Goal: Information Seeking & Learning: Learn about a topic

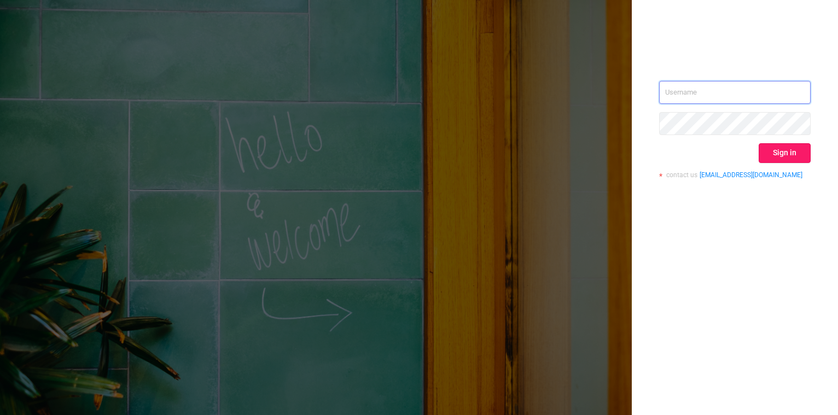
type input "[EMAIL_ADDRESS][DOMAIN_NAME]"
click at [783, 151] on button "Sign in" at bounding box center [785, 153] width 52 height 20
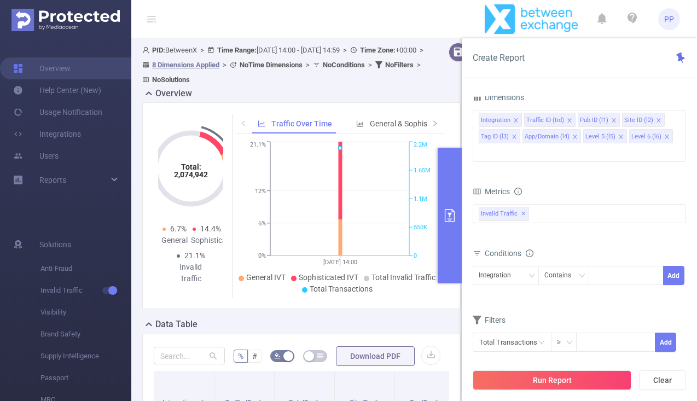
click at [449, 222] on button "primary" at bounding box center [450, 216] width 24 height 136
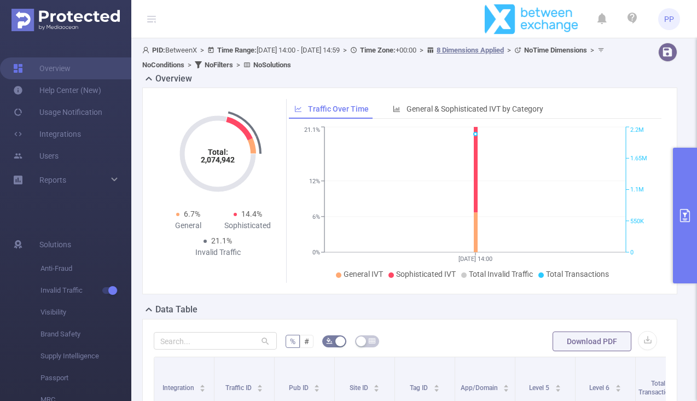
click at [679, 203] on button "primary" at bounding box center [685, 216] width 24 height 136
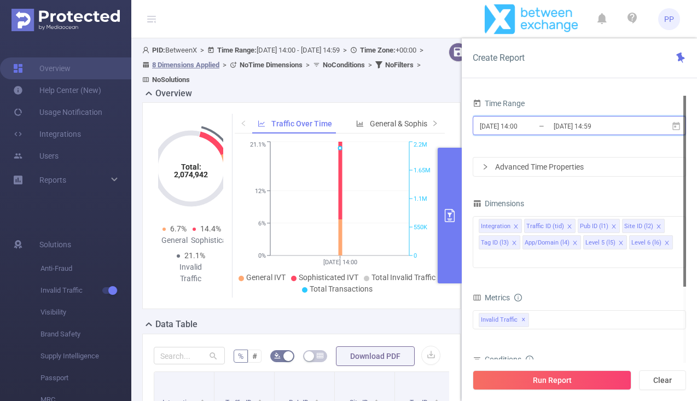
click at [559, 118] on span "[DATE] 14:00 _ [DATE] 14:59" at bounding box center [579, 125] width 213 height 19
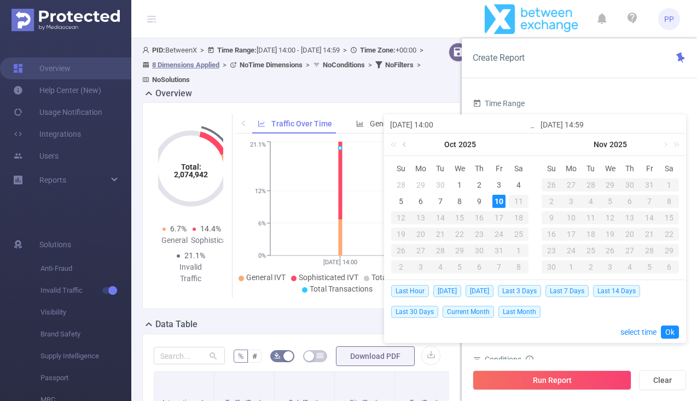
click at [408, 145] on link at bounding box center [406, 145] width 10 height 22
click at [419, 186] on div "1" at bounding box center [420, 184] width 13 height 13
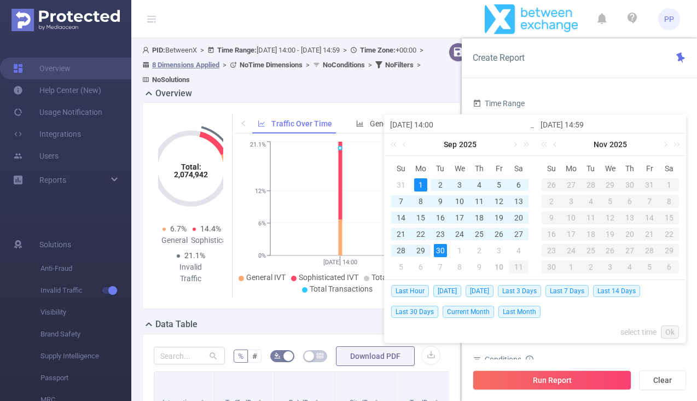
click at [444, 256] on div "30" at bounding box center [440, 250] width 13 height 13
type input "[DATE] 14:00"
type input "[DATE] 14:59"
type input "[DATE] 14:00"
type input "[DATE] 14:59"
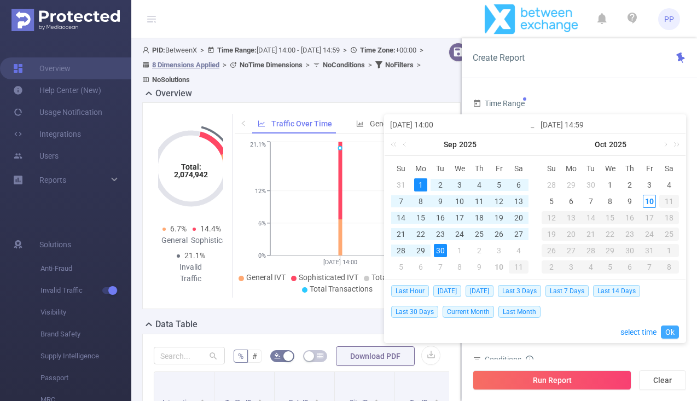
click at [671, 329] on link "Ok" at bounding box center [670, 332] width 18 height 13
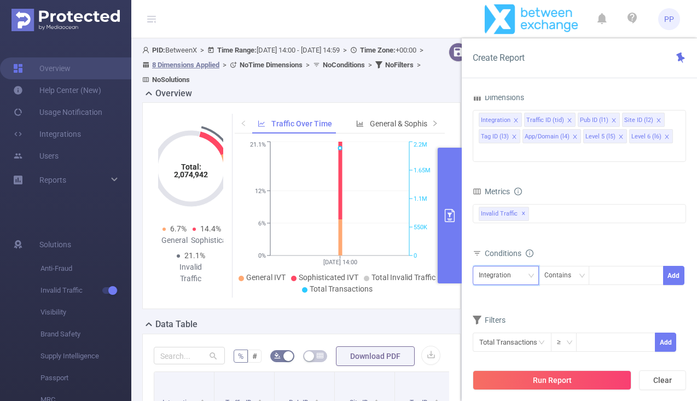
click at [503, 266] on div "Integration" at bounding box center [499, 275] width 40 height 18
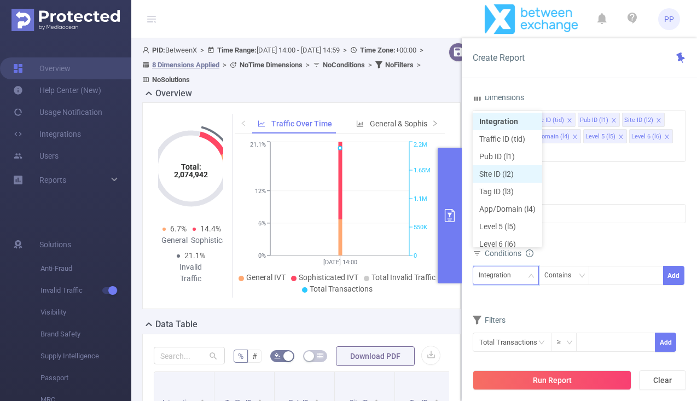
scroll to position [5, 0]
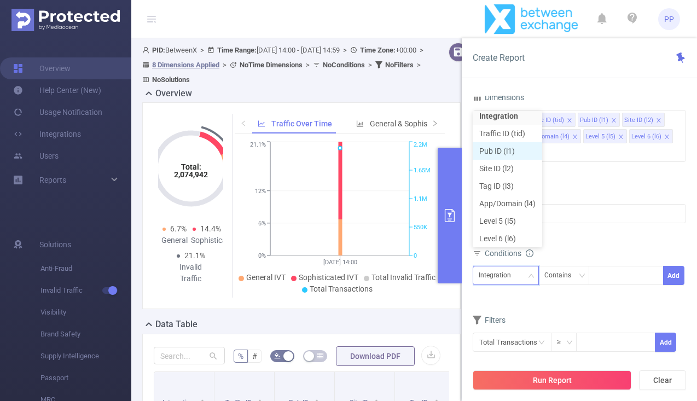
click at [508, 153] on li "Pub ID (l1)" at bounding box center [507, 151] width 69 height 18
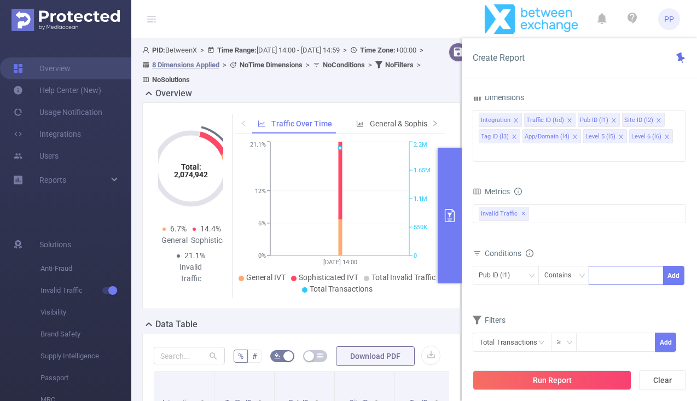
click at [627, 266] on div at bounding box center [626, 275] width 63 height 18
paste input
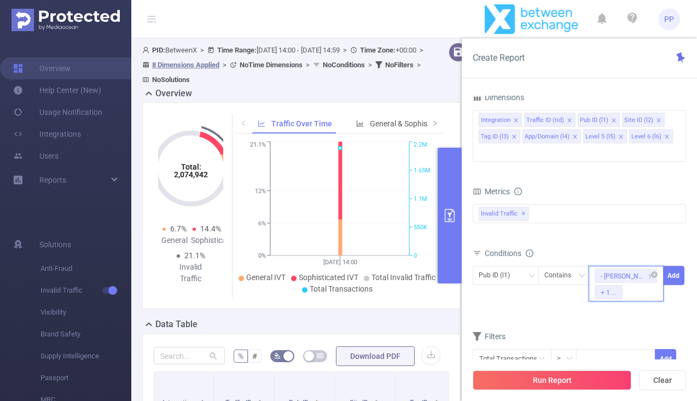
click at [621, 285] on li "+ 1 ..." at bounding box center [609, 292] width 28 height 14
click at [655, 271] on icon "icon: close-circle" at bounding box center [654, 274] width 7 height 7
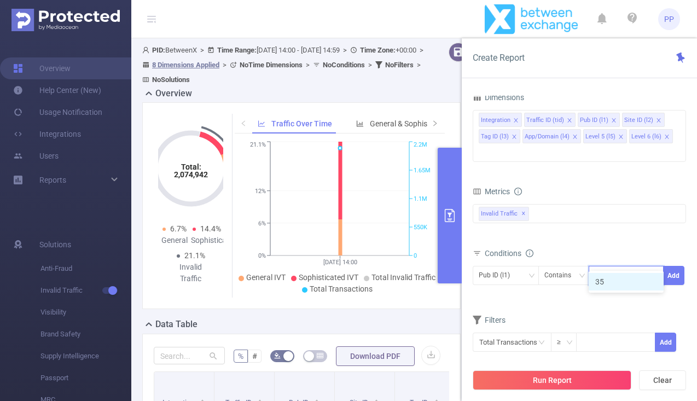
type input "35"
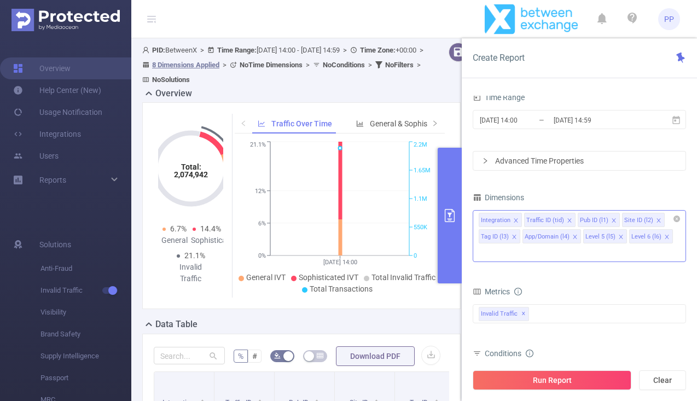
click at [672, 217] on div "Integration Traffic ID (tid) Pub ID (l1) Site ID (l2) Tag ID (l3) App/Domain (l…" at bounding box center [579, 220] width 201 height 18
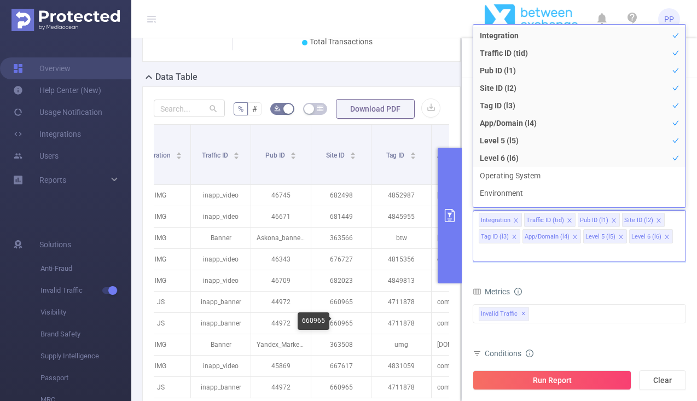
scroll to position [0, 28]
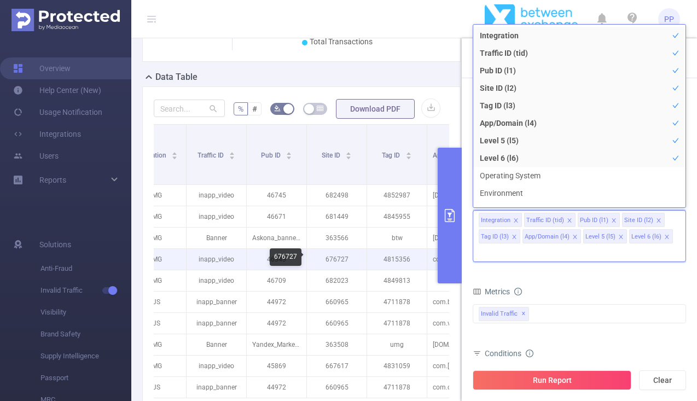
click at [337, 259] on p "676727" at bounding box center [337, 259] width 60 height 21
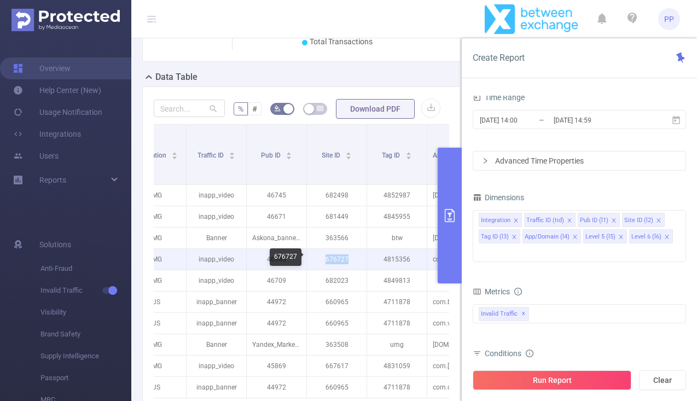
click at [337, 259] on p "676727" at bounding box center [337, 259] width 60 height 21
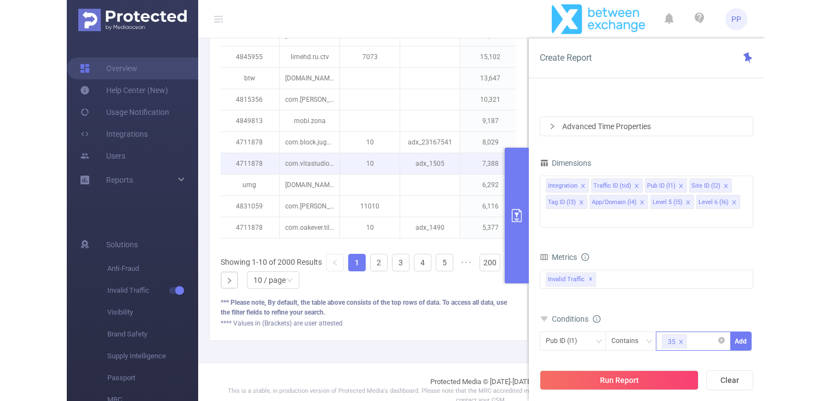
scroll to position [424, 0]
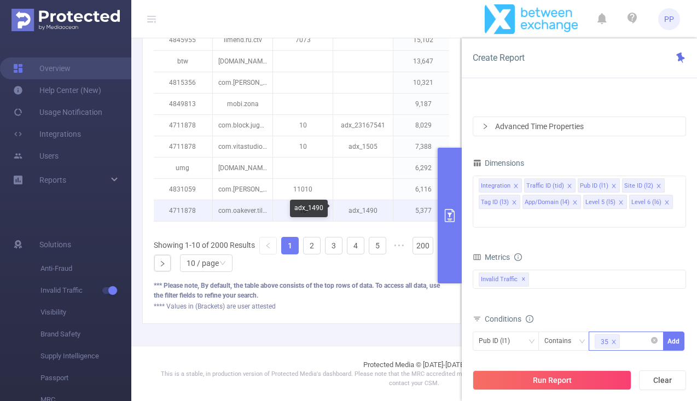
click at [368, 207] on p "adx_1490" at bounding box center [363, 210] width 60 height 21
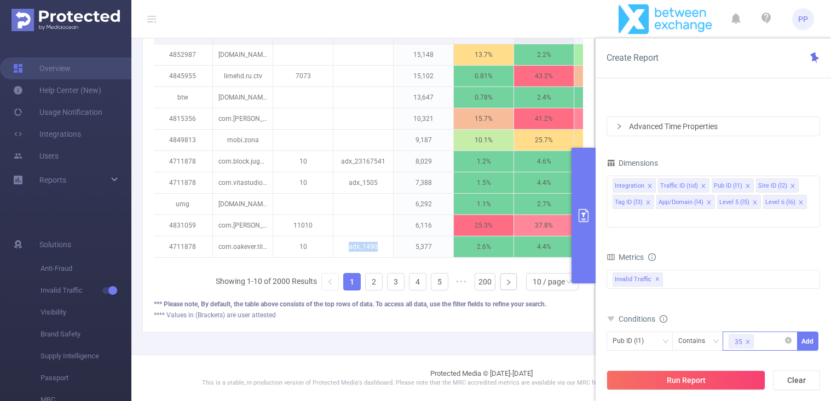
scroll to position [373, 0]
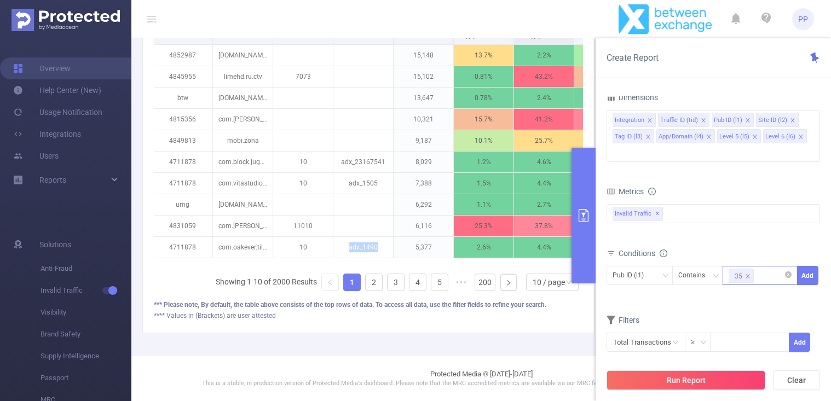
click at [747, 274] on icon "icon: close" at bounding box center [747, 276] width 5 height 5
click at [743, 266] on div "35" at bounding box center [759, 275] width 63 height 18
paste input "4110375560"
type input "4110375560"
type input "35313"
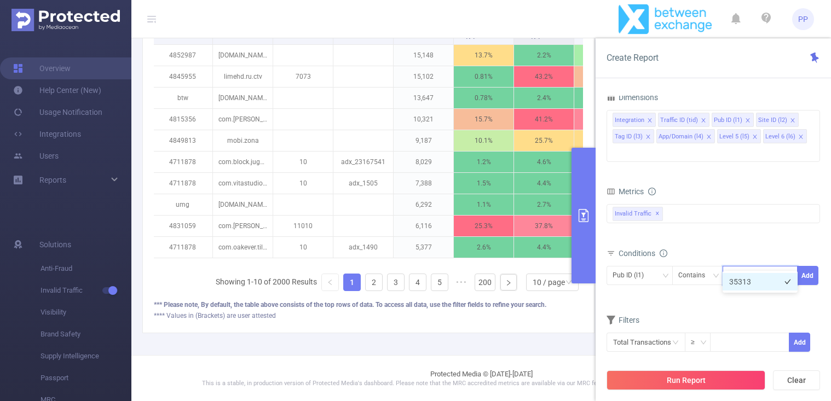
click at [752, 277] on li "35313" at bounding box center [759, 282] width 75 height 18
click at [800, 266] on button "Add" at bounding box center [807, 275] width 21 height 19
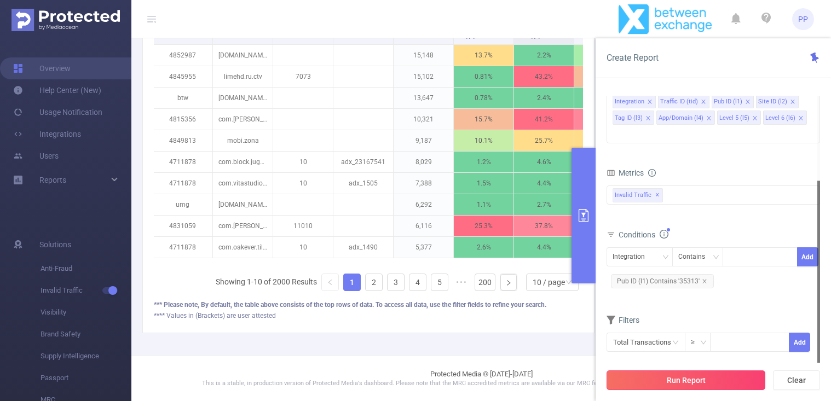
click at [689, 375] on button "Run Report" at bounding box center [685, 380] width 159 height 20
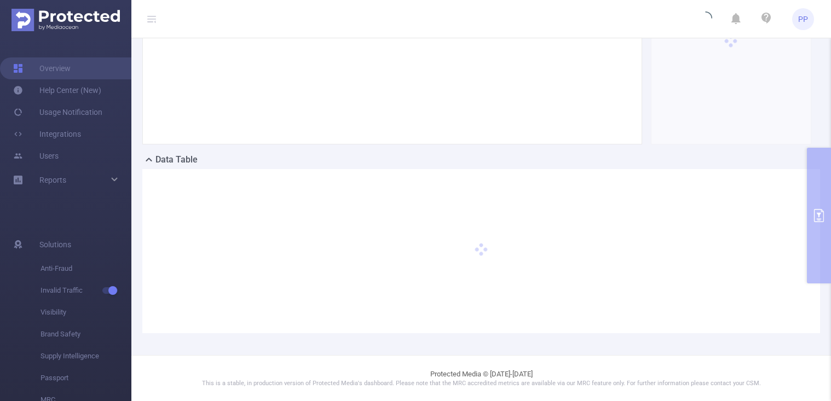
scroll to position [0, 0]
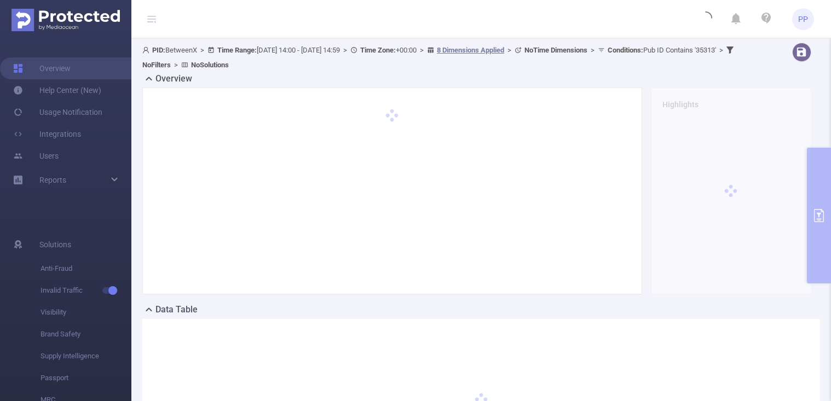
click at [276, 50] on span "PID: BetweenX > Time Range: 2025-09-01 14:00 - 2025-09-30 14:59 > Time Zone: +0…" at bounding box center [439, 57] width 594 height 23
click at [823, 181] on div "PID: BetweenX > Time Range: 2025-09-01 14:00 - 2025-09-30 14:59 > Time Zone: +0…" at bounding box center [480, 271] width 699 height 467
click at [483, 144] on div at bounding box center [392, 191] width 477 height 184
click at [815, 221] on div "Highlights" at bounding box center [731, 191] width 170 height 207
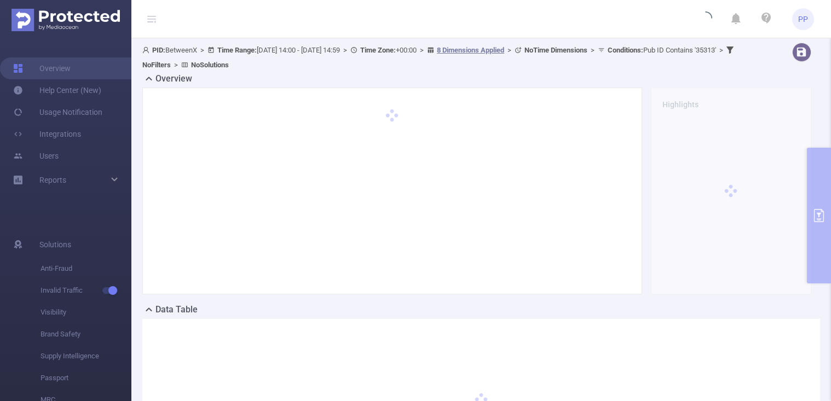
click at [445, 55] on div "PID: BetweenX > Time Range: 2025-09-01 14:00 - 2025-09-30 14:59 > Time Zone: +0…" at bounding box center [448, 58] width 612 height 30
click at [450, 50] on span "PID: BetweenX > Time Range: 2025-09-01 14:00 - 2025-09-30 14:59 > Time Zone: +0…" at bounding box center [439, 57] width 594 height 23
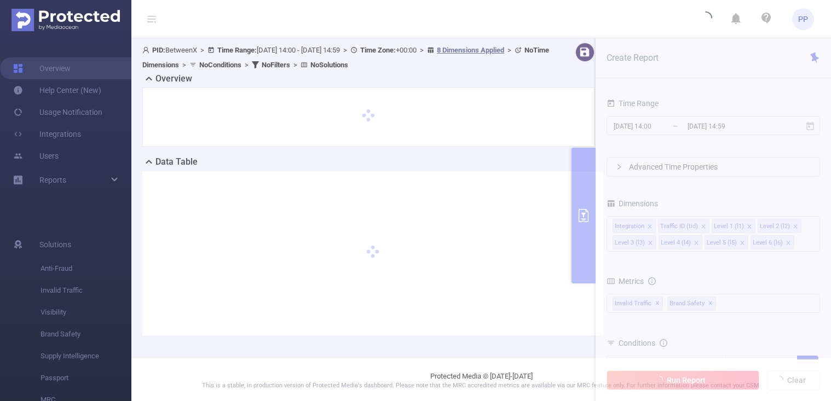
click at [660, 125] on section "PID: BetweenX > Time Range: [DATE] 14:00 - [DATE] 14:59 > Time Zone: +00:00 > 8…" at bounding box center [480, 197] width 699 height 319
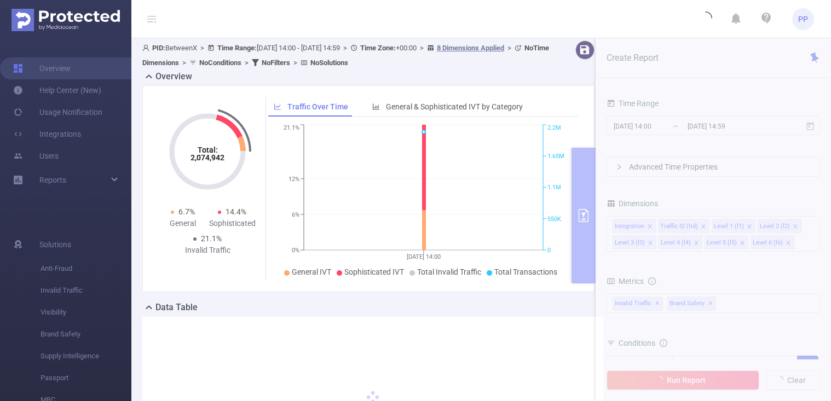
click at [696, 277] on section "PID: BetweenX > Time Range: [DATE] 14:00 - [DATE] 14:59 > Time Zone: +00:00 > 8…" at bounding box center [480, 269] width 699 height 467
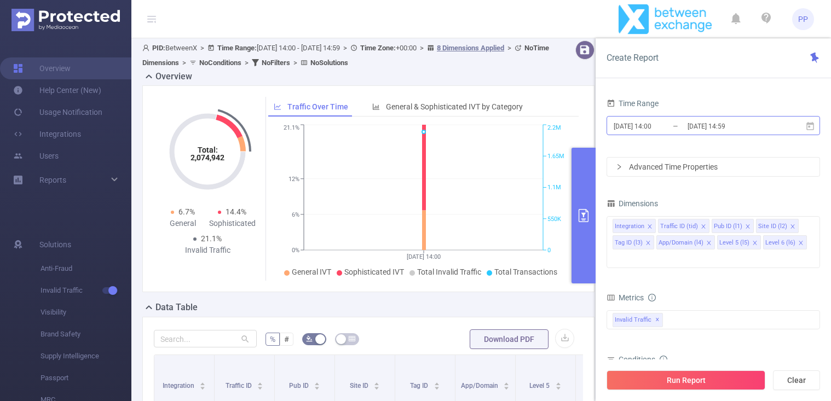
click at [679, 126] on input "[DATE] 14:00" at bounding box center [656, 126] width 89 height 15
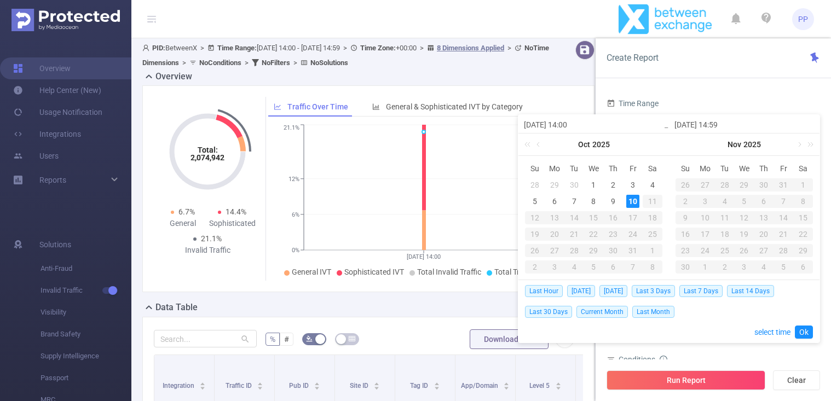
click at [633, 207] on div "10" at bounding box center [632, 201] width 13 height 13
click at [807, 332] on link "Ok" at bounding box center [804, 332] width 18 height 13
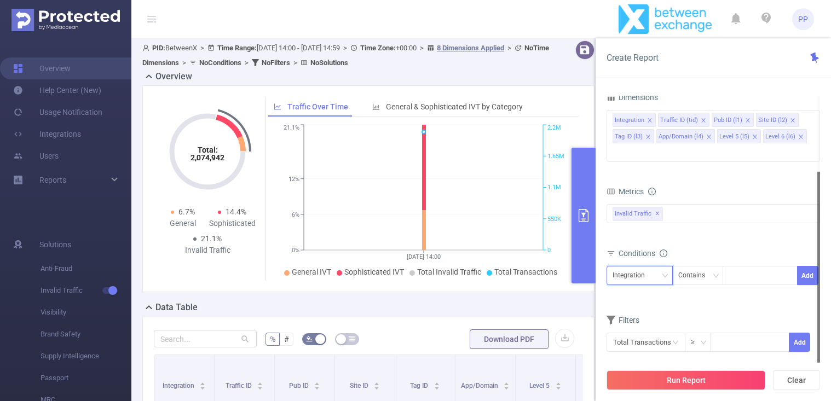
click at [658, 266] on div "Integration" at bounding box center [639, 275] width 54 height 18
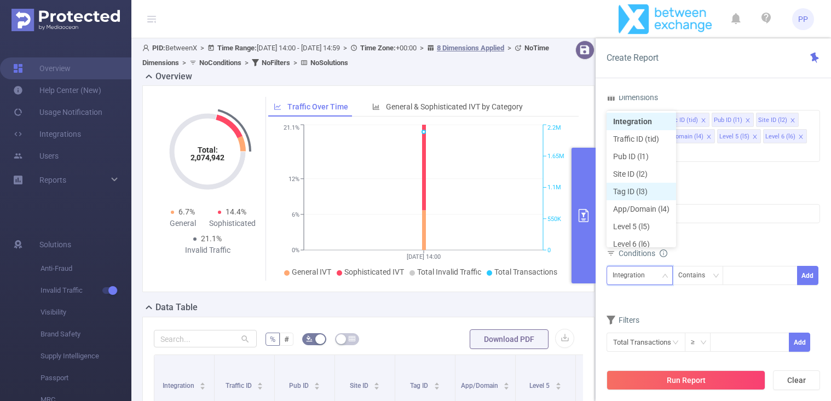
scroll to position [5, 0]
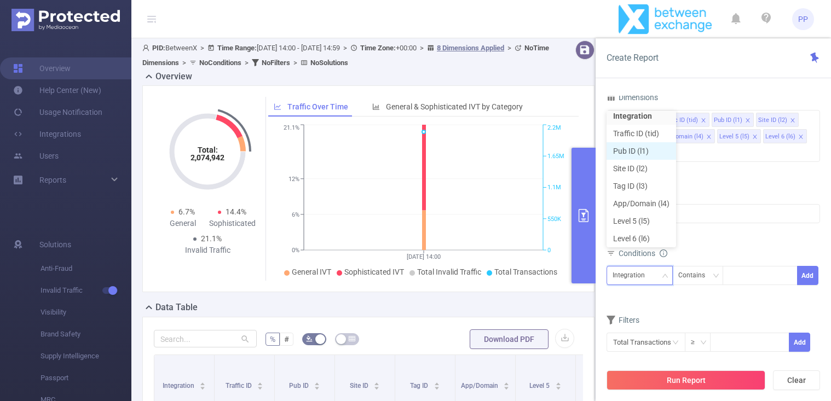
click at [642, 152] on li "Pub ID (l1)" at bounding box center [640, 151] width 69 height 18
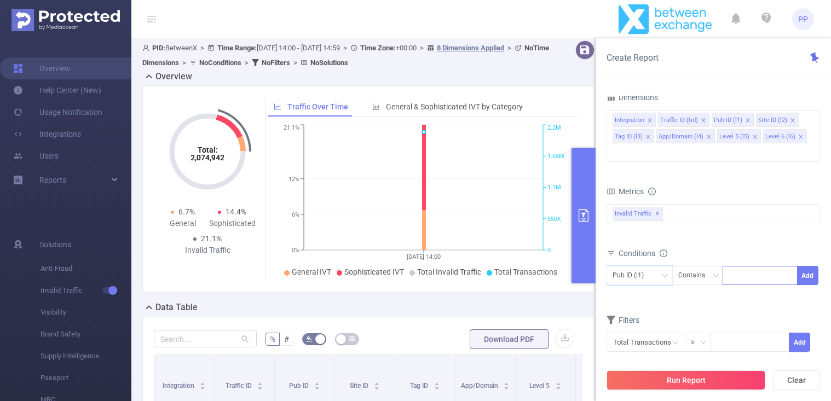
click at [733, 269] on div at bounding box center [730, 276] width 5 height 14
paste input "4110375560"
click at [755, 269] on input "4110375560" at bounding box center [747, 276] width 38 height 14
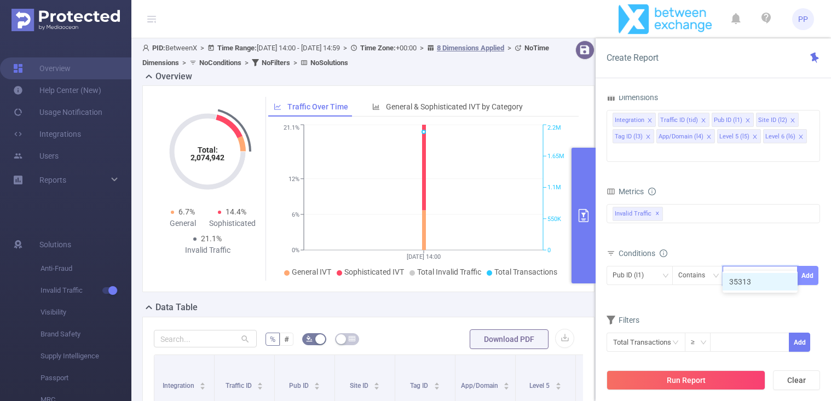
type input "35313"
click at [813, 266] on button "Add" at bounding box center [807, 275] width 21 height 19
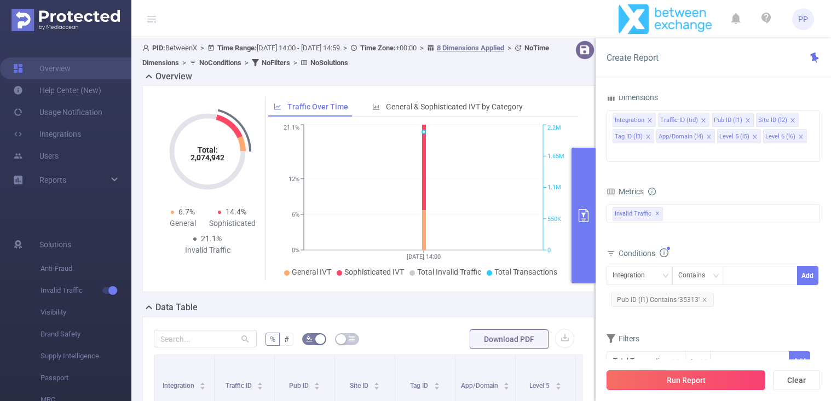
click at [681, 373] on button "Run Report" at bounding box center [685, 380] width 159 height 20
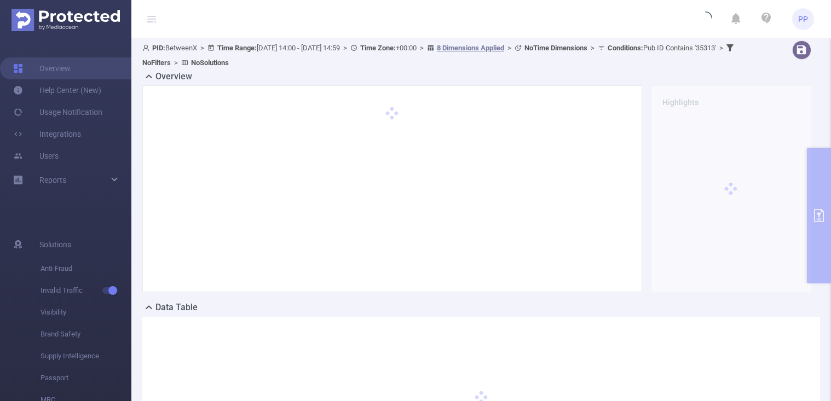
scroll to position [150, 0]
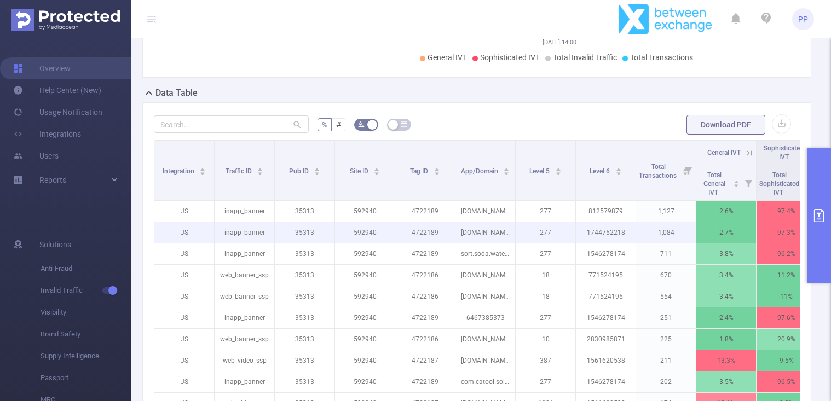
scroll to position [253, 0]
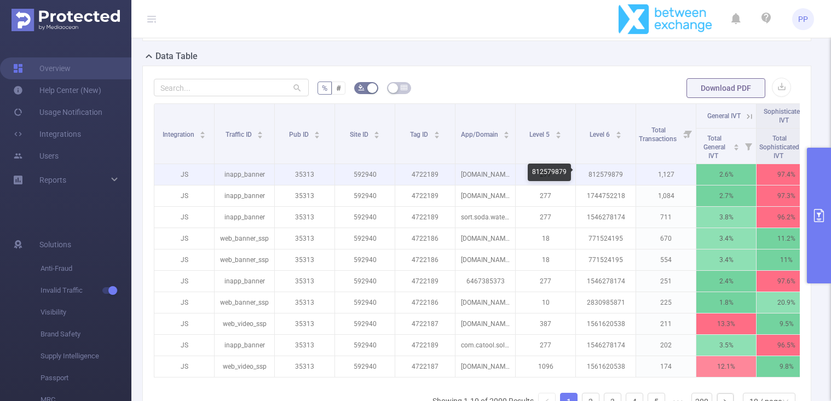
click at [606, 171] on p "812579879" at bounding box center [606, 174] width 60 height 21
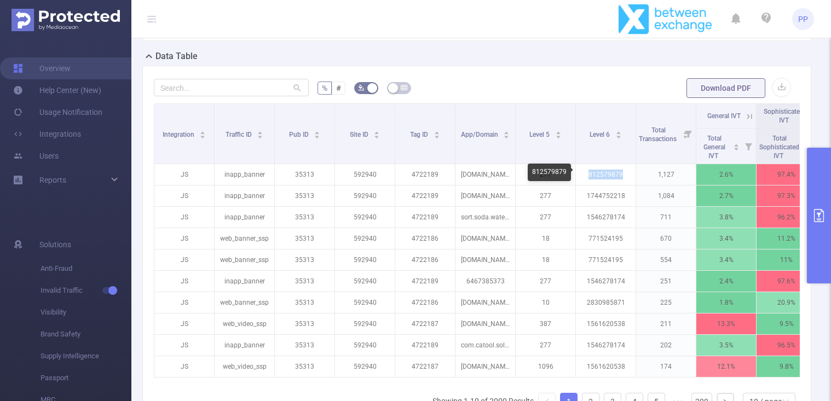
copy p "812579879"
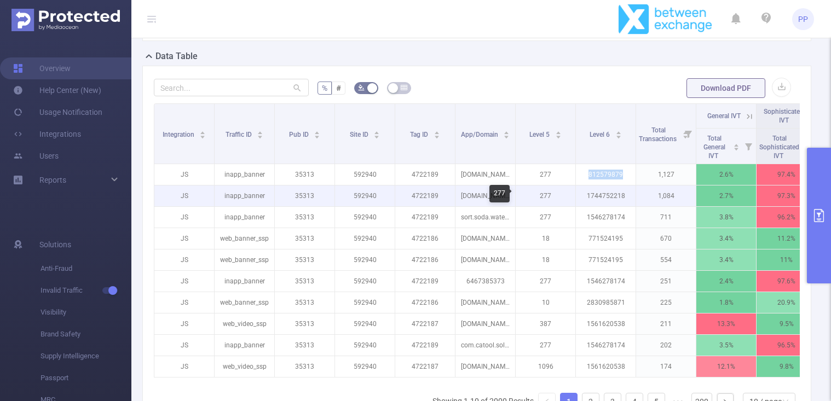
scroll to position [279, 0]
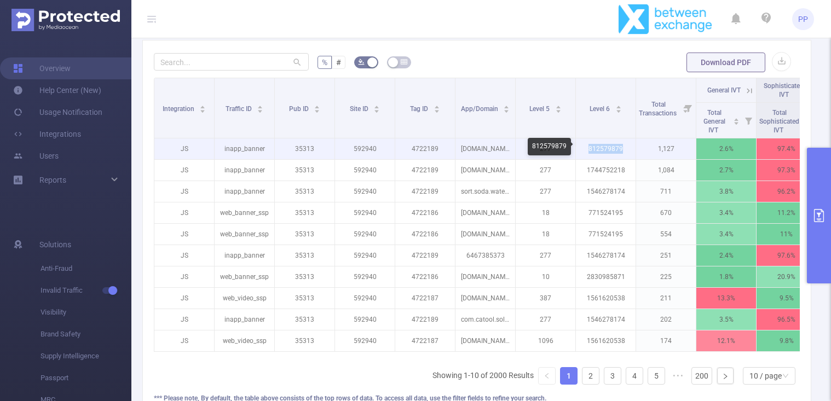
click at [604, 148] on p "812579879" at bounding box center [606, 148] width 60 height 21
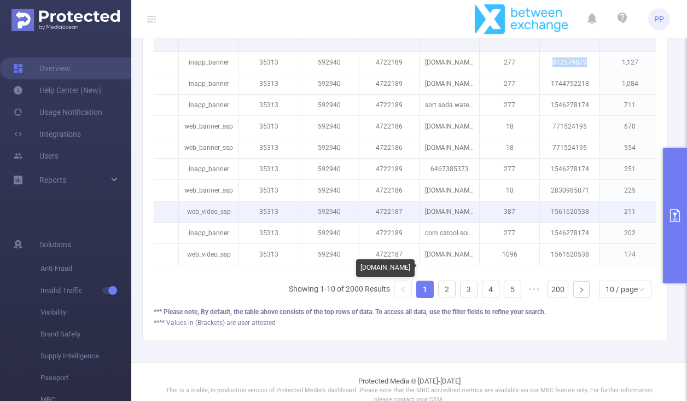
scroll to position [369, 0]
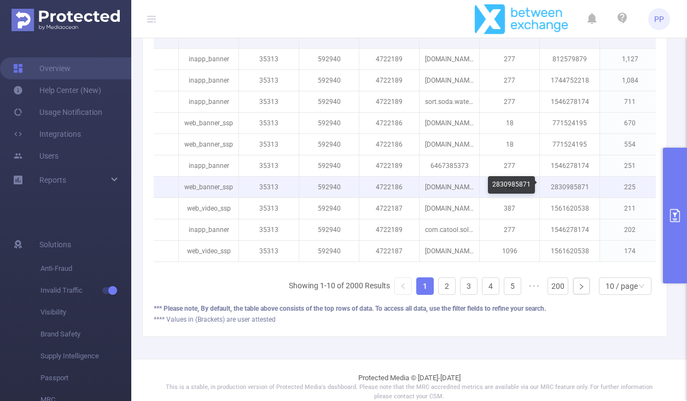
click at [570, 182] on p "2830985871" at bounding box center [570, 187] width 60 height 21
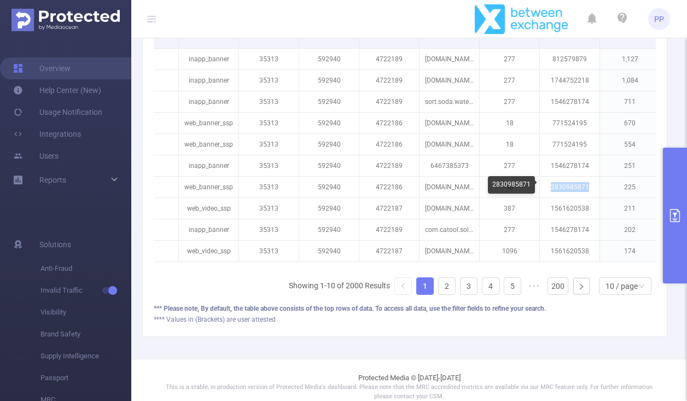
copy p "2830985871"
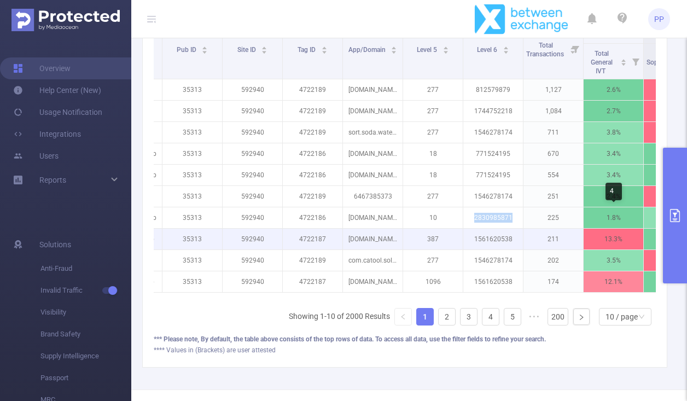
scroll to position [0, 223]
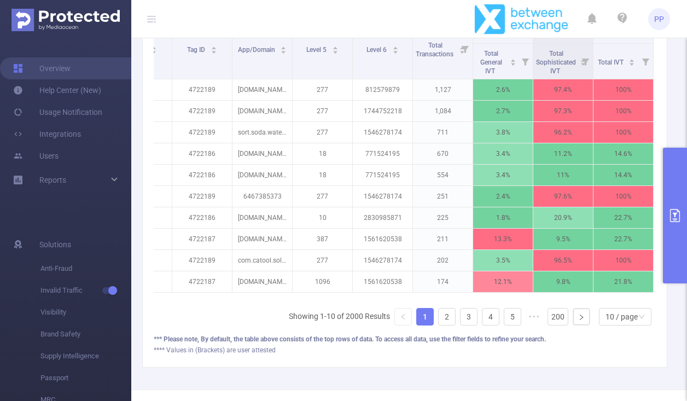
click at [683, 187] on button "primary" at bounding box center [675, 216] width 24 height 136
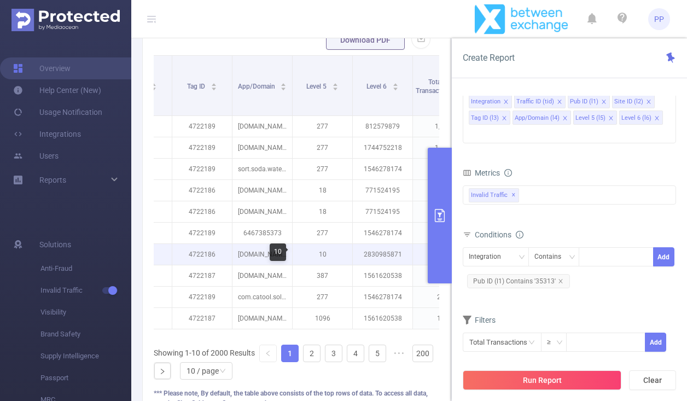
scroll to position [0, 0]
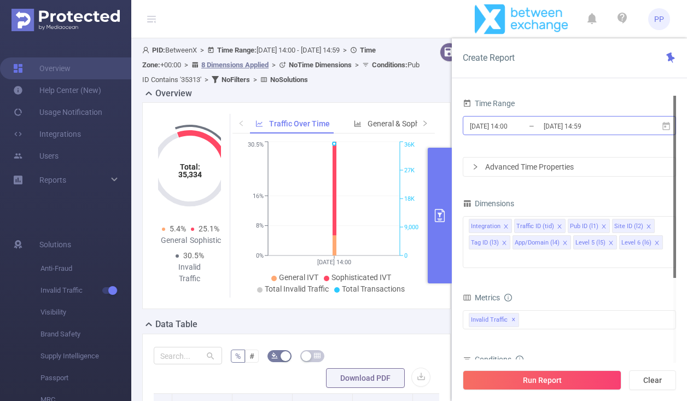
click at [543, 119] on input "[DATE] 14:59" at bounding box center [587, 126] width 89 height 15
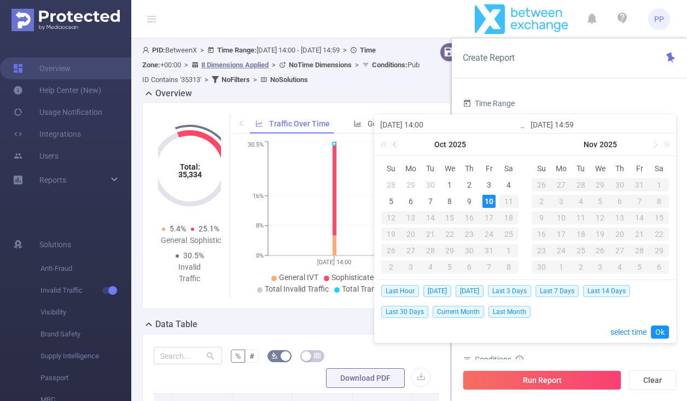
click at [396, 147] on link at bounding box center [396, 145] width 10 height 22
click at [413, 187] on div "1" at bounding box center [410, 184] width 13 height 13
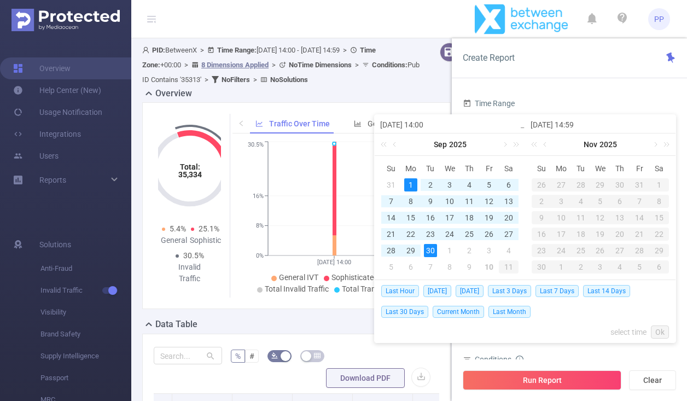
click at [431, 255] on div "30" at bounding box center [430, 250] width 13 height 13
type input "[DATE] 14:00"
type input "[DATE] 14:59"
type input "[DATE] 14:00"
type input "[DATE] 14:59"
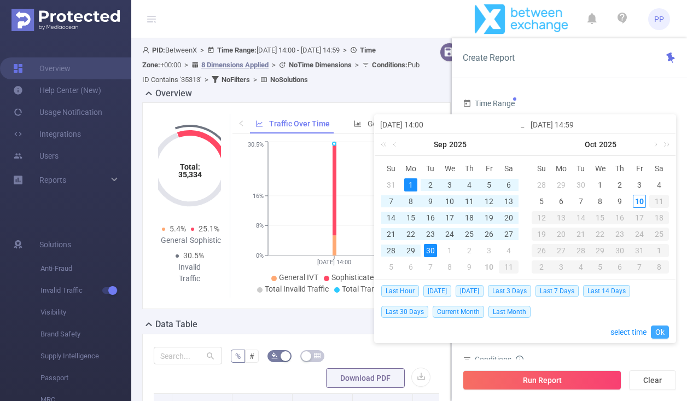
click at [665, 332] on link "Ok" at bounding box center [660, 332] width 18 height 13
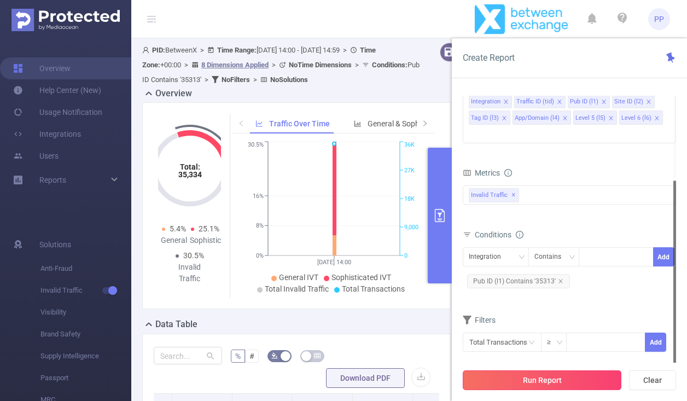
click at [539, 375] on button "Run Report" at bounding box center [542, 380] width 159 height 20
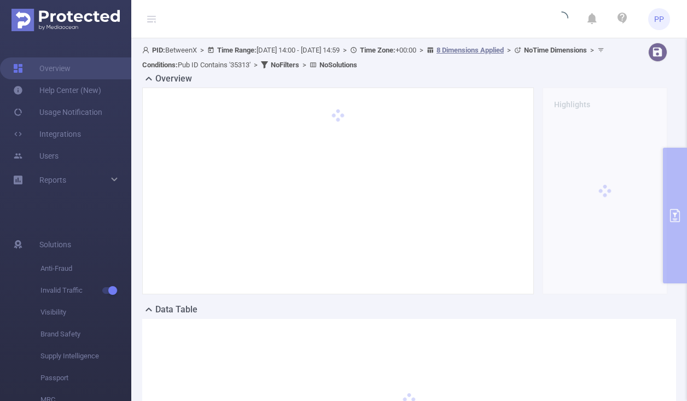
scroll to position [159, 0]
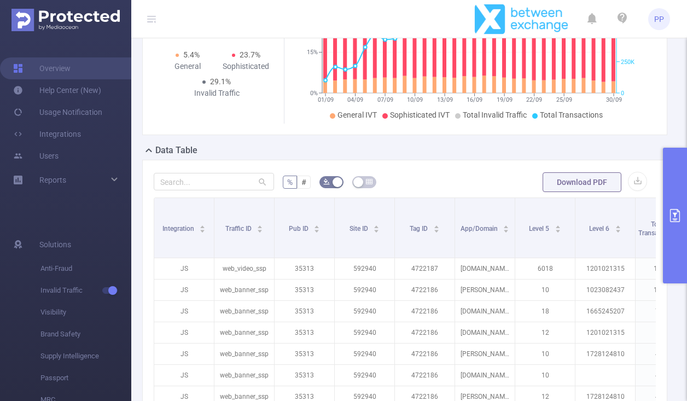
scroll to position [307, 0]
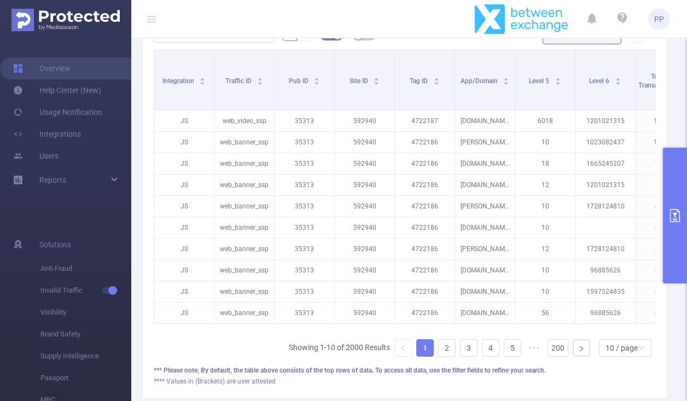
click at [680, 212] on icon "primary" at bounding box center [675, 215] width 10 height 13
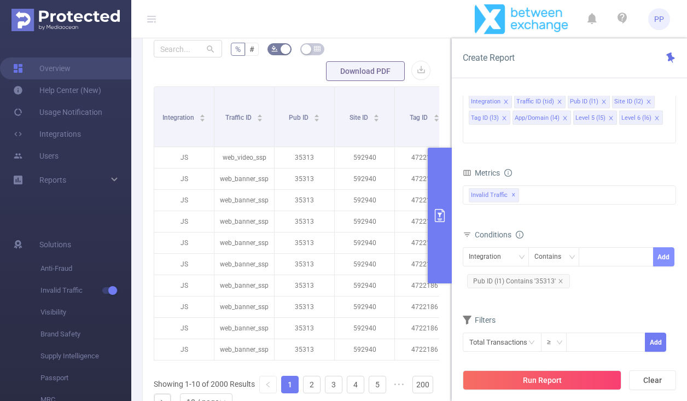
click at [663, 247] on button "Add" at bounding box center [663, 256] width 21 height 19
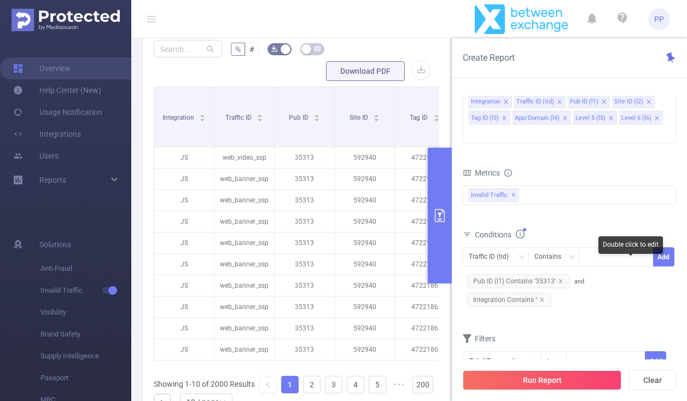
click at [552, 293] on span "Integration Contains ''" at bounding box center [509, 300] width 84 height 14
click at [545, 297] on icon "icon: close" at bounding box center [542, 299] width 5 height 5
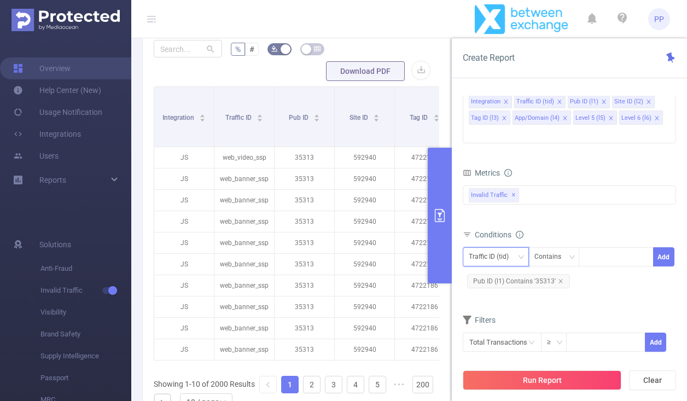
click at [476, 248] on div "Traffic ID (tid)" at bounding box center [493, 257] width 48 height 18
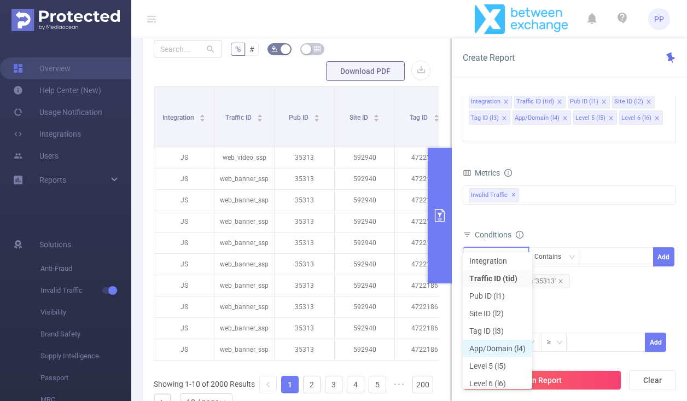
scroll to position [8, 0]
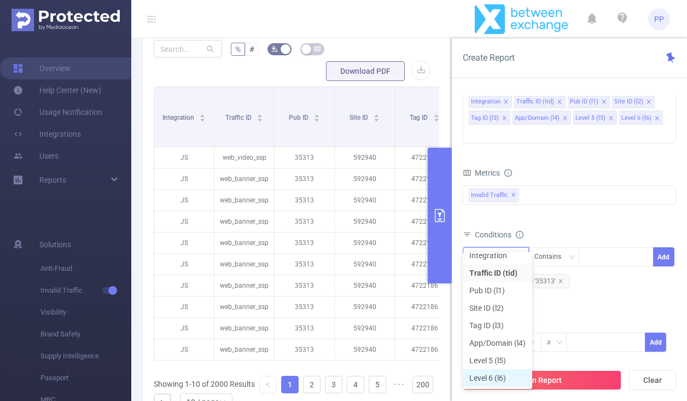
click at [497, 373] on li "Level 6 (l6)" at bounding box center [497, 378] width 69 height 18
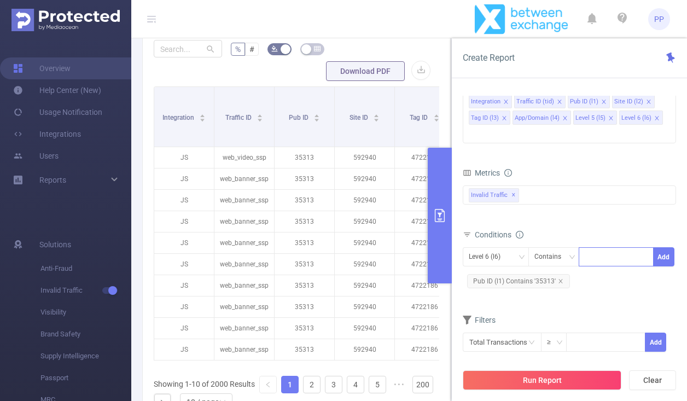
click at [591, 248] on div at bounding box center [616, 257] width 63 height 18
paste input "2203441385"
type input "2203441385"
click at [630, 268] on li "2203441385" at bounding box center [616, 263] width 75 height 18
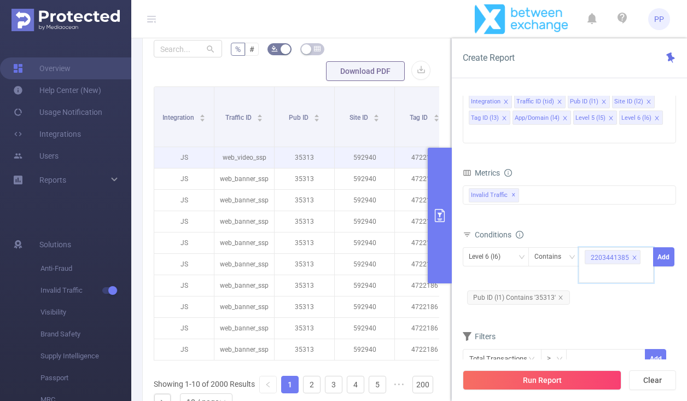
scroll to position [0, 0]
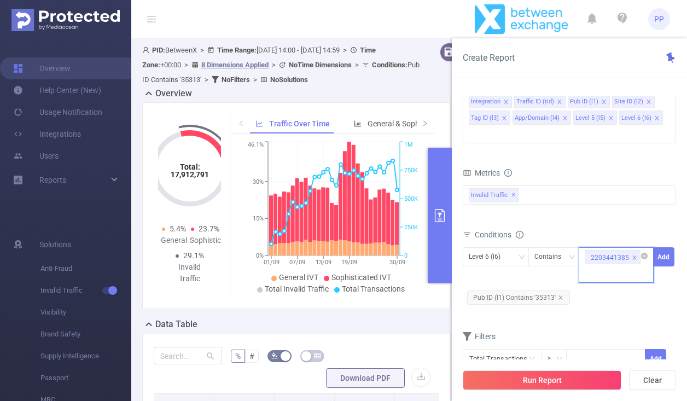
paste input "1950736269"
type input "1950736269"
click at [625, 280] on li "1950736269" at bounding box center [616, 280] width 75 height 18
click at [667, 247] on button "Add" at bounding box center [663, 256] width 21 height 19
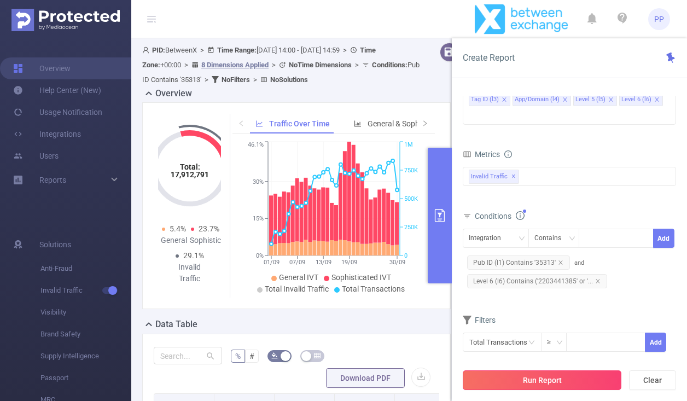
click at [552, 375] on button "Run Report" at bounding box center [542, 380] width 159 height 20
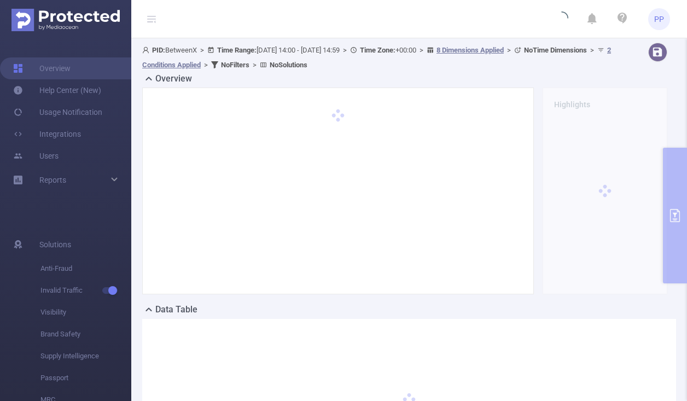
click at [662, 188] on div at bounding box center [605, 191] width 125 height 207
click at [671, 192] on div "Highlights" at bounding box center [605, 191] width 134 height 207
click at [673, 206] on div "Overview Highlights" at bounding box center [409, 187] width 534 height 231
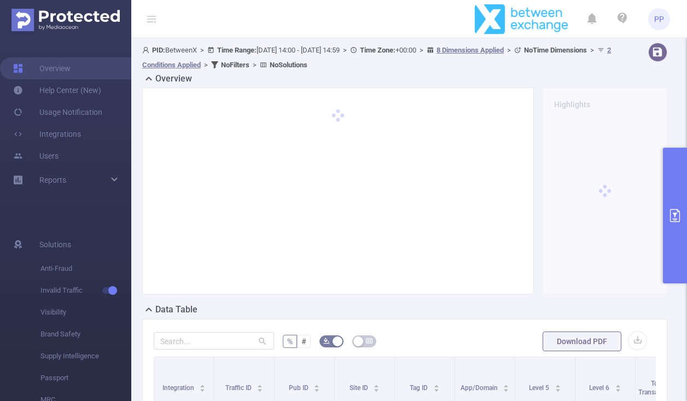
click at [670, 212] on icon "primary" at bounding box center [675, 215] width 13 height 13
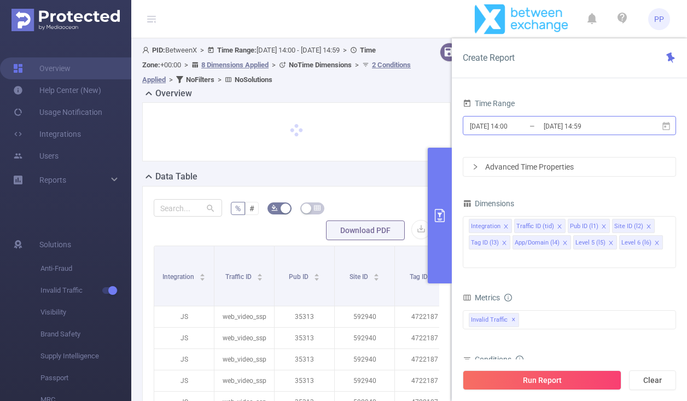
click at [581, 130] on input "[DATE] 14:59" at bounding box center [587, 126] width 89 height 15
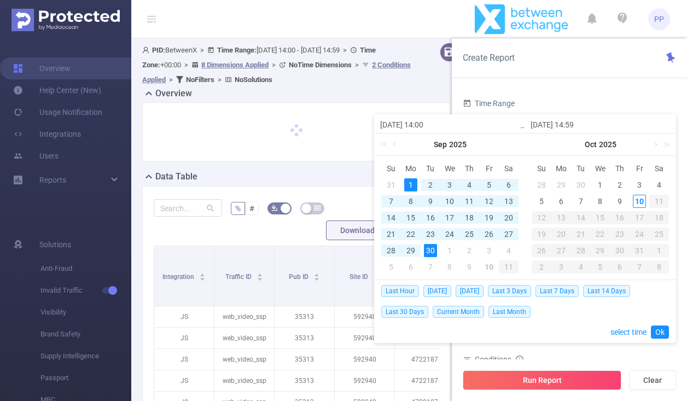
click at [414, 216] on div "15" at bounding box center [410, 217] width 13 height 13
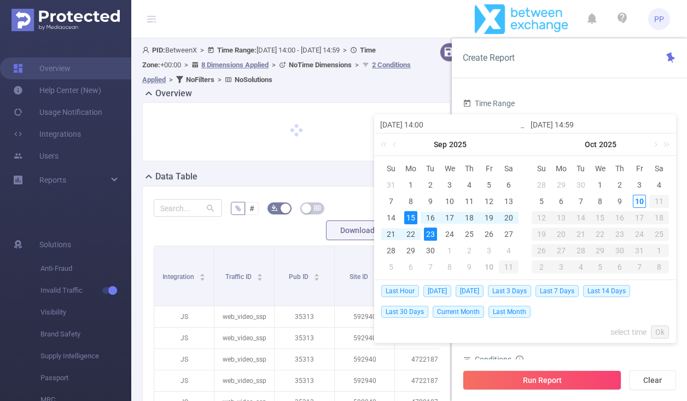
click at [430, 231] on div "23" at bounding box center [430, 234] width 13 height 13
type input "[DATE] 14:00"
type input "[DATE] 14:59"
type input "[DATE] 14:00"
type input "[DATE] 14:59"
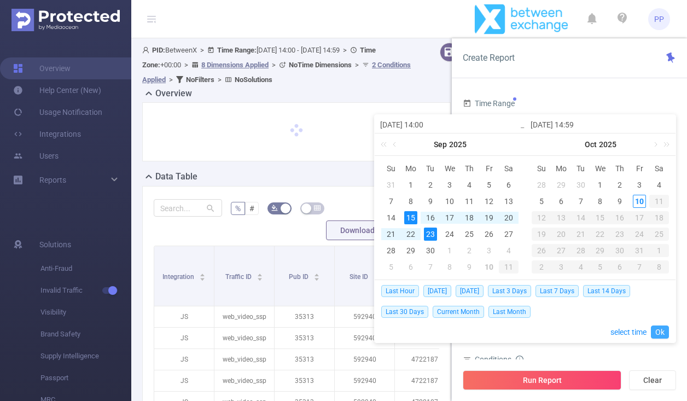
click at [662, 337] on link "Ok" at bounding box center [660, 332] width 18 height 13
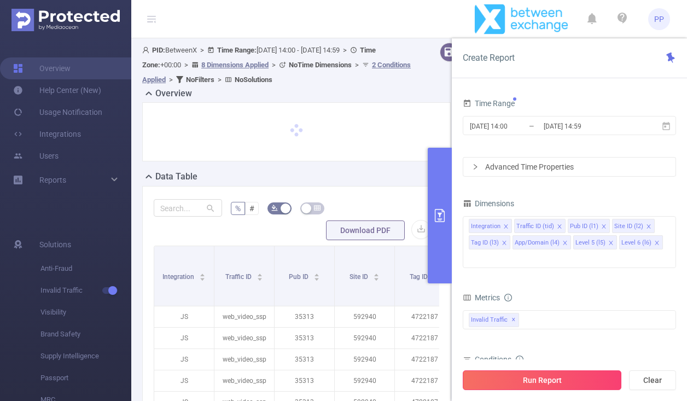
click at [576, 375] on button "Run Report" at bounding box center [542, 380] width 159 height 20
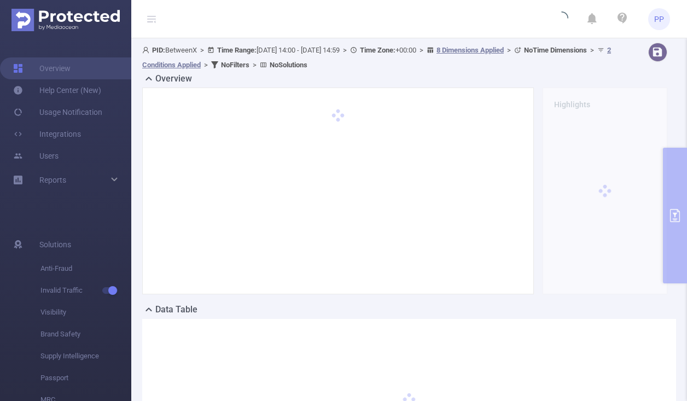
scroll to position [11, 0]
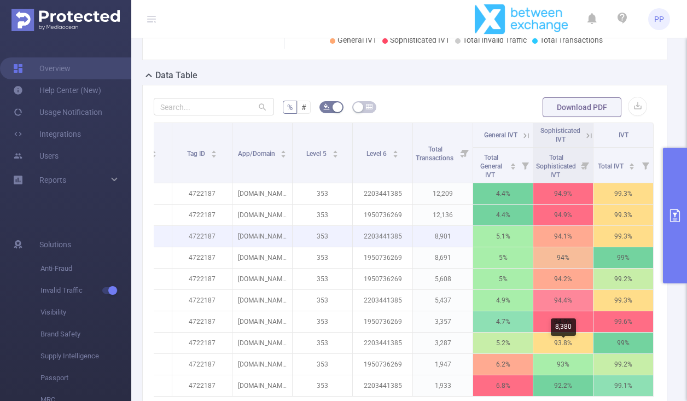
scroll to position [257, 0]
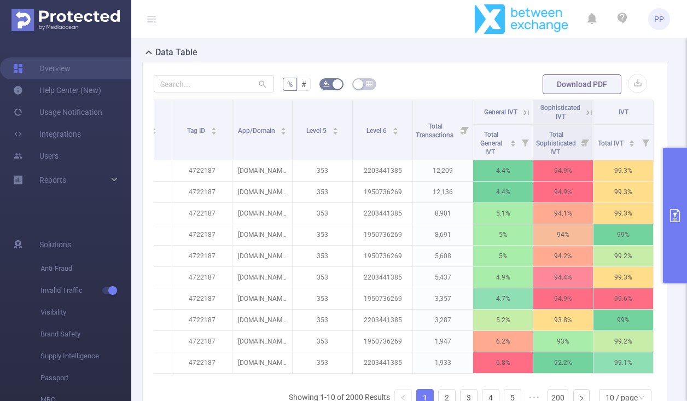
click at [676, 221] on icon "primary" at bounding box center [675, 215] width 10 height 13
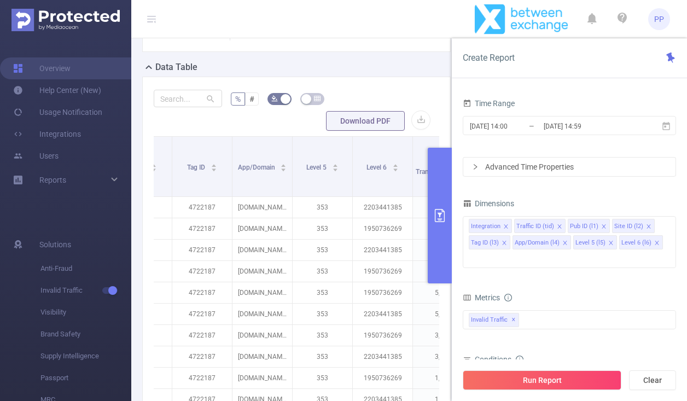
click at [412, 72] on div "Data Table" at bounding box center [300, 68] width 317 height 15
click at [445, 234] on button "primary" at bounding box center [440, 216] width 24 height 136
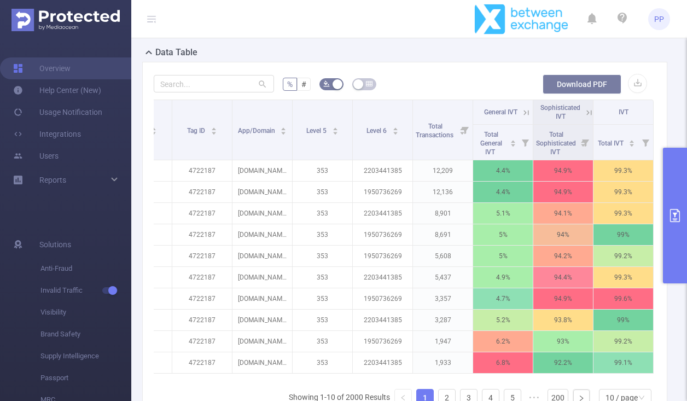
click at [564, 80] on button "Download PDF" at bounding box center [582, 84] width 79 height 20
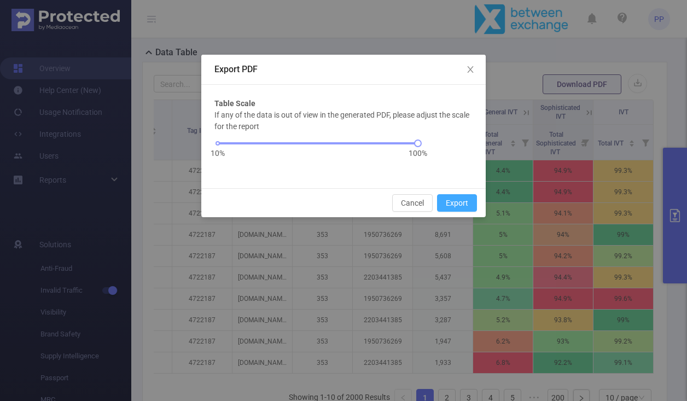
click at [451, 206] on button "Export" at bounding box center [457, 203] width 40 height 18
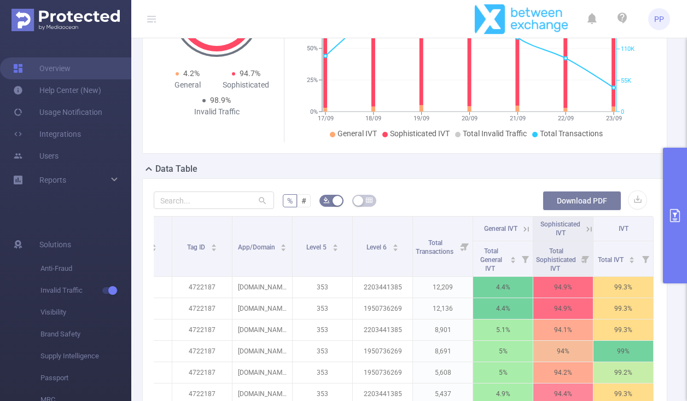
click at [612, 202] on button "Download PDF" at bounding box center [582, 201] width 79 height 20
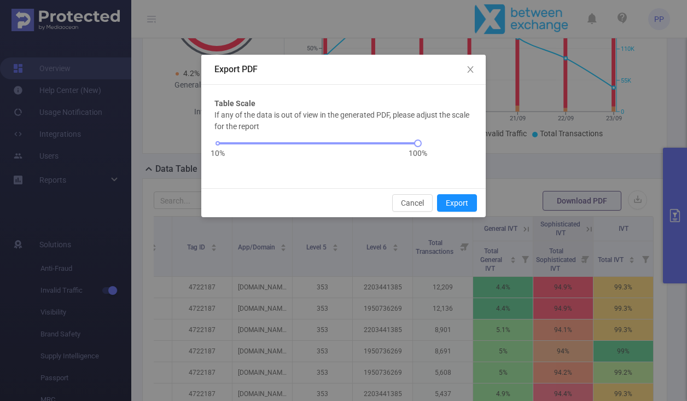
click at [543, 112] on div "Export PDF Table Scale If any of the data is out of view in the generated PDF, …" at bounding box center [343, 200] width 687 height 401
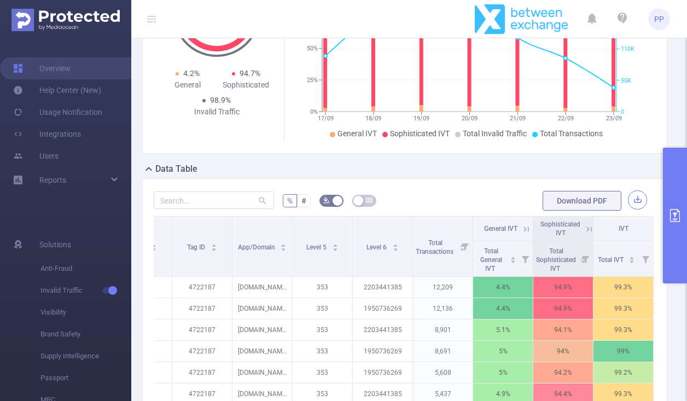
click at [639, 199] on button "button" at bounding box center [637, 199] width 19 height 19
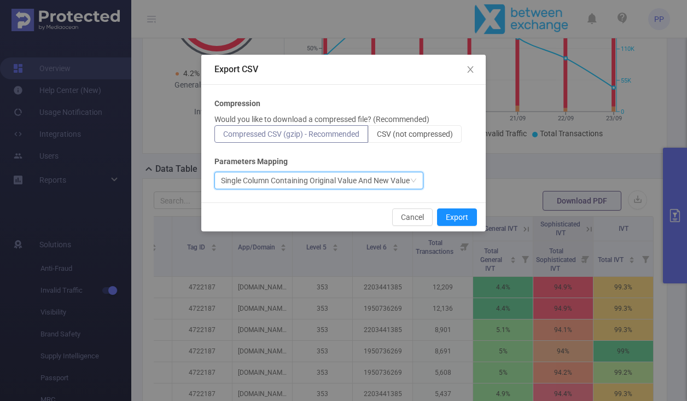
click at [383, 172] on div "Single Column Containing Original Value And New Value" at bounding box center [315, 180] width 189 height 16
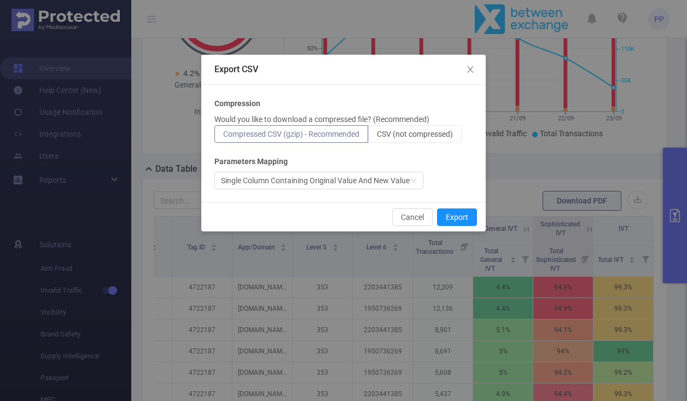
click at [417, 153] on div "Compression Would you like to download a compressed file? (Recommended) Compres…" at bounding box center [343, 143] width 258 height 91
click at [416, 217] on button "Cancel" at bounding box center [412, 217] width 40 height 18
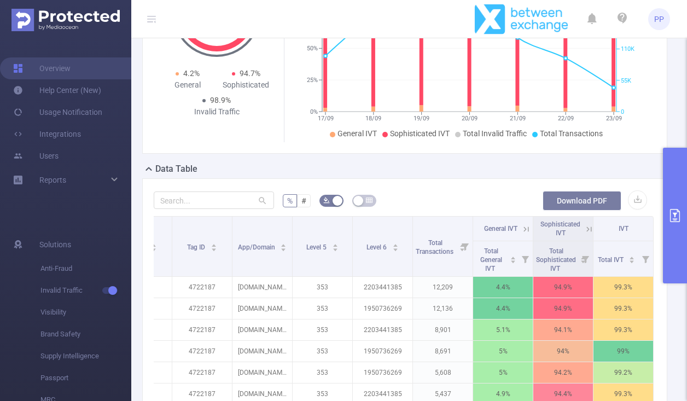
click at [599, 199] on button "Download PDF" at bounding box center [582, 201] width 79 height 20
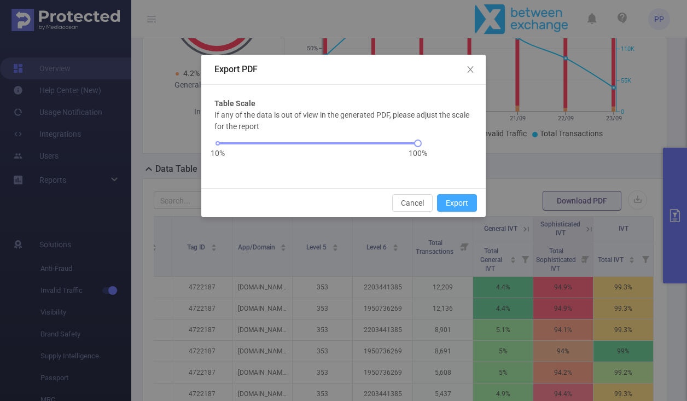
click at [450, 205] on button "Export" at bounding box center [457, 203] width 40 height 18
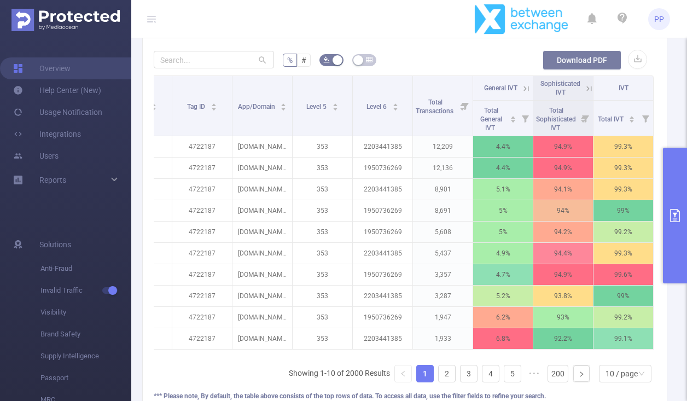
click at [595, 60] on button "Download PDF" at bounding box center [582, 60] width 79 height 20
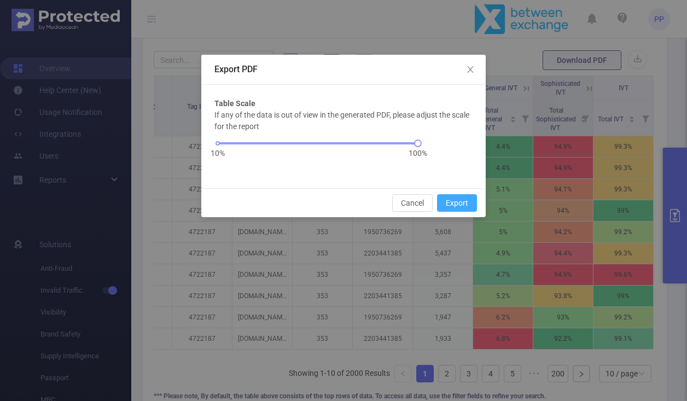
click at [454, 206] on button "Export" at bounding box center [457, 203] width 40 height 18
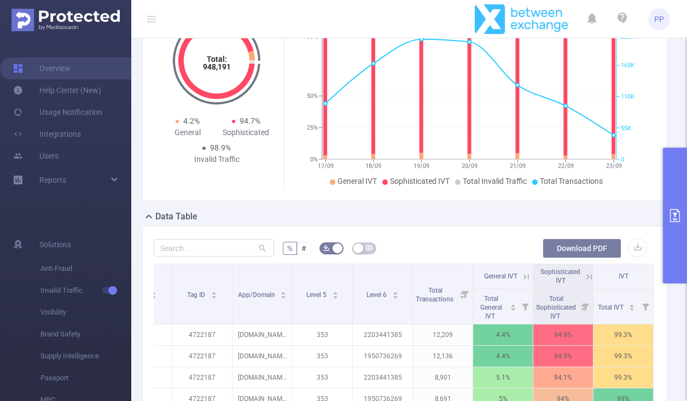
scroll to position [0, 0]
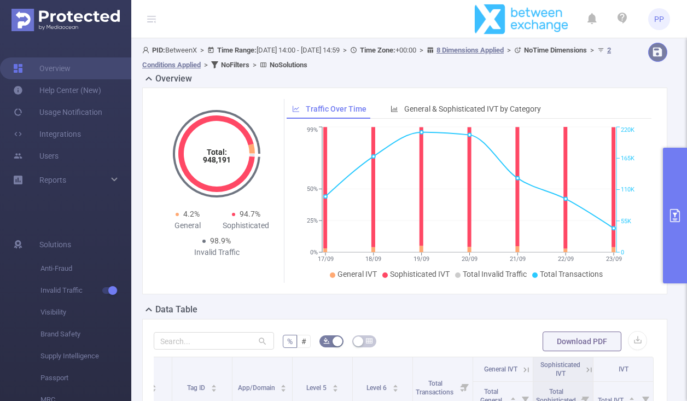
click at [663, 55] on button "button" at bounding box center [657, 52] width 19 height 19
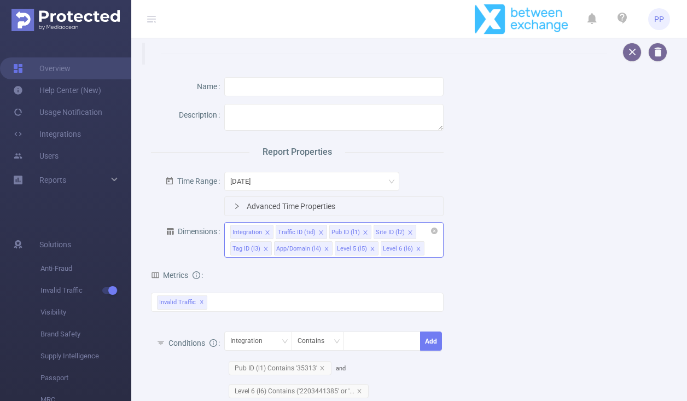
scroll to position [210, 0]
click at [631, 51] on button "button" at bounding box center [632, 52] width 19 height 19
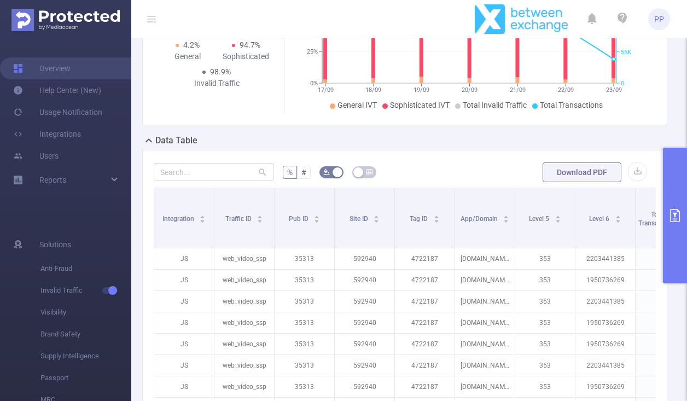
scroll to position [119, 0]
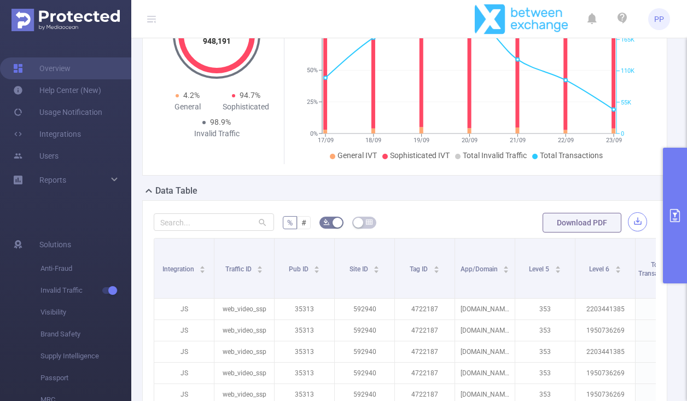
click at [639, 227] on button "button" at bounding box center [637, 221] width 19 height 19
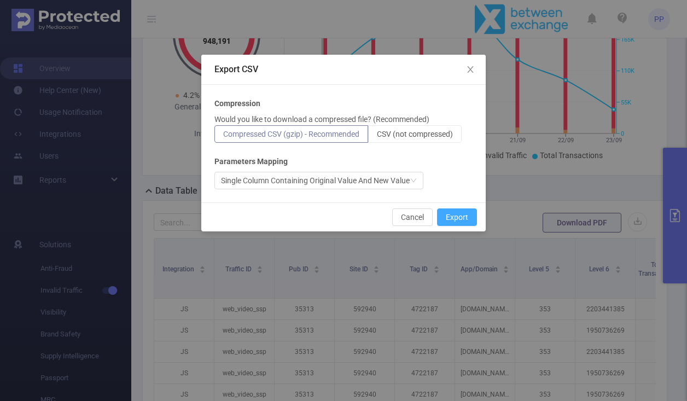
click at [467, 216] on button "Export" at bounding box center [457, 217] width 40 height 18
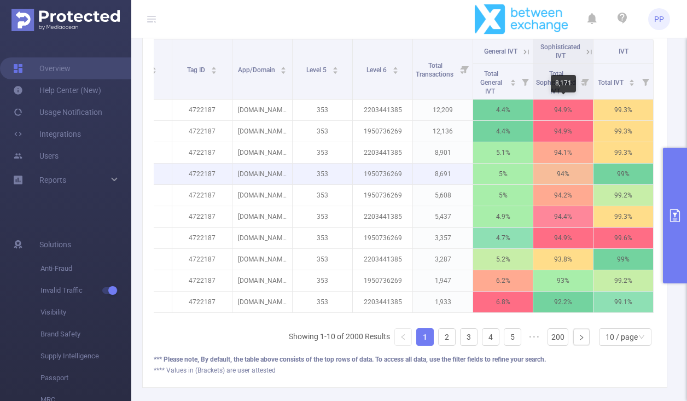
scroll to position [247, 0]
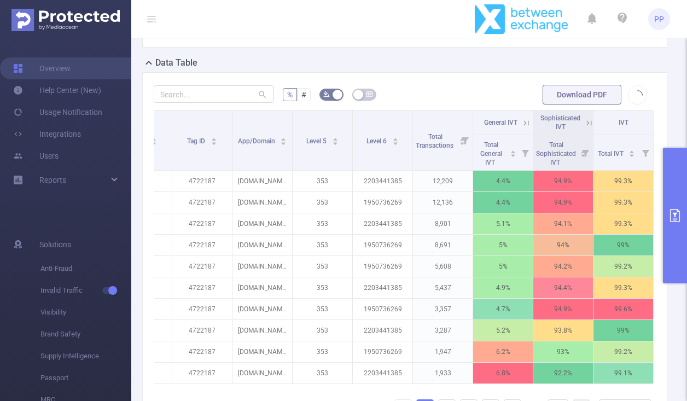
click at [670, 189] on button "primary" at bounding box center [675, 216] width 24 height 136
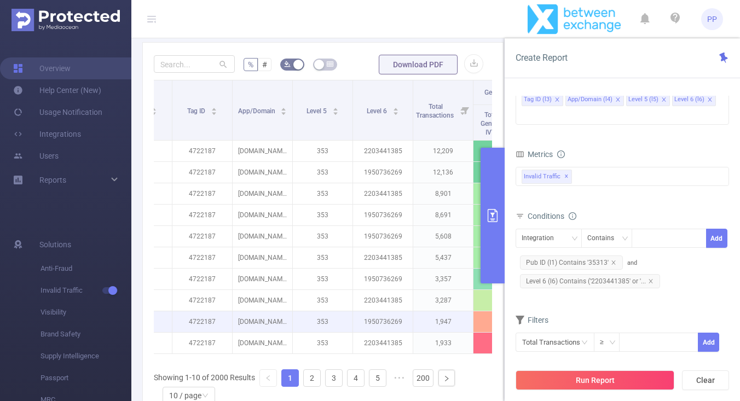
scroll to position [381, 0]
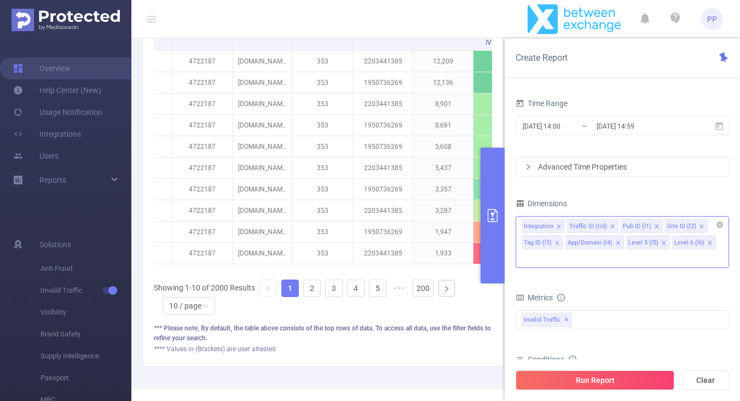
click at [610, 224] on icon "icon: close" at bounding box center [612, 226] width 5 height 5
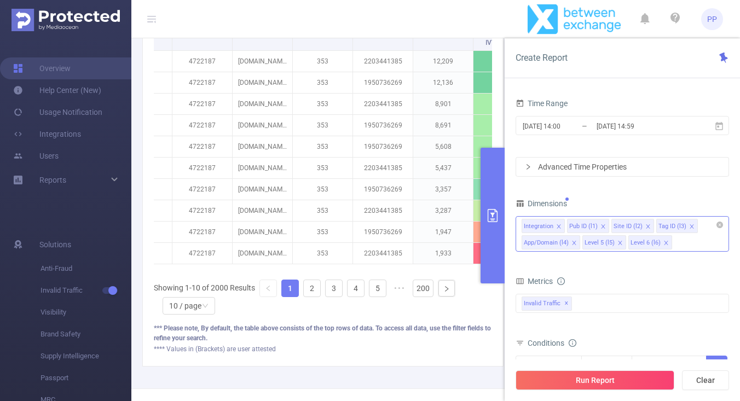
click at [646, 224] on icon "icon: close" at bounding box center [647, 226] width 5 height 5
click at [645, 227] on icon "icon: close" at bounding box center [646, 226] width 5 height 5
click at [662, 224] on icon "icon: close" at bounding box center [664, 226] width 4 height 4
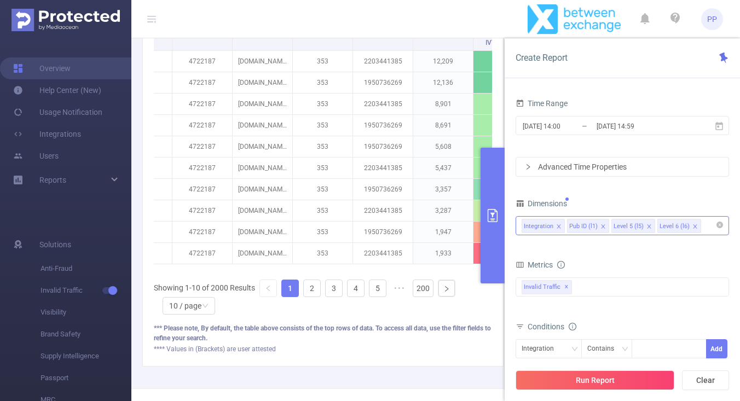
click at [558, 225] on icon "icon: close" at bounding box center [558, 226] width 5 height 5
click at [651, 229] on li "Level 6 (l6)" at bounding box center [634, 226] width 44 height 14
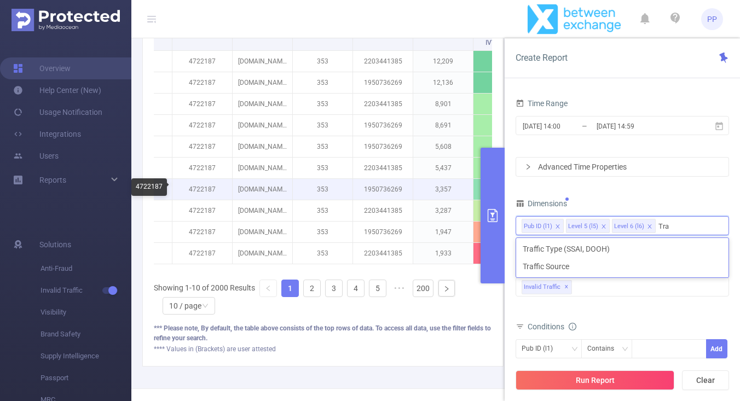
type input "Tra"
click at [217, 179] on p "4722187" at bounding box center [202, 189] width 60 height 21
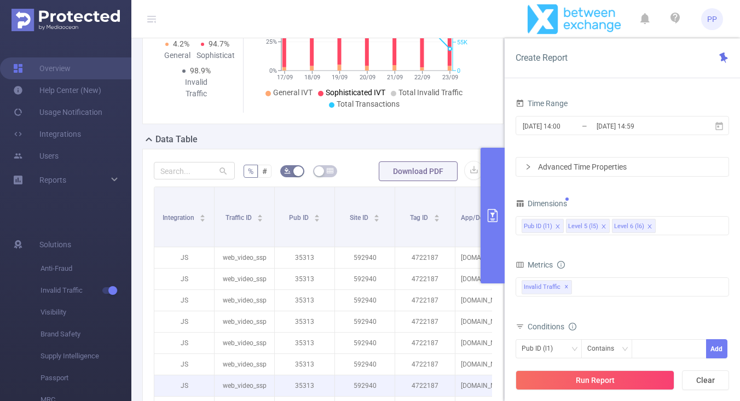
scroll to position [288, 0]
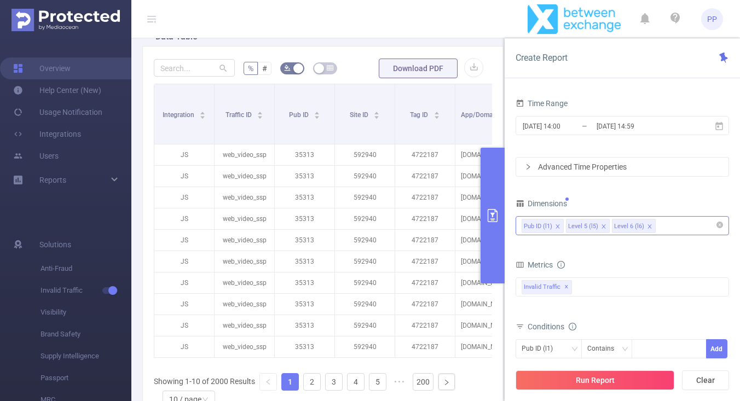
click at [670, 227] on div "Pub ID (l1) Level 5 (l5) Level 6 (l6)" at bounding box center [621, 226] width 201 height 18
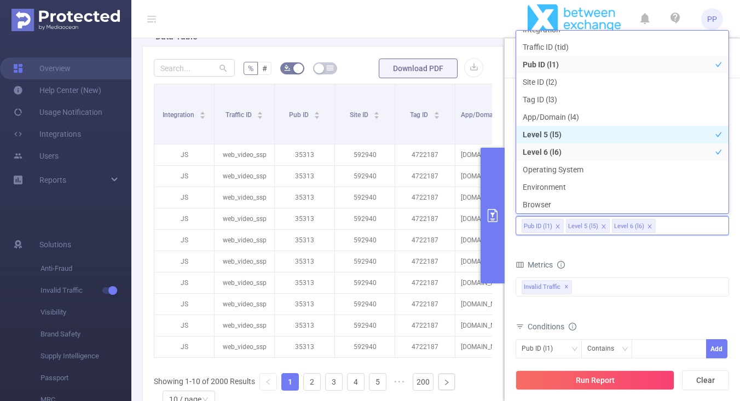
scroll to position [0, 0]
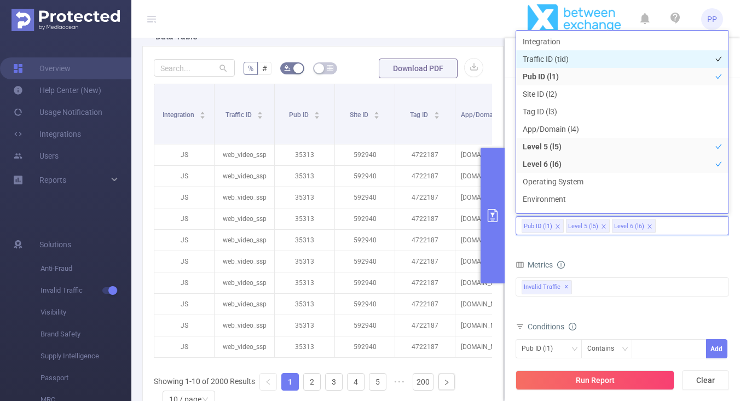
click at [592, 57] on li "Traffic ID (tid)" at bounding box center [622, 59] width 212 height 18
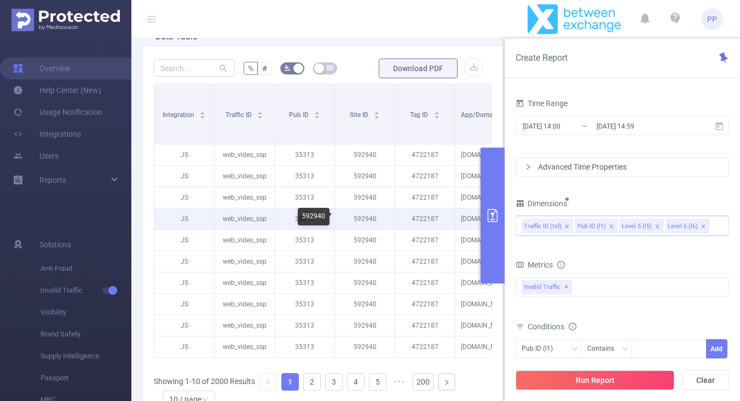
scroll to position [0, 387]
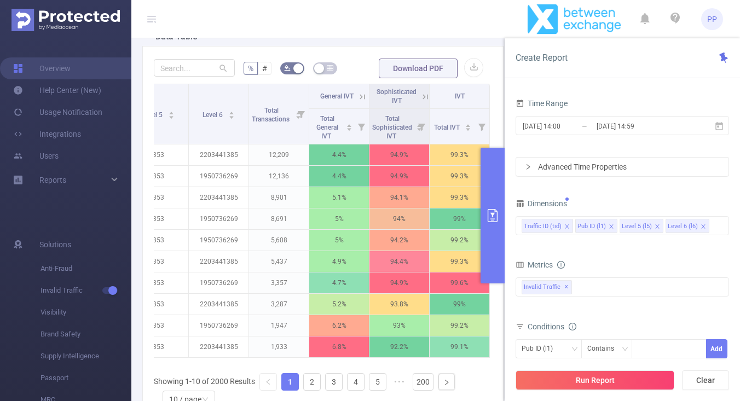
drag, startPoint x: 631, startPoint y: 371, endPoint x: 674, endPoint y: 245, distance: 133.6
click at [664, 247] on div "Create Report Time Range [DATE] 14:00 _ [DATE] 14:59 Advanced Time Properties D…" at bounding box center [622, 219] width 235 height 363
drag, startPoint x: 655, startPoint y: 226, endPoint x: 654, endPoint y: 289, distance: 62.9
click at [654, 289] on form "Dimensions Traffic ID (tid) Pub ID (l1) Level 5 (l5) Level 6 (l6) Metrics Total…" at bounding box center [621, 336] width 213 height 281
click at [612, 378] on button "Run Report" at bounding box center [594, 380] width 159 height 20
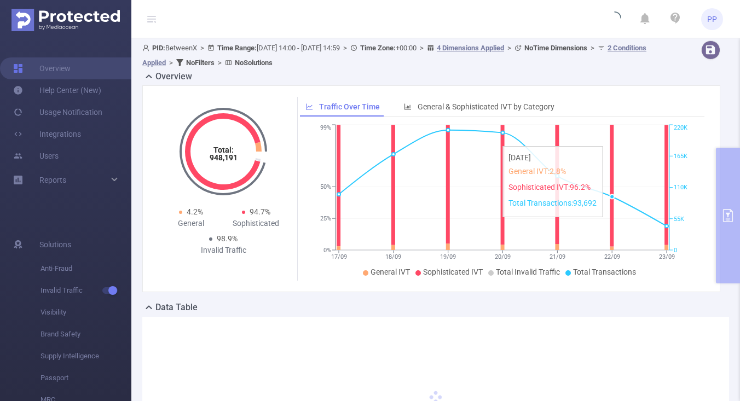
scroll to position [150, 0]
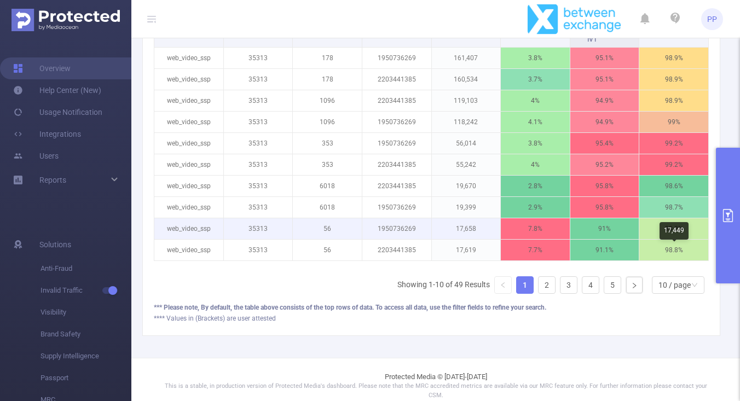
scroll to position [373, 0]
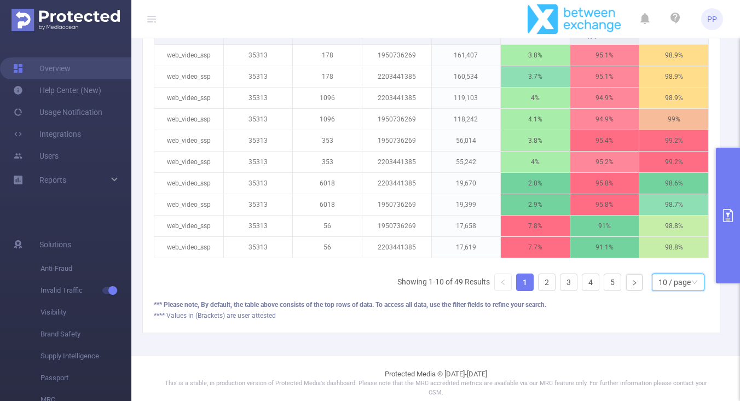
click at [682, 281] on div "10 / page" at bounding box center [674, 282] width 32 height 16
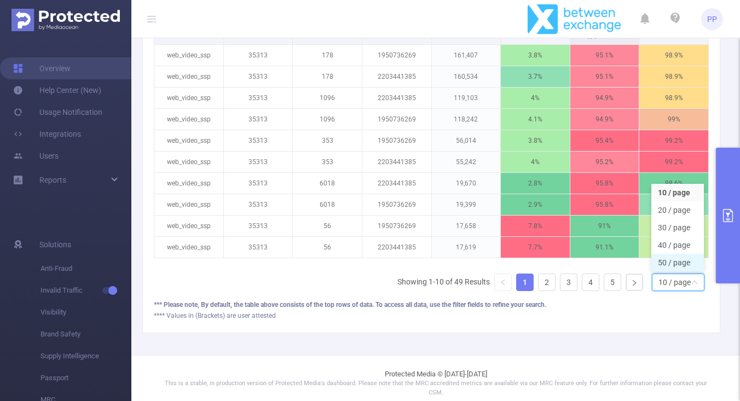
click at [686, 259] on li "50 / page" at bounding box center [677, 263] width 53 height 18
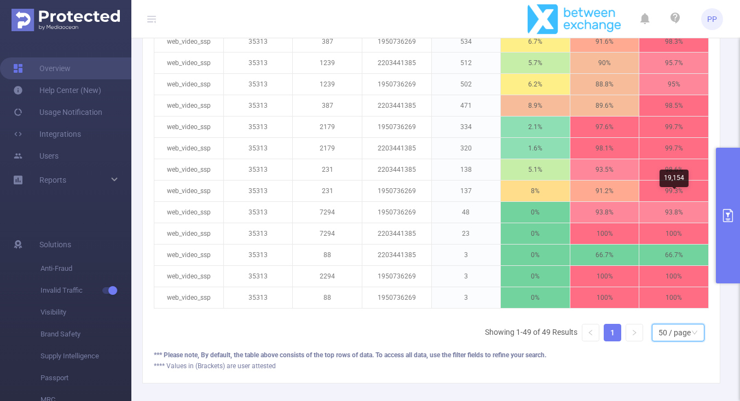
scroll to position [1205, 0]
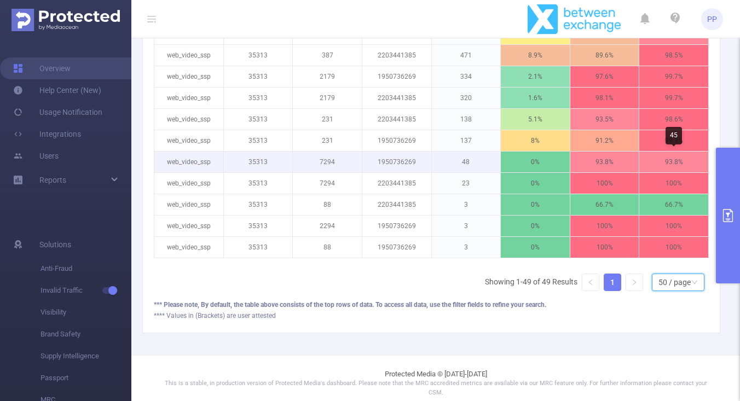
drag, startPoint x: 672, startPoint y: 282, endPoint x: 640, endPoint y: 152, distance: 134.0
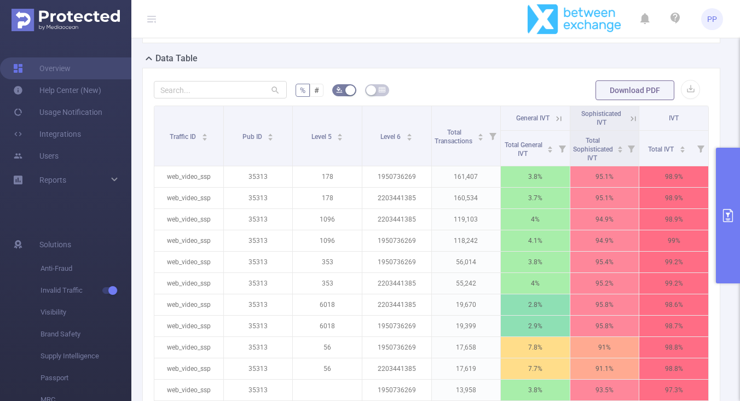
scroll to position [283, 0]
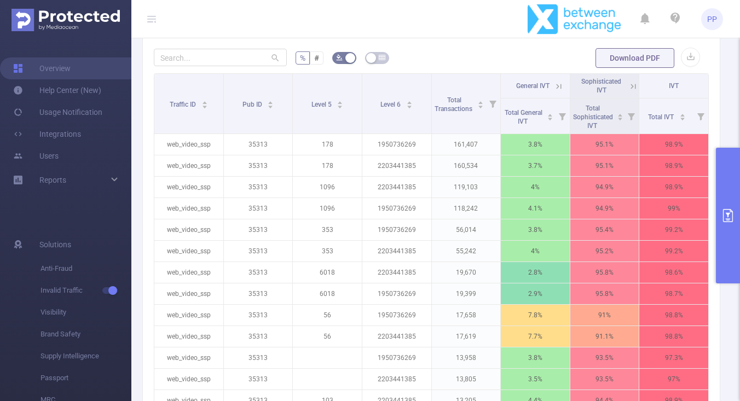
click at [727, 200] on button "primary" at bounding box center [728, 216] width 24 height 136
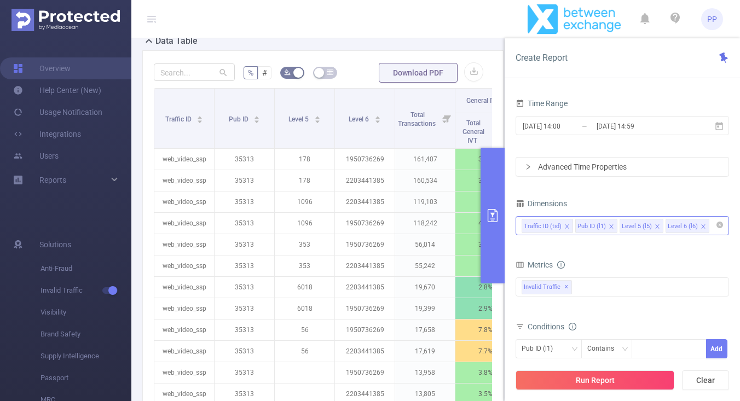
click at [656, 224] on icon "icon: close" at bounding box center [656, 226] width 5 height 5
click at [616, 380] on button "Run Report" at bounding box center [594, 380] width 159 height 20
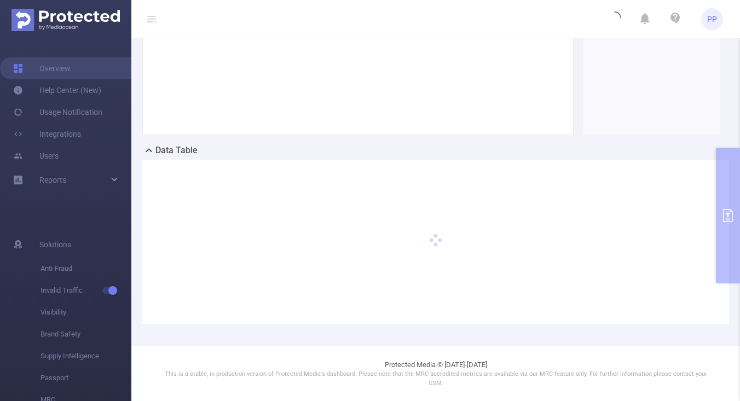
scroll to position [150, 0]
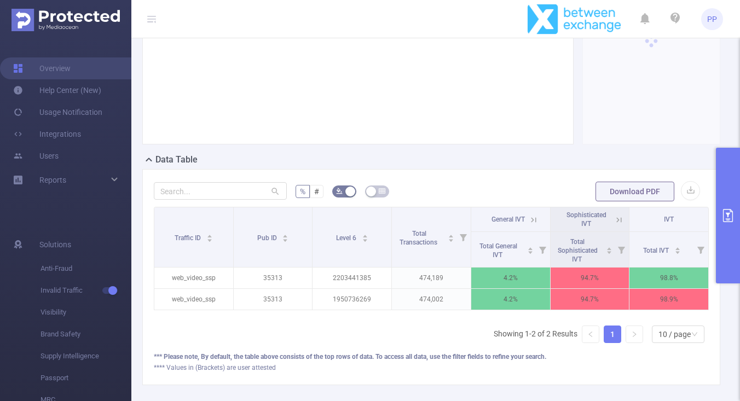
click at [495, 171] on div "% # Download PDF Traffic ID Pub ID Level 6 Total Transactions General IVT Sophi…" at bounding box center [431, 277] width 578 height 216
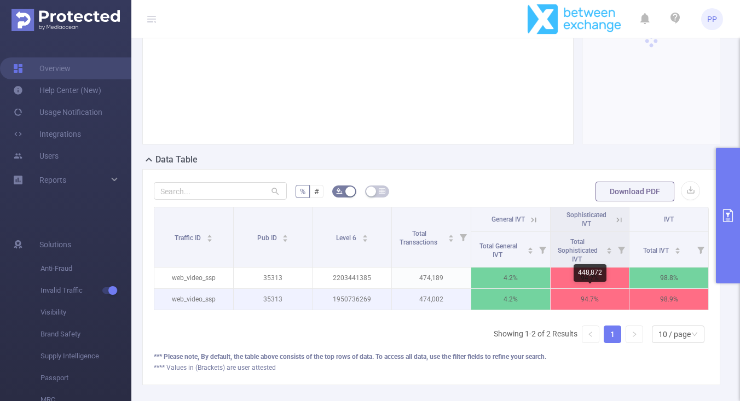
scroll to position [202, 0]
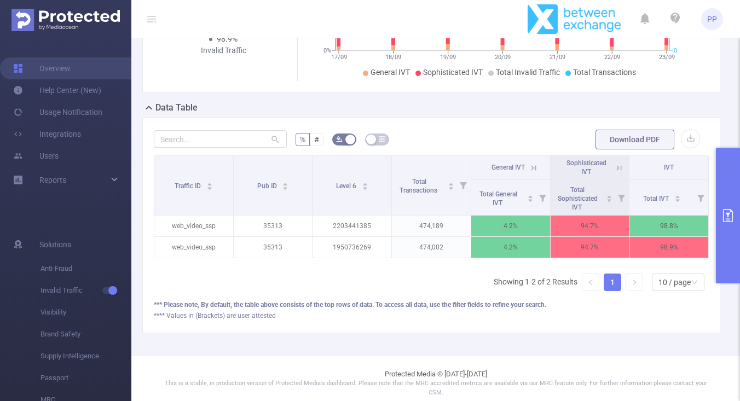
click at [727, 222] on icon "primary" at bounding box center [728, 215] width 10 height 13
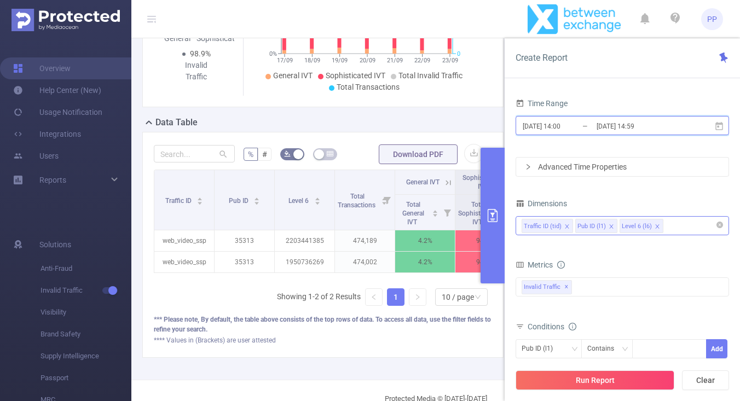
click at [592, 134] on span "[DATE] 14:00 _ [DATE] 14:59" at bounding box center [621, 125] width 213 height 19
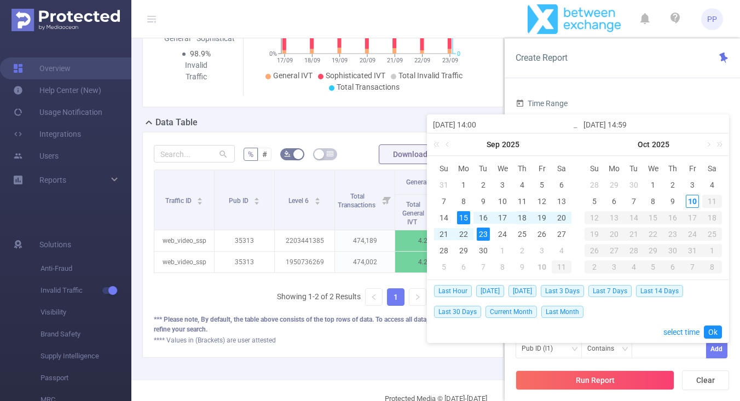
click at [523, 219] on div "18" at bounding box center [521, 217] width 13 height 13
click at [463, 235] on div "22" at bounding box center [463, 234] width 13 height 13
type input "[DATE] 14:00"
type input "[DATE] 14:59"
type input "[DATE] 14:00"
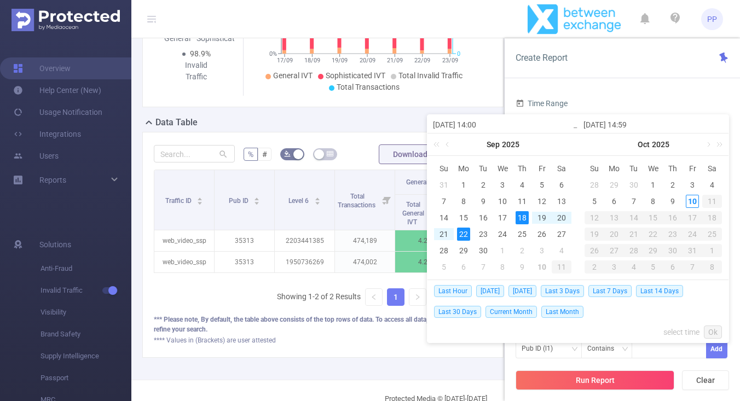
type input "[DATE] 14:59"
click at [712, 330] on link "Ok" at bounding box center [713, 332] width 18 height 13
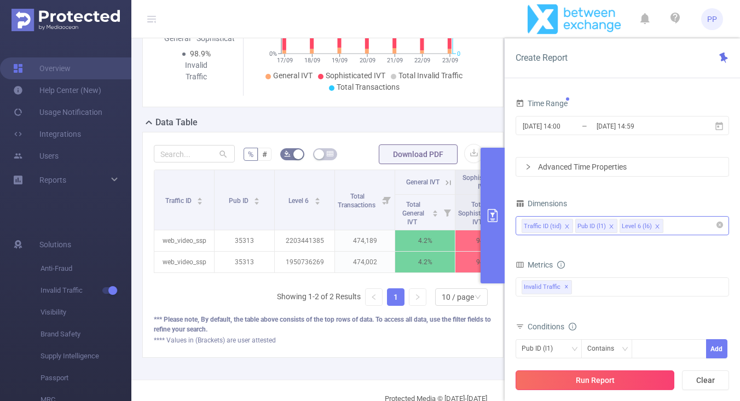
click at [616, 376] on button "Run Report" at bounding box center [594, 380] width 159 height 20
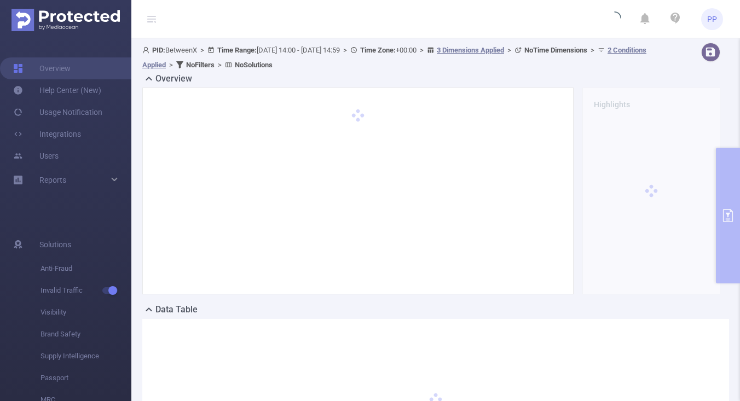
scroll to position [150, 0]
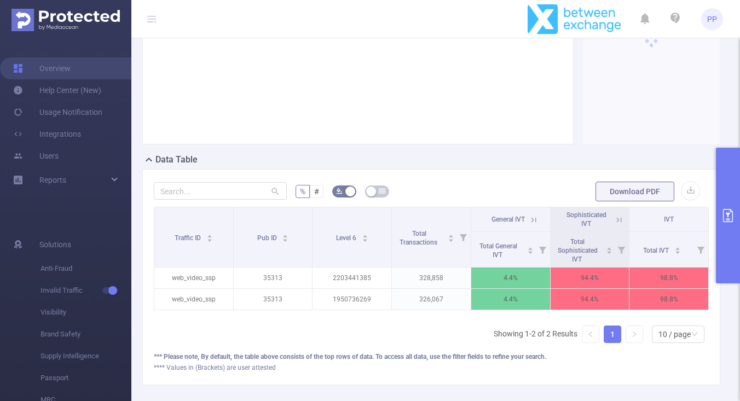
click at [726, 214] on icon "primary" at bounding box center [727, 215] width 13 height 13
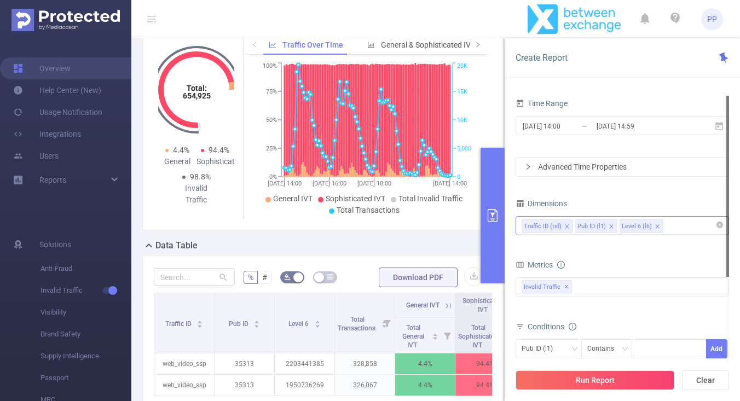
click at [630, 180] on div "Time Range [DATE] 14:00 _ [DATE] 14:59 Advanced Time Properties Dimensions Traf…" at bounding box center [621, 286] width 213 height 381
click at [630, 166] on div "Advanced Time Properties" at bounding box center [622, 167] width 212 height 19
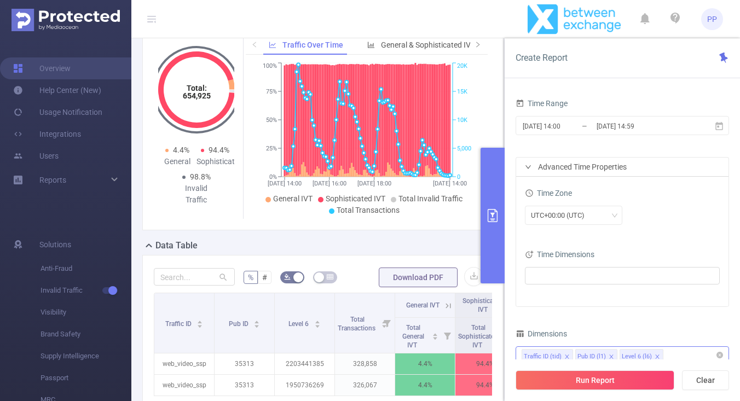
click at [630, 166] on div "Advanced Time Properties" at bounding box center [622, 167] width 212 height 19
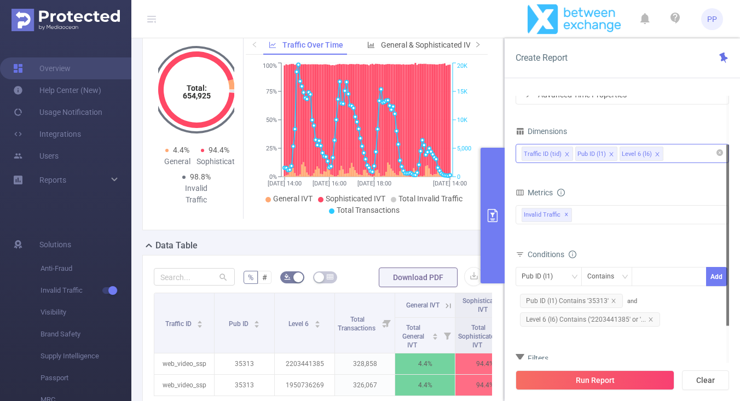
click at [596, 199] on div "Metrics" at bounding box center [621, 194] width 213 height 18
click at [596, 228] on div "Total General IVT Data Centers Disclosed Bots Known Crawlers Irregular Activity…" at bounding box center [621, 223] width 213 height 32
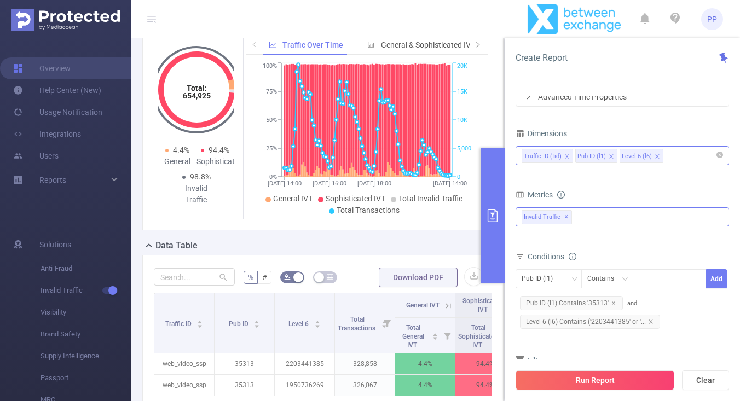
click at [596, 224] on div "Invalid Traffic ✕" at bounding box center [621, 216] width 213 height 19
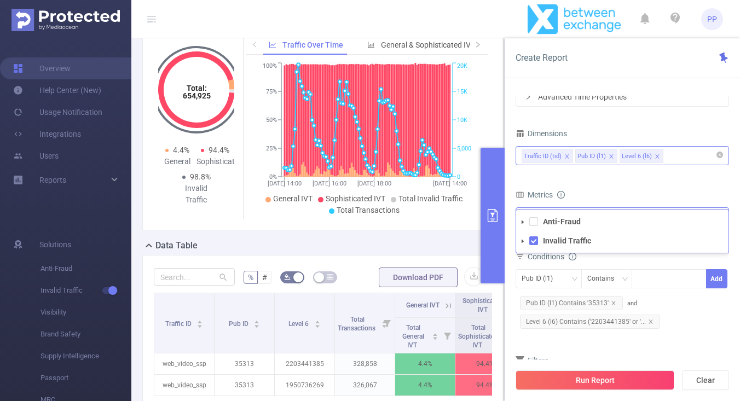
click at [523, 246] on span at bounding box center [522, 241] width 13 height 13
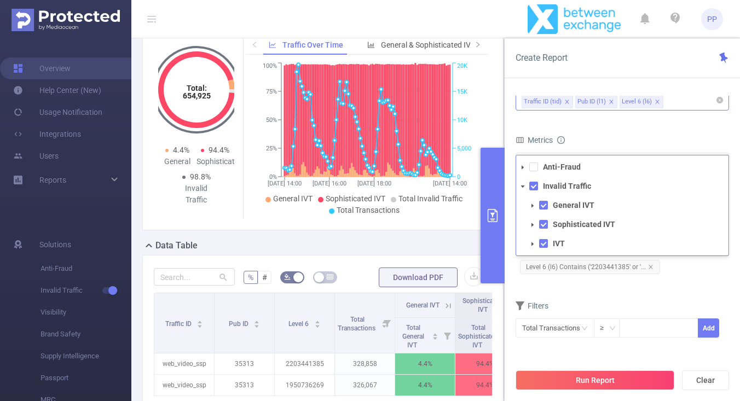
click at [653, 135] on div "Metrics" at bounding box center [621, 141] width 213 height 18
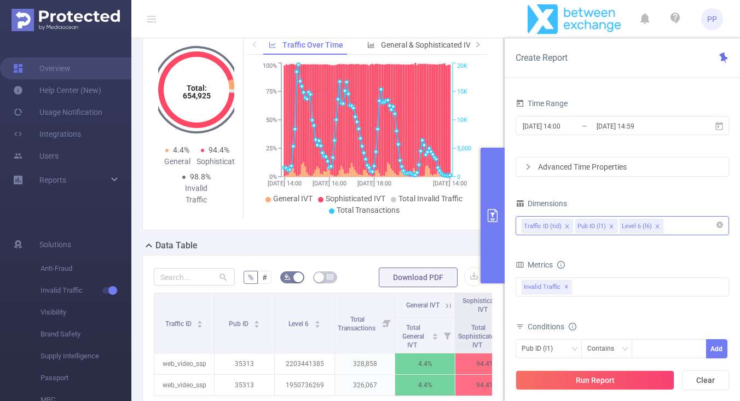
click at [375, 229] on div "Total: 654,925 Total: 654,925 4.4% General 94.4% Sophisticated 98.8% Invalid Tr…" at bounding box center [322, 127] width 361 height 207
click at [498, 200] on button "primary" at bounding box center [492, 216] width 24 height 136
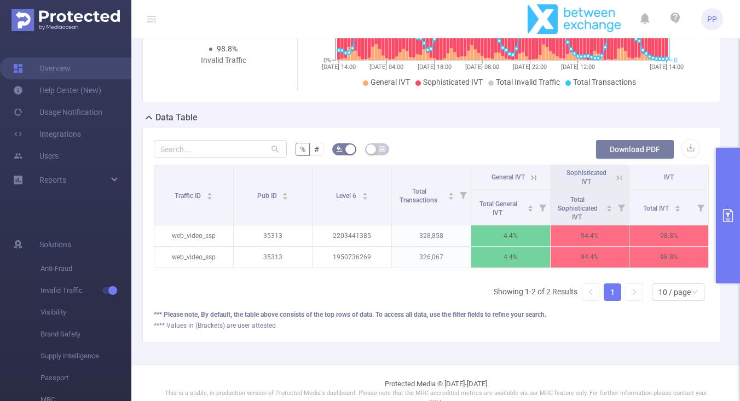
scroll to position [202, 0]
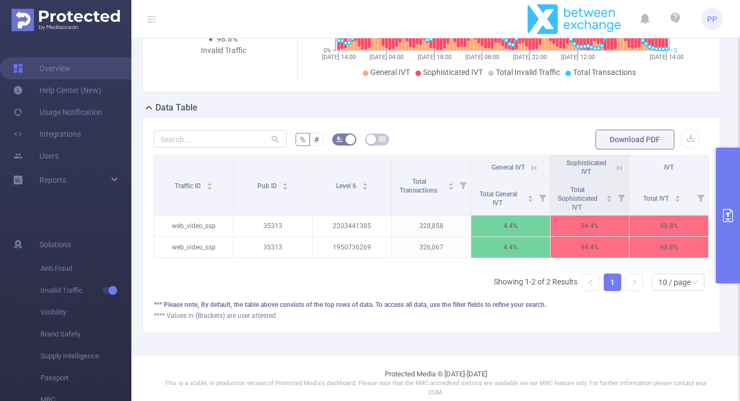
click at [733, 195] on button "primary" at bounding box center [728, 216] width 24 height 136
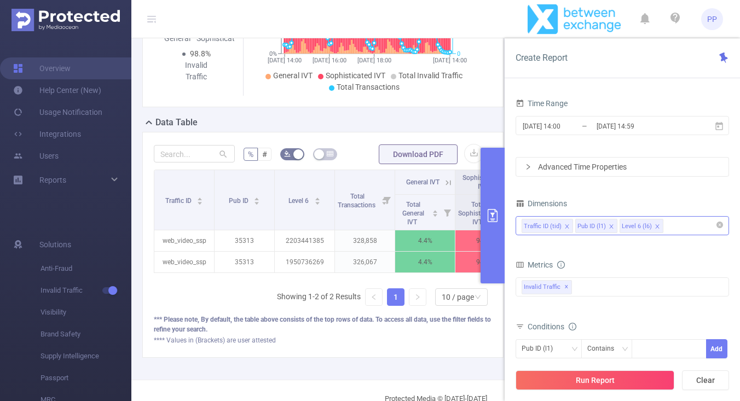
click at [610, 163] on div "Advanced Time Properties" at bounding box center [622, 167] width 212 height 19
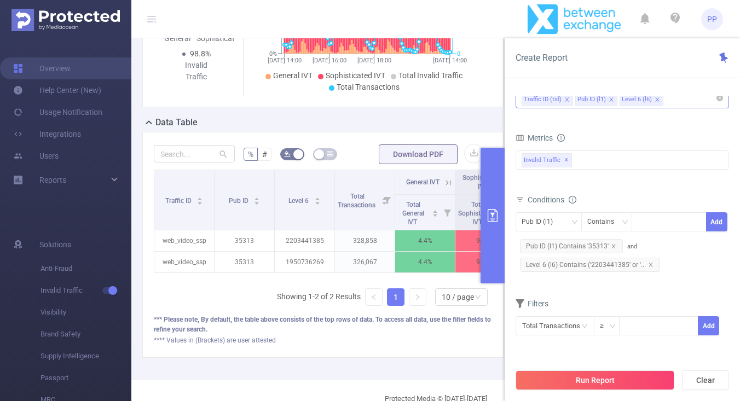
click at [618, 149] on div "Total General IVT Data Centers Disclosed Bots Known Crawlers Irregular Activity…" at bounding box center [621, 167] width 213 height 39
click at [615, 158] on div "Invalid Traffic ✕ Anti-Fraud Invalid Traffic General IVT Sophisticated IVT IVT" at bounding box center [621, 159] width 213 height 19
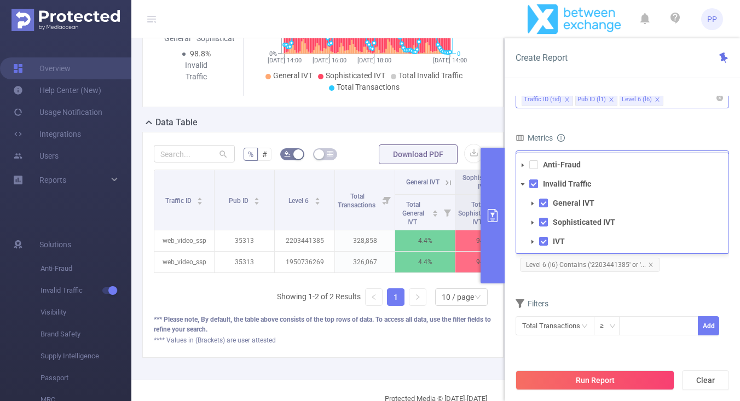
click at [531, 204] on icon "icon: caret-down" at bounding box center [532, 203] width 2 height 4
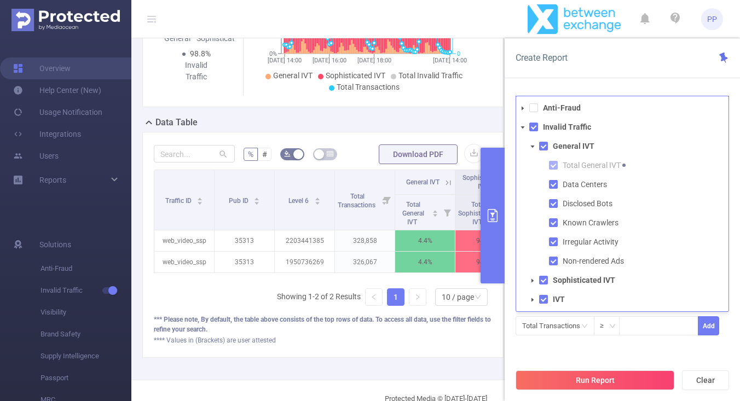
click at [531, 282] on icon "icon: caret-down" at bounding box center [532, 280] width 5 height 5
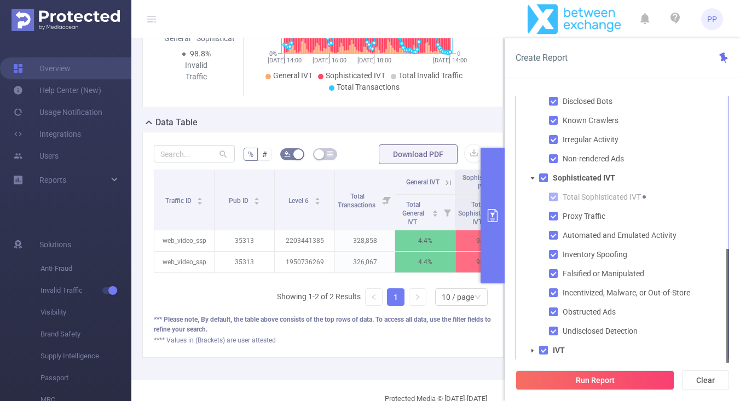
click at [534, 355] on span at bounding box center [532, 350] width 13 height 13
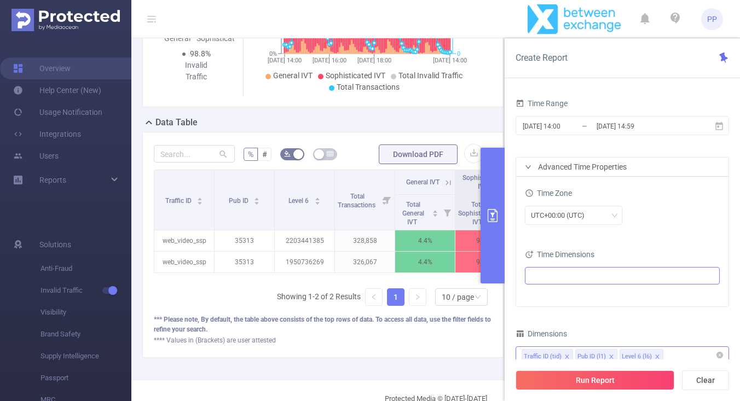
click at [601, 276] on ul at bounding box center [618, 276] width 180 height 16
click at [528, 166] on icon "icon: right" at bounding box center [528, 167] width 7 height 7
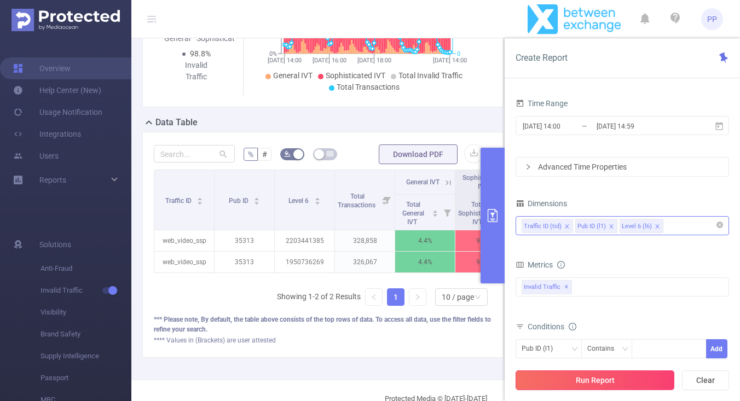
click at [628, 380] on button "Run Report" at bounding box center [594, 380] width 159 height 20
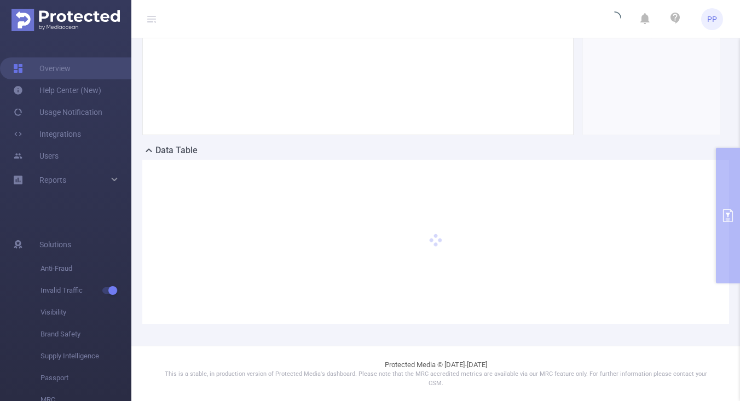
scroll to position [150, 0]
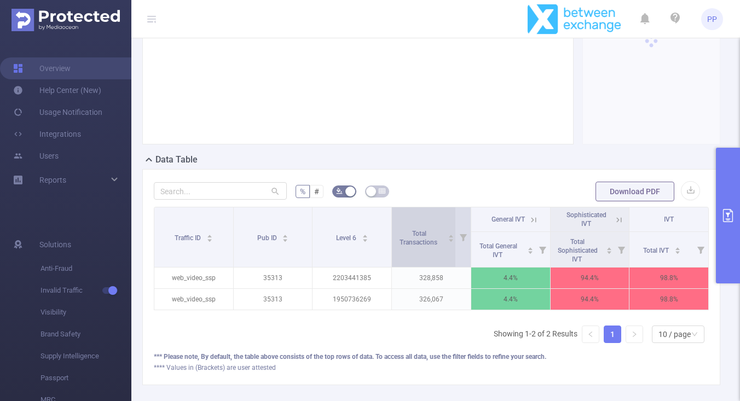
click at [440, 229] on table "Traffic ID Pub ID Level 6 Total Transactions General IVT Sophisticated IVT IVT …" at bounding box center [431, 258] width 555 height 103
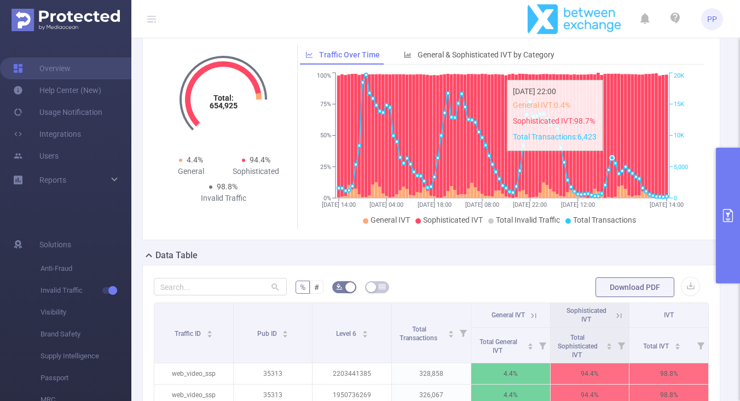
scroll to position [0, 0]
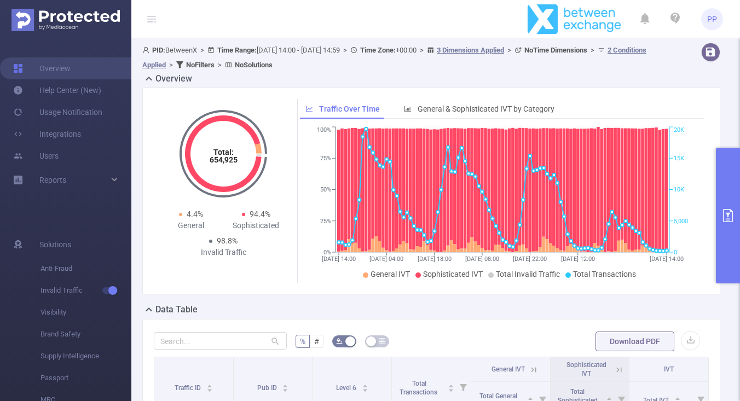
click at [733, 225] on button "primary" at bounding box center [728, 216] width 24 height 136
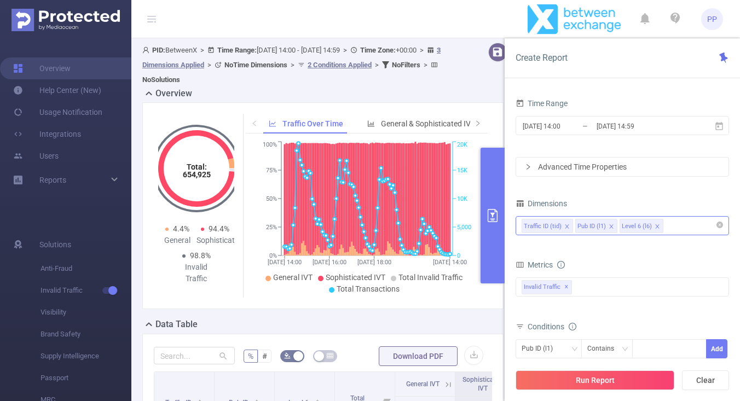
click at [636, 173] on div "Advanced Time Properties" at bounding box center [622, 167] width 212 height 19
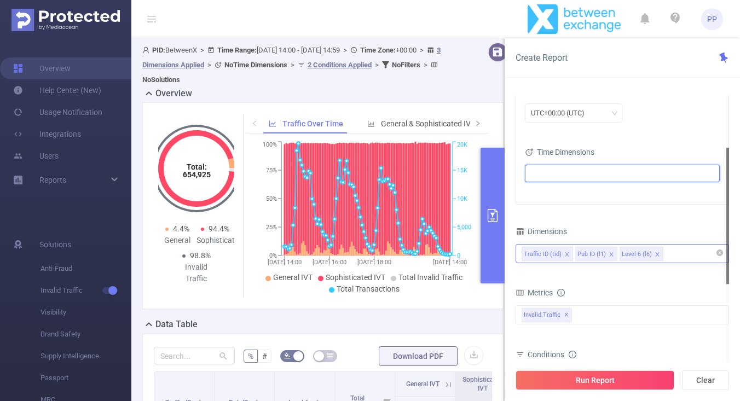
click at [585, 165] on span at bounding box center [622, 174] width 195 height 18
click at [661, 143] on div "Time Zone UTC+00:00 (UTC) Time Dimensions" at bounding box center [622, 139] width 212 height 130
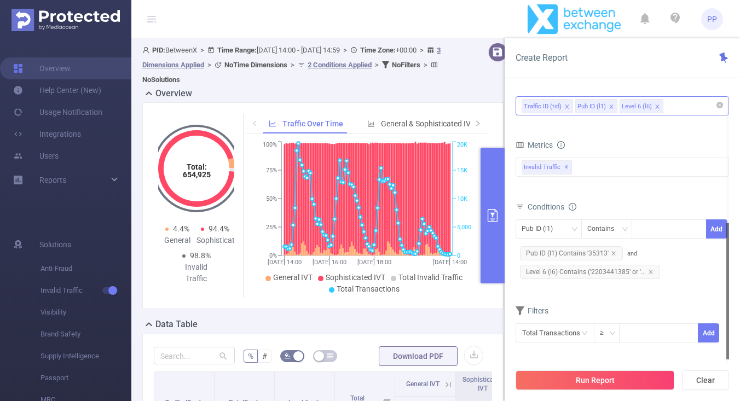
click at [679, 112] on div "Traffic ID (tid) Pub ID (l1) Level 6 (l6)" at bounding box center [621, 106] width 201 height 18
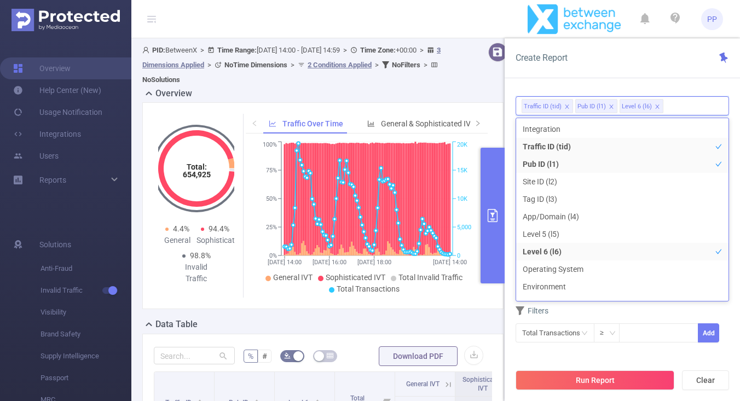
click at [669, 82] on div "Create Report Time Range [DATE] 14:00 _ [DATE] 14:59 Advanced Time Properties T…" at bounding box center [622, 219] width 235 height 363
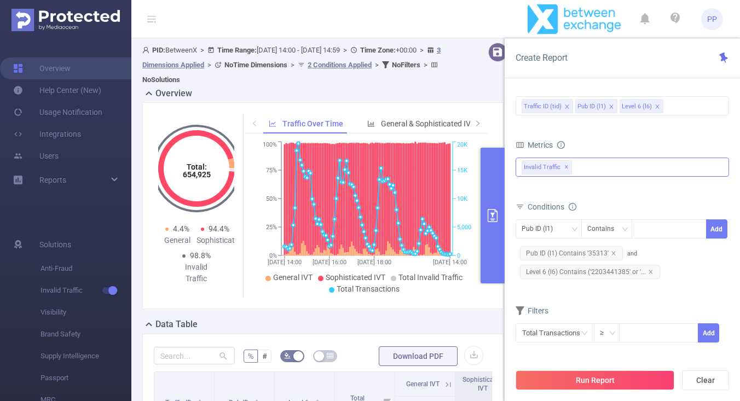
click at [609, 164] on div "Invalid Traffic ✕ Anti-Fraud Invalid Traffic General IVT Total General IVT Data…" at bounding box center [621, 167] width 213 height 19
click at [614, 70] on div "Create Report" at bounding box center [622, 58] width 235 height 40
click at [565, 165] on span "✕" at bounding box center [566, 167] width 4 height 13
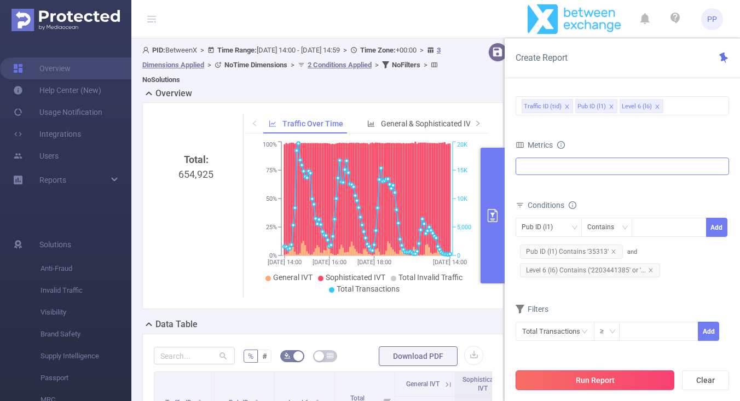
click at [612, 374] on button "Run Report" at bounding box center [594, 380] width 159 height 20
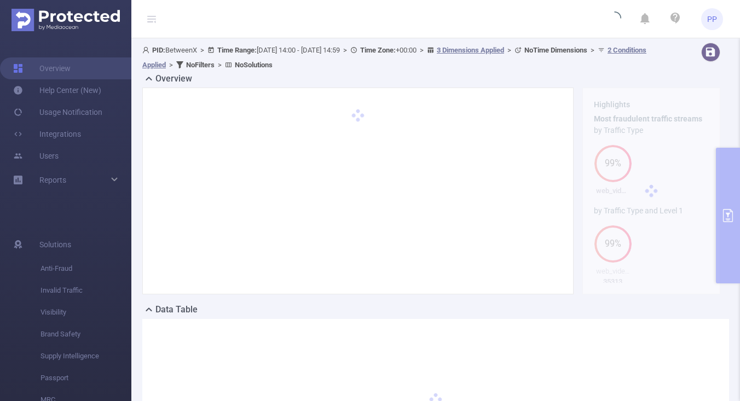
scroll to position [150, 0]
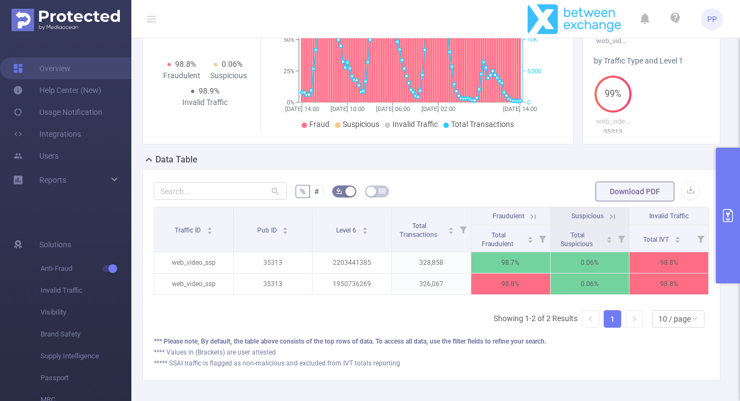
click at [723, 211] on icon "primary" at bounding box center [727, 215] width 13 height 13
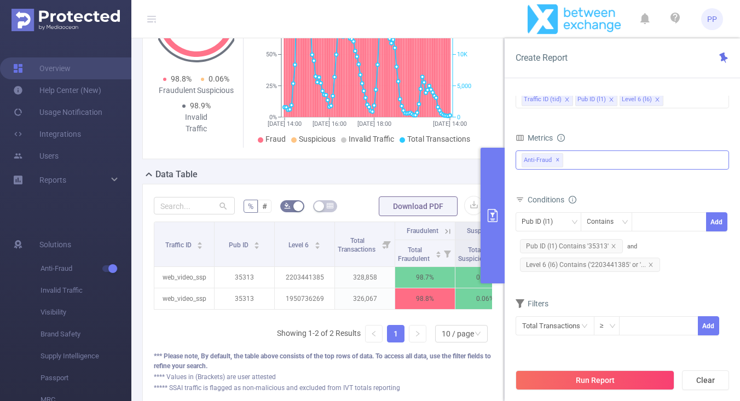
click at [564, 154] on div "Anti-Fraud ✕" at bounding box center [544, 159] width 46 height 16
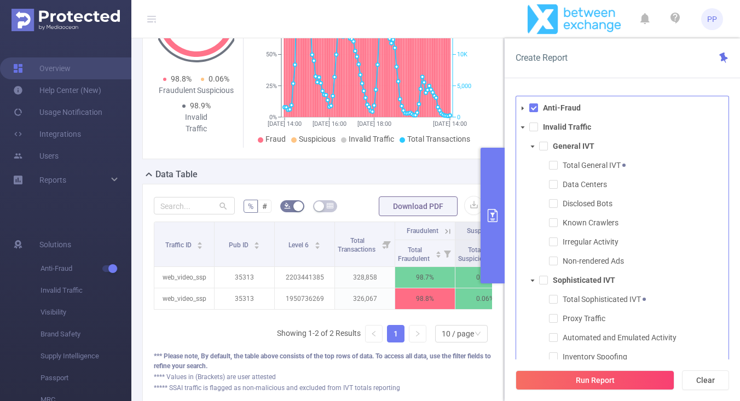
click at [525, 106] on icon "icon: caret-down" at bounding box center [522, 108] width 5 height 5
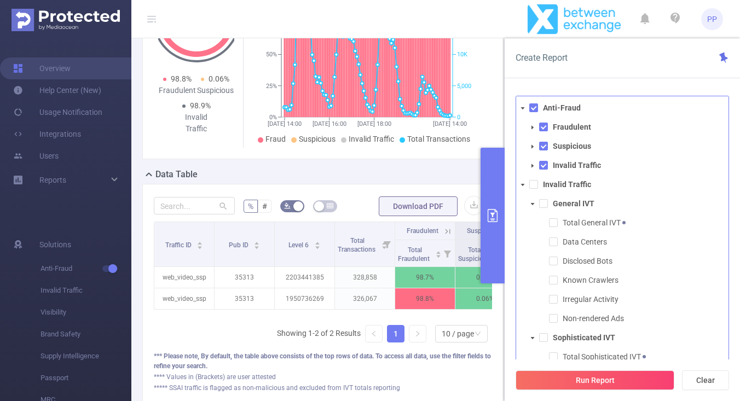
click at [535, 169] on span at bounding box center [532, 165] width 13 height 13
click at [533, 109] on span at bounding box center [533, 107] width 9 height 9
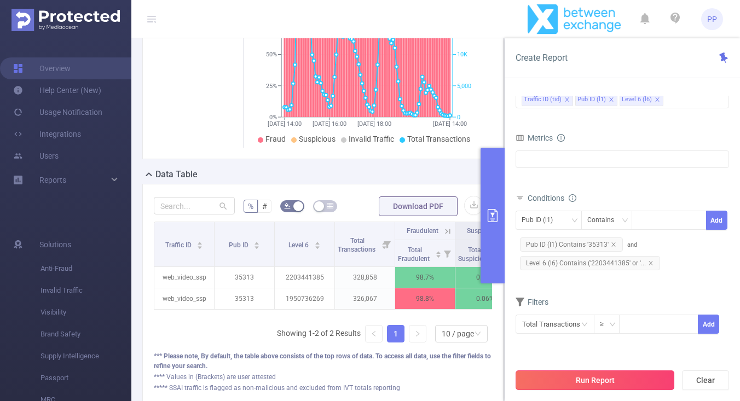
click at [578, 382] on button "Run Report" at bounding box center [594, 380] width 159 height 20
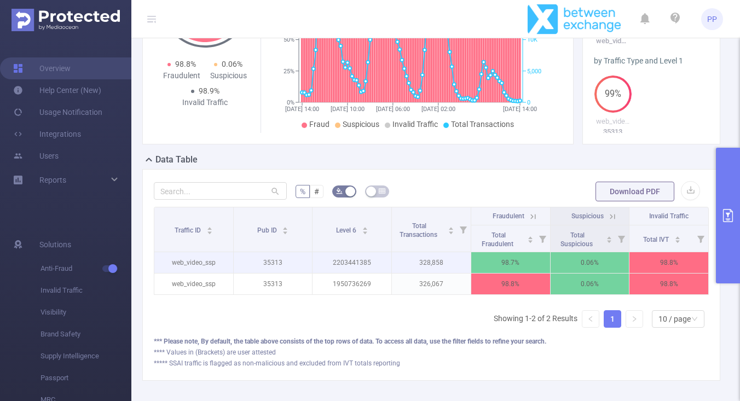
click at [454, 266] on p "328,858" at bounding box center [431, 262] width 79 height 21
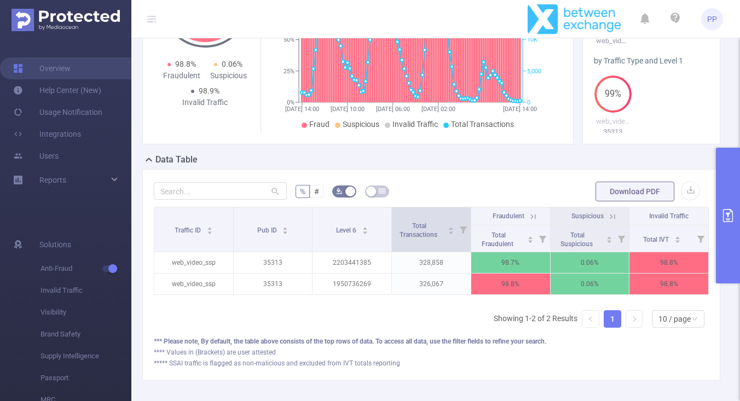
click at [465, 230] on icon at bounding box center [463, 230] width 7 height 7
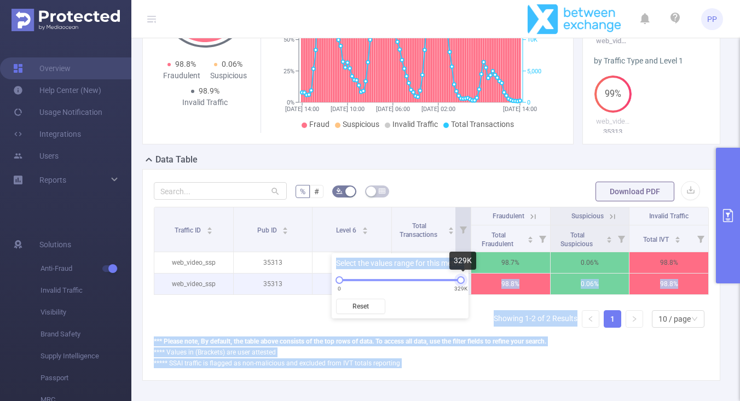
drag, startPoint x: 463, startPoint y: 281, endPoint x: 483, endPoint y: 276, distance: 20.3
click at [483, 276] on body "PP Overview Help Center (New) Usage Notification Integrations Users Reports Sol…" at bounding box center [370, 200] width 740 height 401
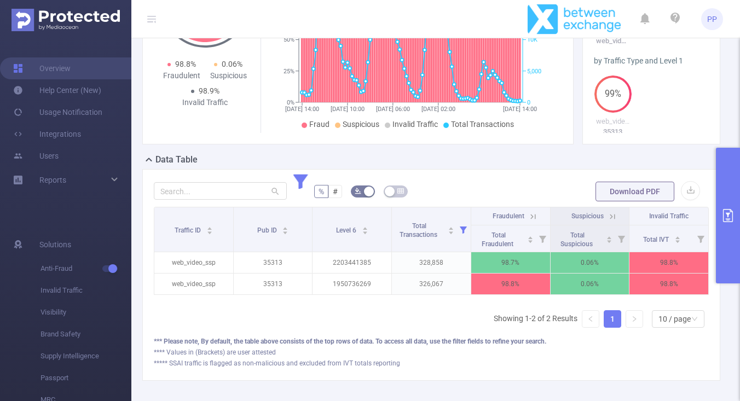
click at [422, 309] on div "Traffic ID Pub ID Level 6 Total Transactions Fraudulent Suspicious Invalid Traf…" at bounding box center [431, 272] width 555 height 130
click at [725, 190] on button "primary" at bounding box center [728, 216] width 24 height 136
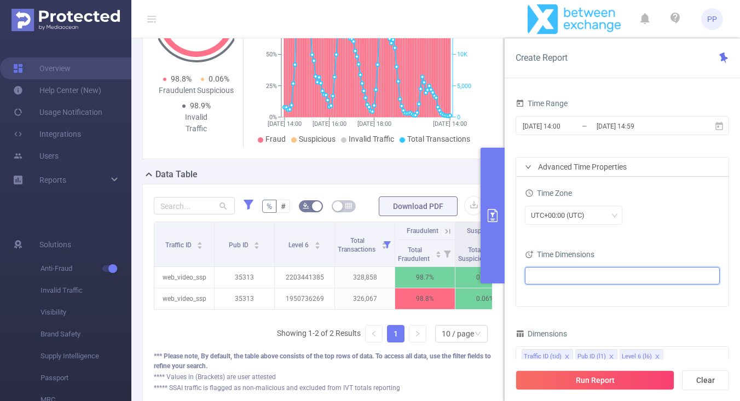
click at [593, 273] on ul at bounding box center [618, 276] width 180 height 16
click at [669, 92] on div "Time Range [DATE] 14:00 _ [DATE] 14:59 Advanced Time Properties Time Zone UTC+0…" at bounding box center [622, 252] width 235 height 335
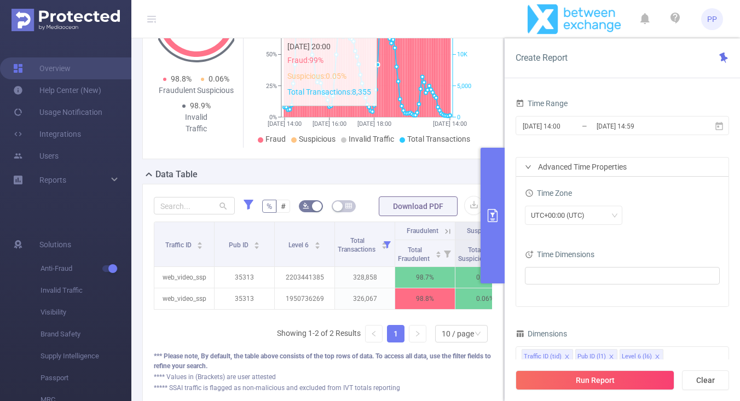
click at [378, 112] on icon at bounding box center [377, 55] width 2 height 124
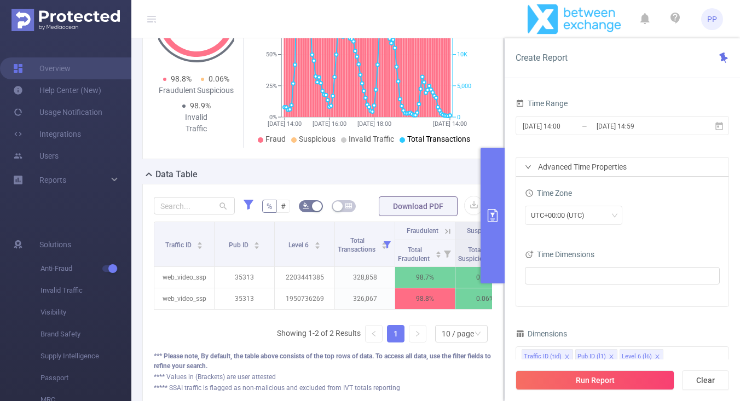
click at [403, 136] on li "Total Transactions" at bounding box center [434, 139] width 71 height 11
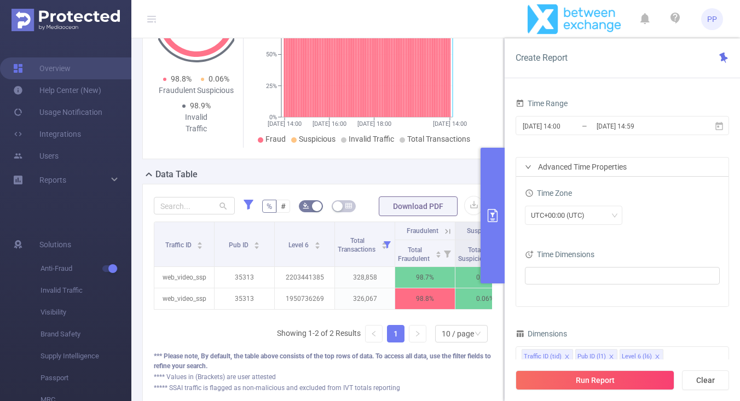
click at [500, 180] on button "primary" at bounding box center [492, 216] width 24 height 136
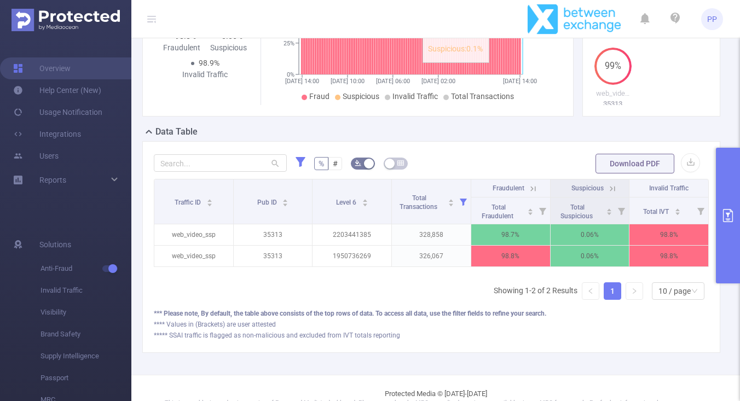
scroll to position [198, 0]
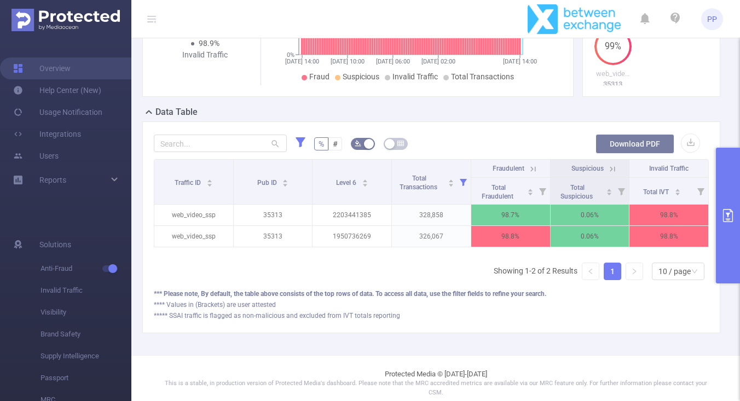
click at [643, 148] on button "Download PDF" at bounding box center [634, 144] width 79 height 20
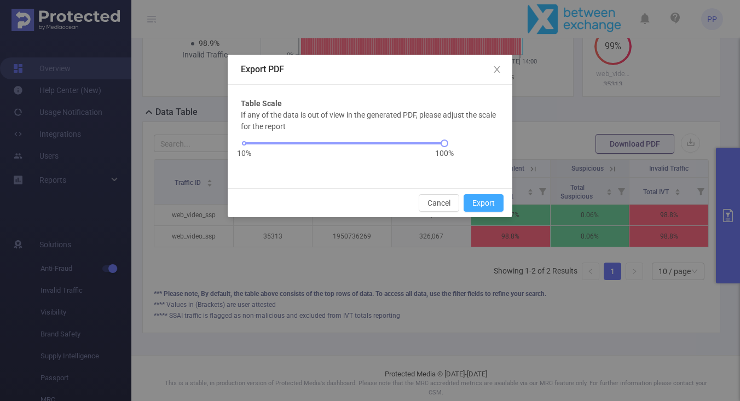
click at [476, 205] on button "Export" at bounding box center [483, 203] width 40 height 18
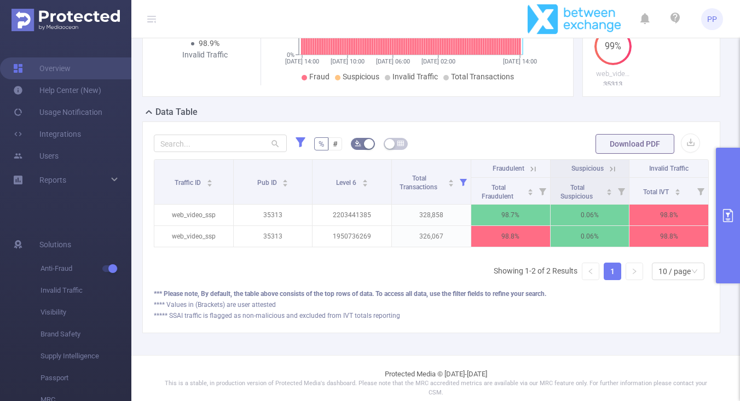
click at [724, 198] on button "primary" at bounding box center [728, 216] width 24 height 136
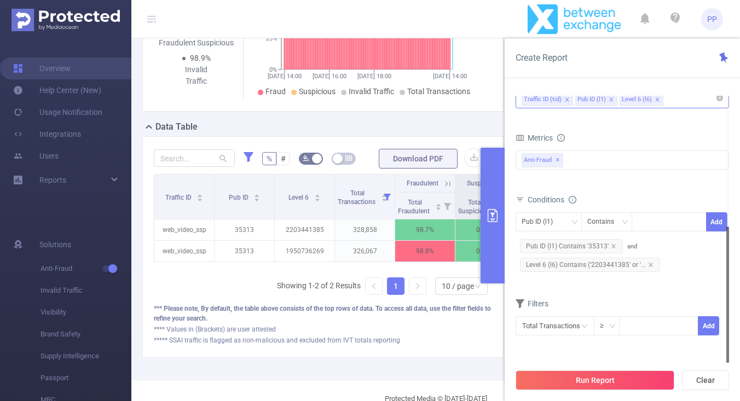
click at [682, 104] on div "Traffic ID (tid) Pub ID (l1) Level 6 (l6)" at bounding box center [621, 99] width 201 height 18
click at [584, 158] on div "Anti-Fraud Fraudulent Suspicious Invalid Traffic Total IVT Invalid Traffic Gene…" at bounding box center [621, 159] width 213 height 19
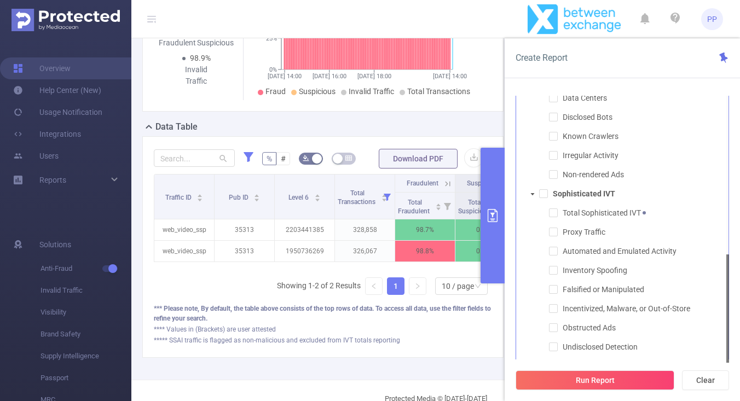
scroll to position [64, 0]
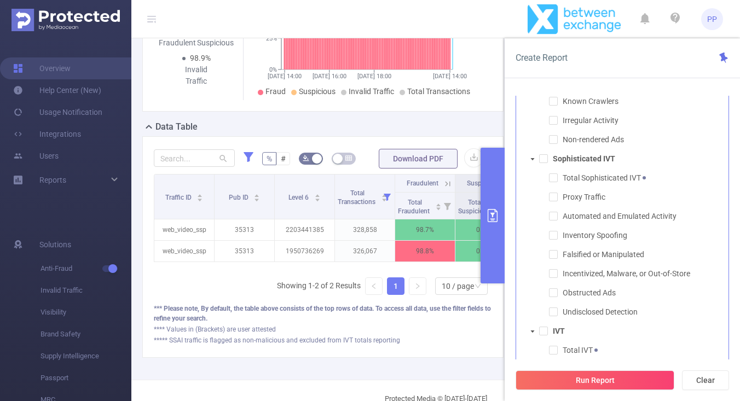
click at [532, 332] on icon "icon: caret-down" at bounding box center [532, 331] width 5 height 5
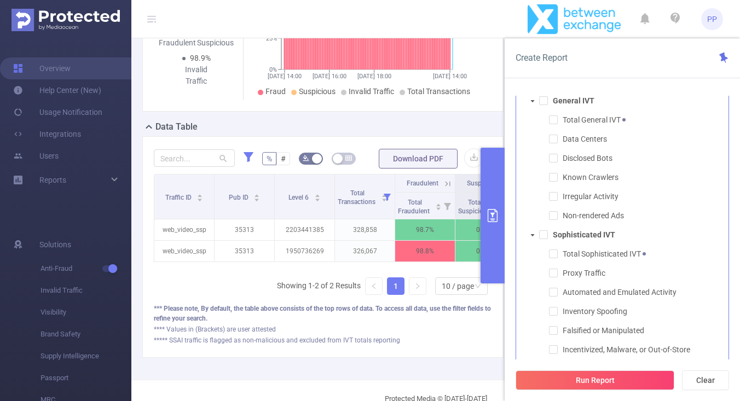
scroll to position [45, 0]
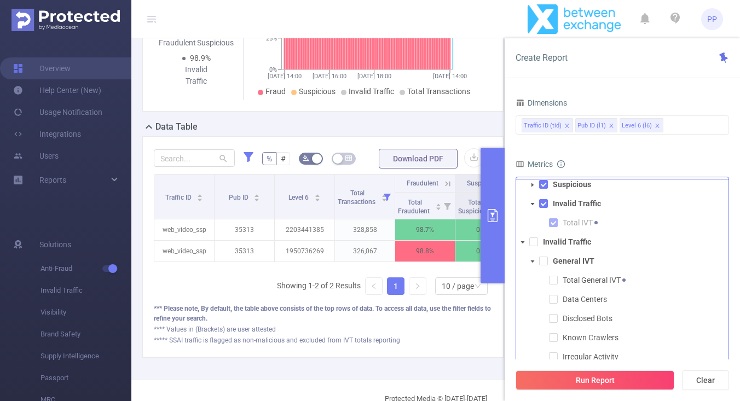
click at [529, 182] on span at bounding box center [532, 184] width 13 height 13
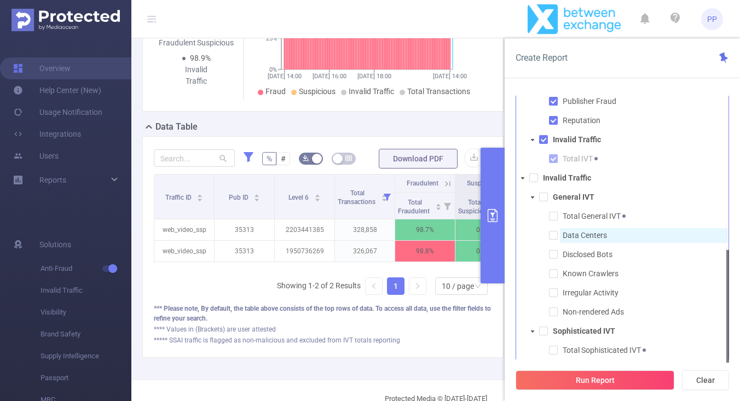
scroll to position [198, 0]
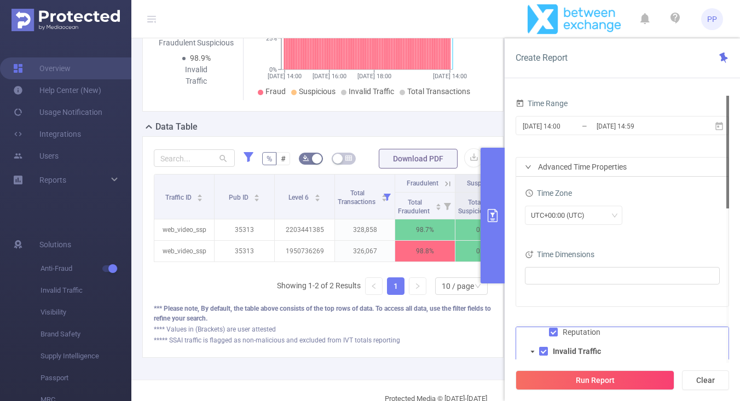
click at [539, 323] on div "Time Range [DATE] 14:00 _ [DATE] 14:59 Advanced Time Properties Time Zone UTC+0…" at bounding box center [621, 351] width 213 height 511
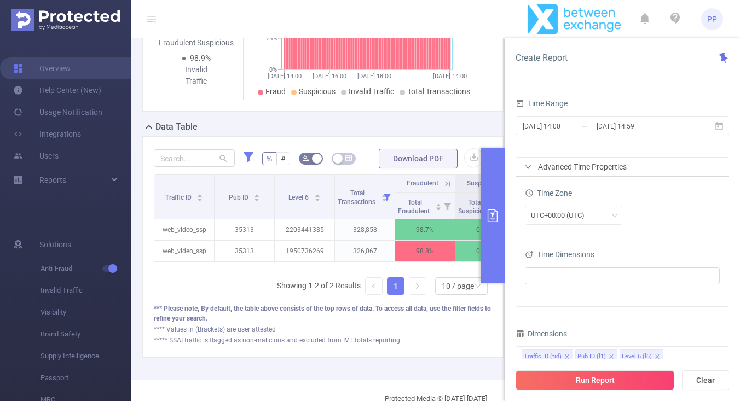
click at [443, 264] on div "Traffic ID Pub ID Level 6 Total Transactions Fraudulent Suspicious Invalid Traf…" at bounding box center [323, 221] width 338 height 95
click at [450, 183] on icon at bounding box center [448, 184] width 10 height 10
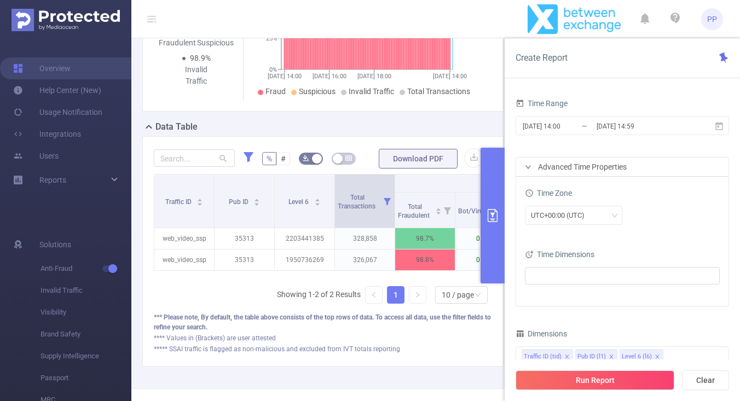
click at [382, 205] on icon at bounding box center [386, 201] width 15 height 53
click at [499, 169] on button "primary" at bounding box center [492, 216] width 24 height 136
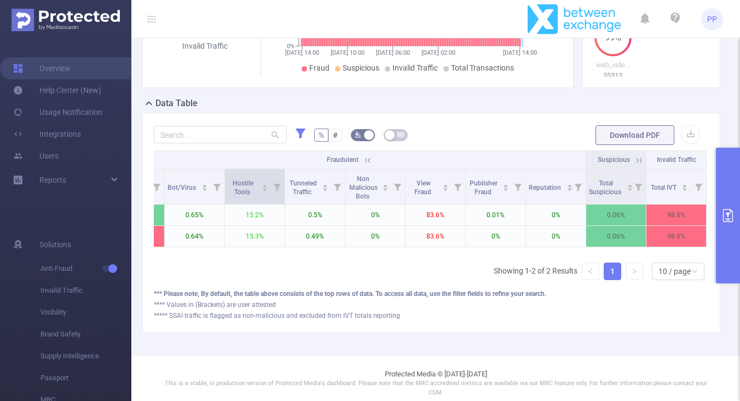
scroll to position [0, 11]
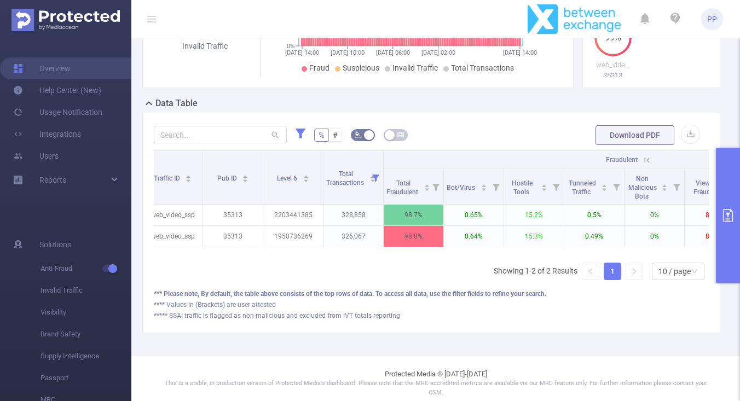
click at [646, 160] on icon at bounding box center [647, 160] width 10 height 10
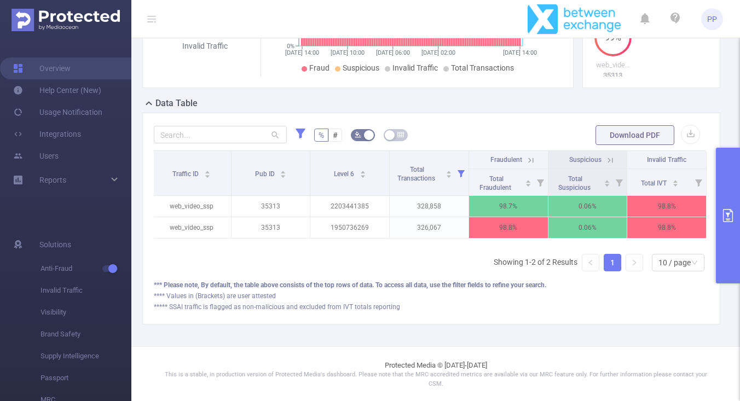
scroll to position [198, 0]
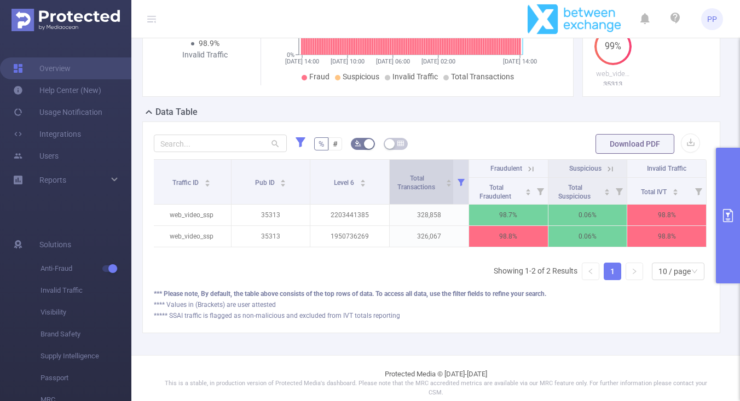
click at [407, 181] on span "Total Transactions" at bounding box center [416, 182] width 49 height 20
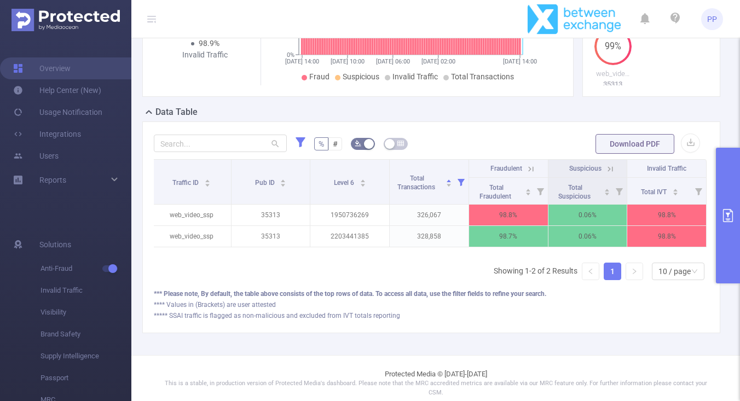
click at [716, 191] on button "primary" at bounding box center [728, 216] width 24 height 136
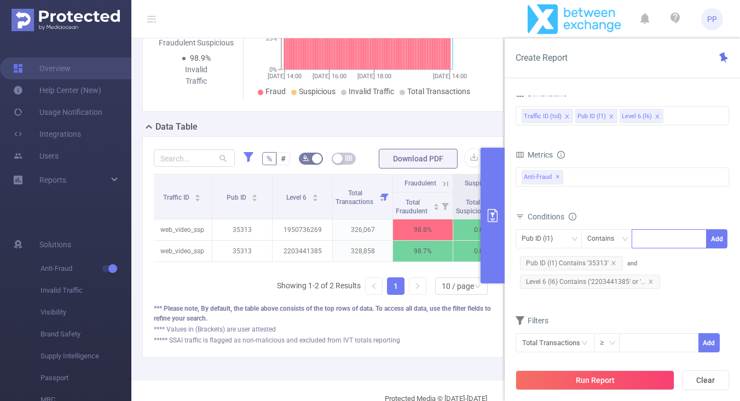
click at [661, 237] on div at bounding box center [668, 239] width 63 height 18
click at [640, 177] on div "Anti-Fraud Fraudulent Suspicious Total Suspicious Bot/Virus Hostile Tools Tunne…" at bounding box center [621, 176] width 213 height 19
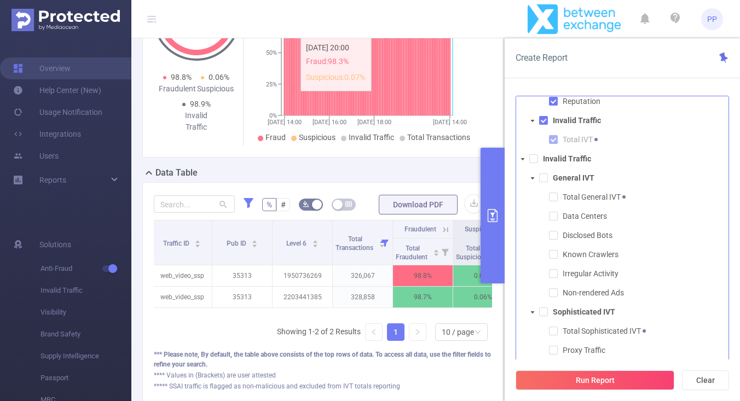
scroll to position [0, 0]
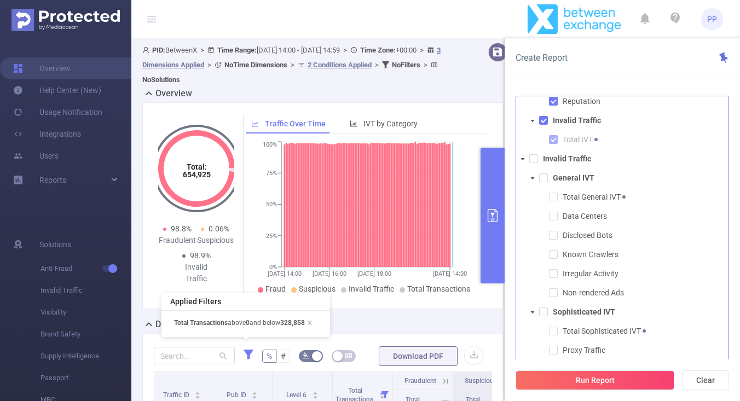
click at [250, 353] on icon at bounding box center [249, 355] width 10 height 10
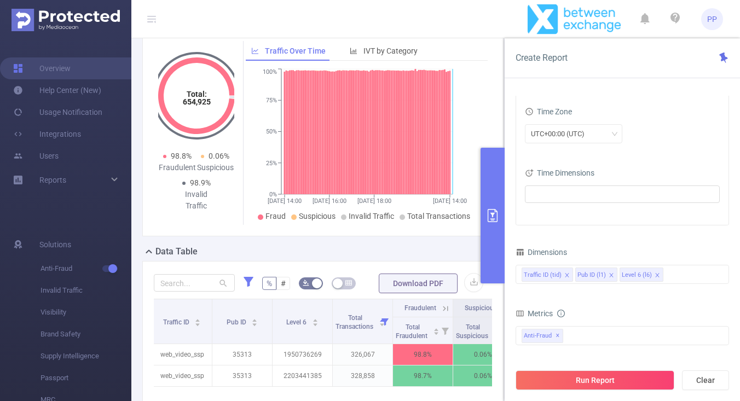
scroll to position [166, 0]
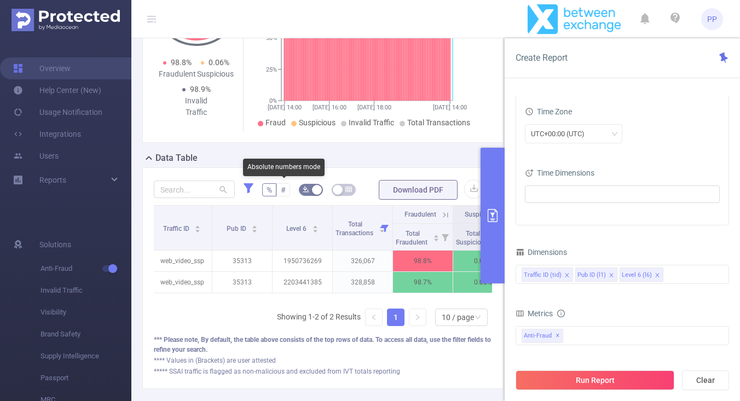
click at [281, 191] on span "#" at bounding box center [283, 189] width 5 height 9
click at [281, 193] on input "#" at bounding box center [281, 193] width 0 height 0
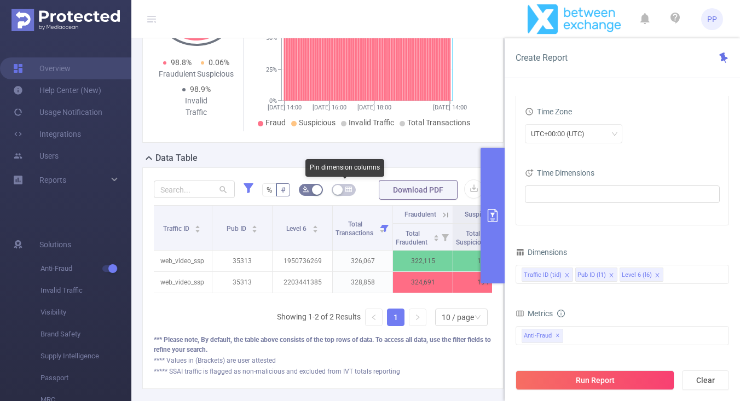
click at [353, 187] on button "button" at bounding box center [344, 190] width 24 height 12
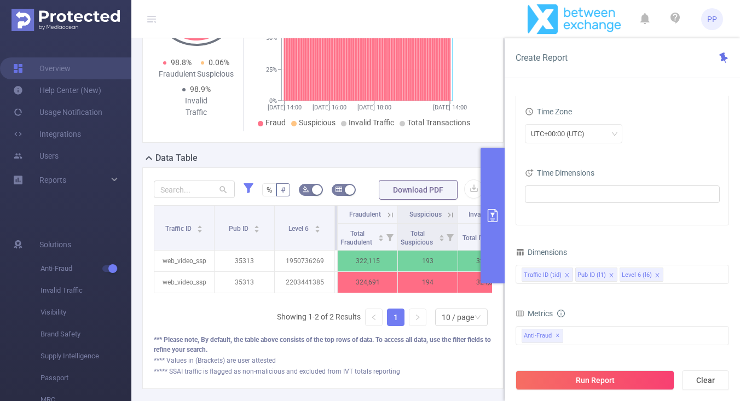
scroll to position [0, 57]
click at [497, 195] on button "primary" at bounding box center [492, 216] width 24 height 136
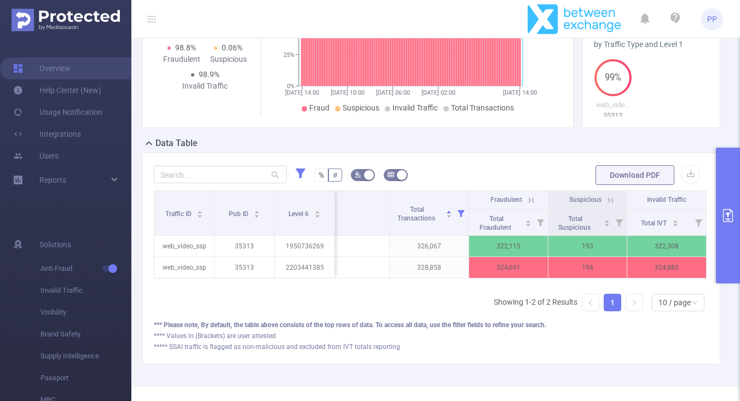
scroll to position [0, 2]
click at [229, 172] on input "text" at bounding box center [220, 175] width 133 height 18
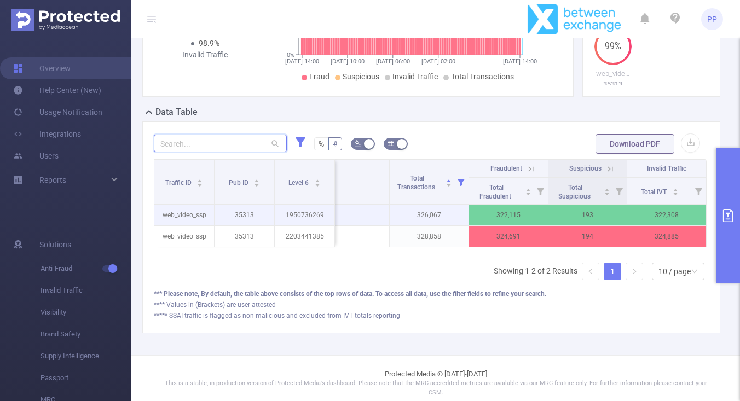
scroll to position [0, 0]
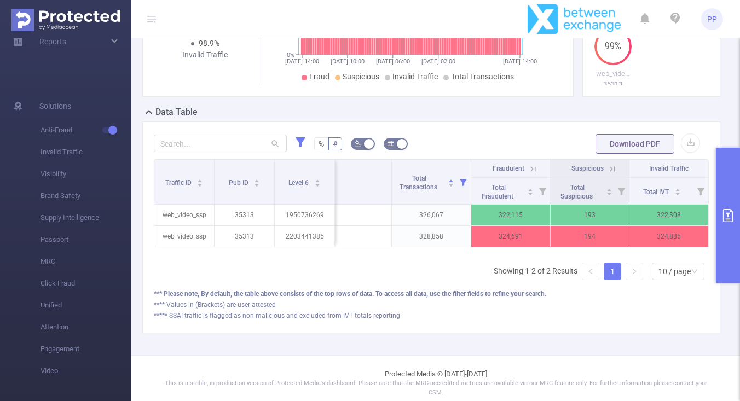
click at [728, 189] on button "primary" at bounding box center [728, 216] width 24 height 136
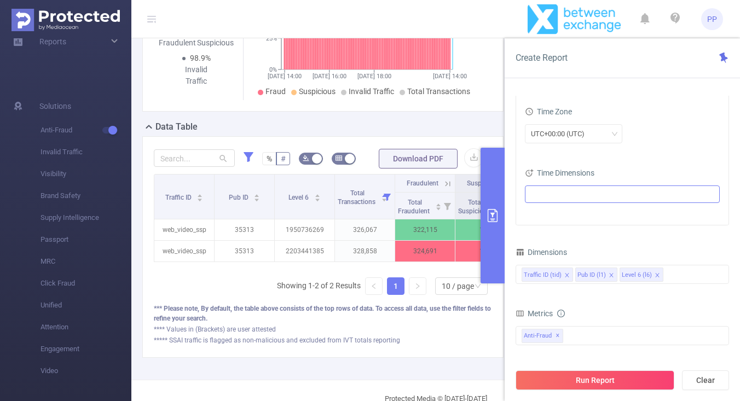
click at [651, 199] on ul at bounding box center [618, 194] width 180 height 16
click at [654, 131] on div "UTC+00:00 (UTC)" at bounding box center [622, 133] width 195 height 19
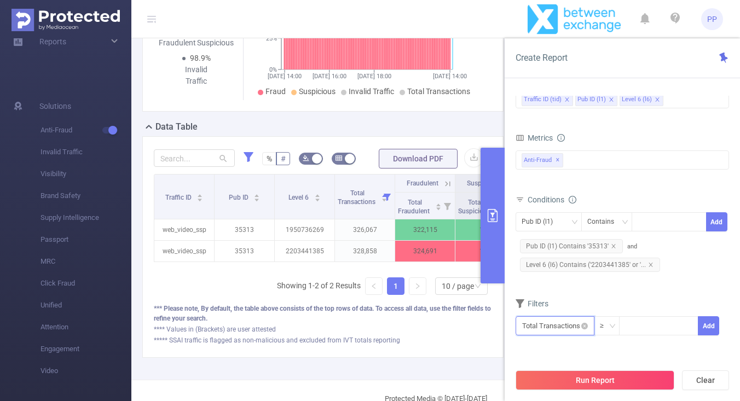
click at [590, 324] on input "text" at bounding box center [554, 325] width 79 height 19
click at [584, 327] on icon "icon: close-circle" at bounding box center [584, 326] width 7 height 7
click at [588, 328] on input "text" at bounding box center [554, 325] width 79 height 19
click at [568, 240] on li "Anti-Fraud" at bounding box center [553, 244] width 76 height 18
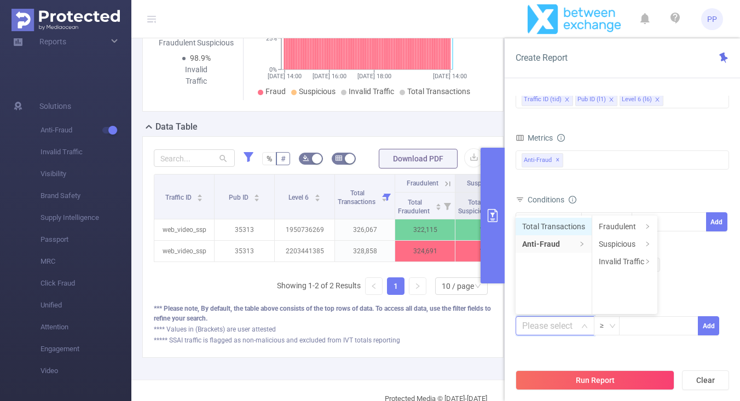
click at [564, 223] on li "Total Transactions" at bounding box center [553, 227] width 76 height 18
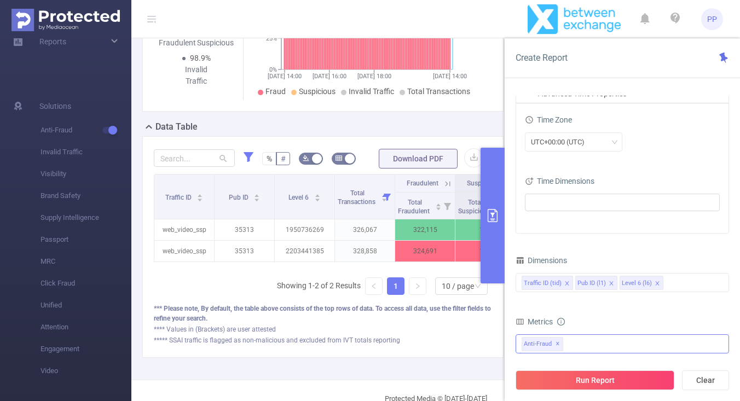
click at [583, 336] on div "Anti-Fraud Fraudulent Suspicious Total Suspicious Bot/Virus Hostile Tools Tunne…" at bounding box center [621, 343] width 213 height 19
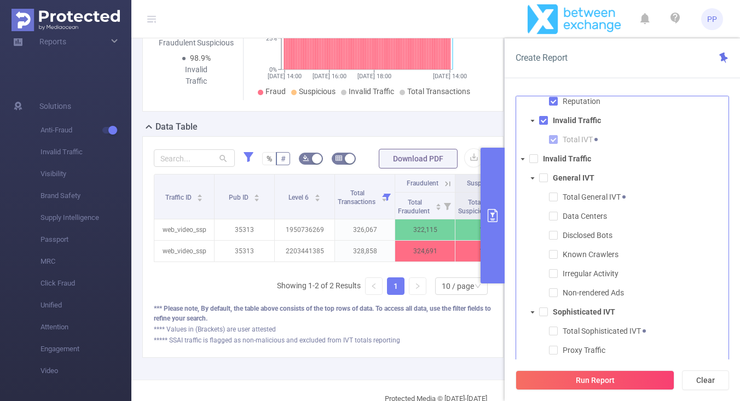
click at [451, 125] on div "Data Table" at bounding box center [327, 127] width 370 height 15
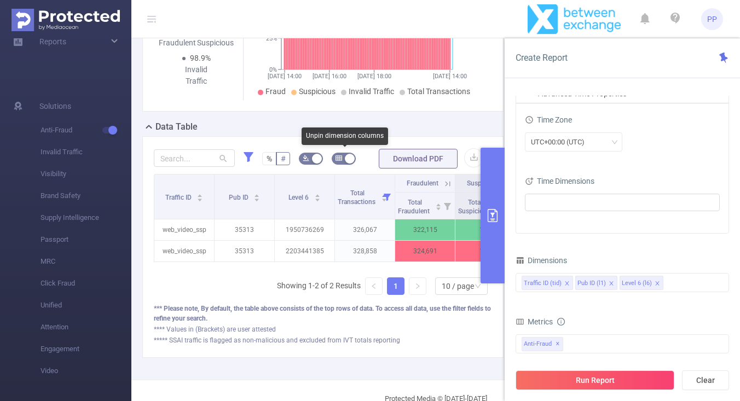
click at [346, 160] on button "button" at bounding box center [344, 159] width 24 height 12
click at [313, 158] on button "button" at bounding box center [311, 159] width 24 height 12
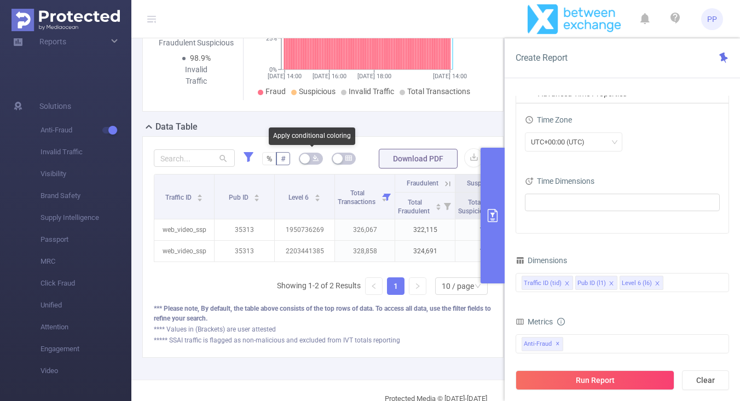
click at [313, 158] on icon "icon: bg-colors" at bounding box center [315, 158] width 7 height 7
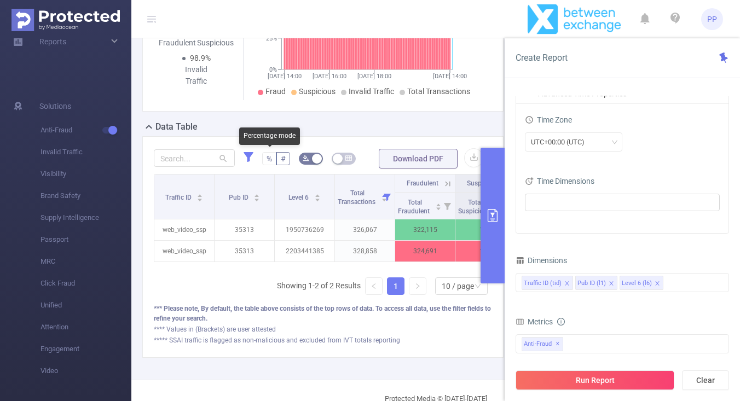
click at [271, 160] on span "%" at bounding box center [268, 158] width 5 height 9
click at [266, 161] on input "%" at bounding box center [266, 161] width 0 height 0
click at [271, 160] on span "%" at bounding box center [268, 158] width 5 height 9
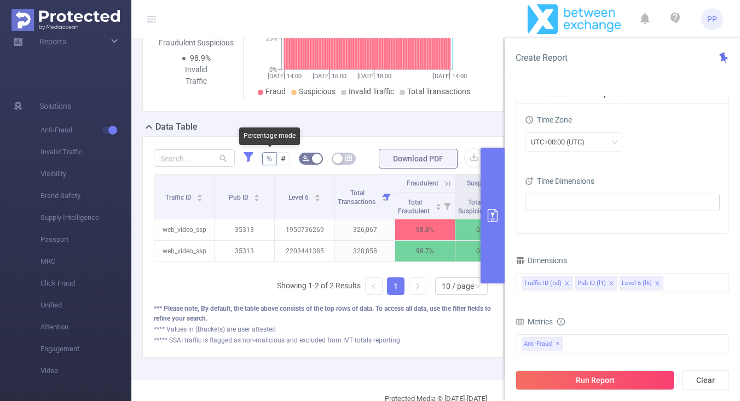
click at [266, 161] on input "%" at bounding box center [266, 161] width 0 height 0
click at [292, 158] on form "% # Download PDF" at bounding box center [323, 159] width 338 height 22
click at [282, 158] on span "#" at bounding box center [283, 158] width 5 height 9
click at [281, 161] on input "#" at bounding box center [281, 161] width 0 height 0
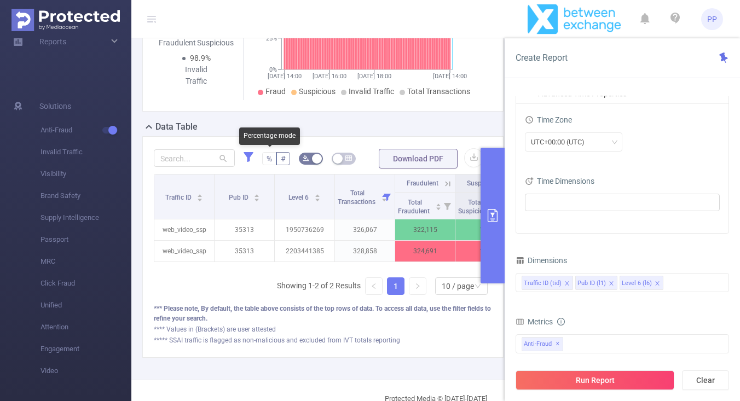
click at [272, 159] on span "%" at bounding box center [268, 158] width 5 height 9
click at [266, 161] on input "%" at bounding box center [266, 161] width 0 height 0
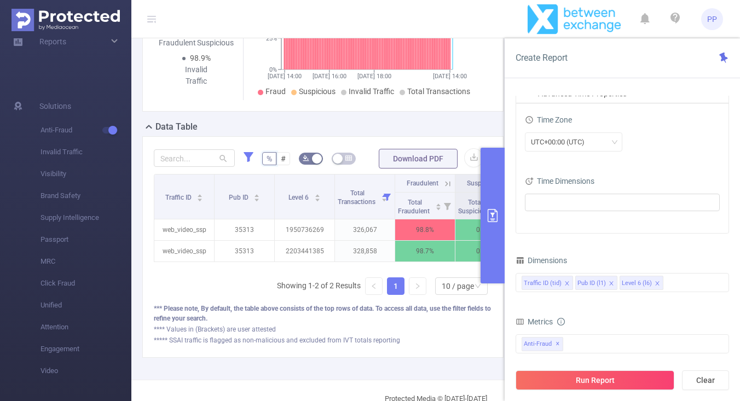
scroll to position [222, 0]
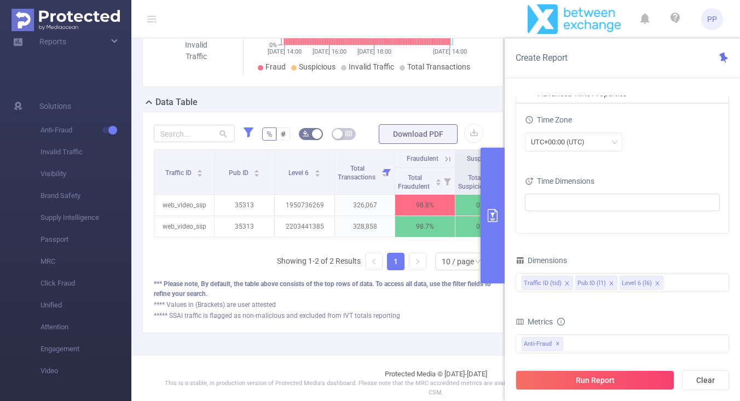
click at [491, 203] on button "primary" at bounding box center [492, 216] width 24 height 136
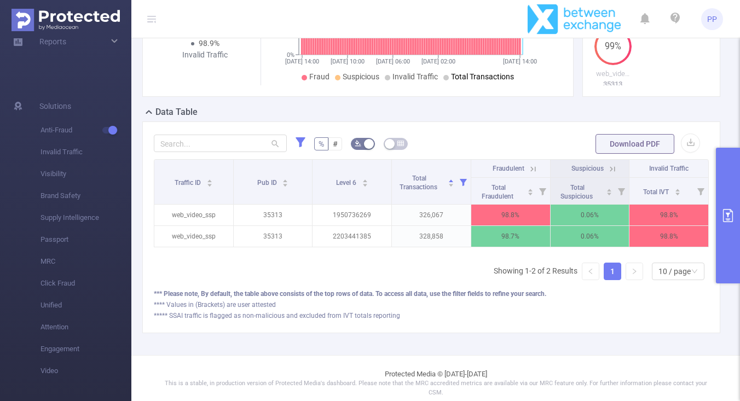
click at [462, 76] on span "Total Transactions" at bounding box center [482, 76] width 63 height 9
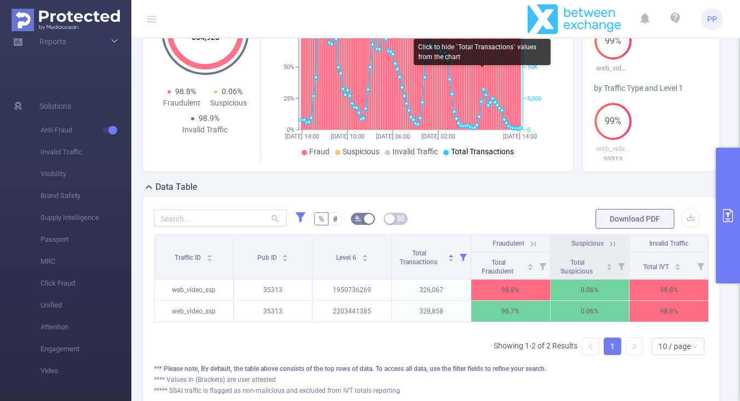
scroll to position [54, 0]
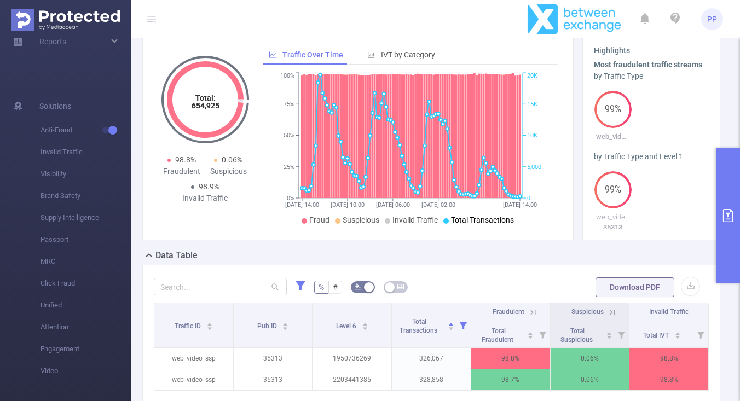
click at [469, 218] on span "Total Transactions" at bounding box center [482, 220] width 63 height 9
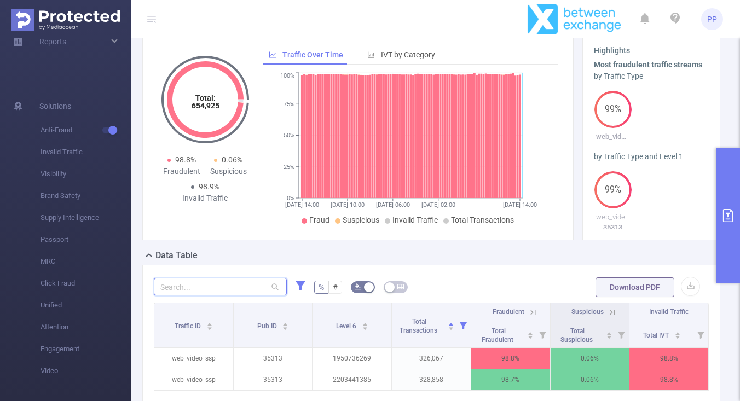
click at [247, 285] on input "text" at bounding box center [220, 287] width 133 height 18
